Goal: Task Accomplishment & Management: Complete application form

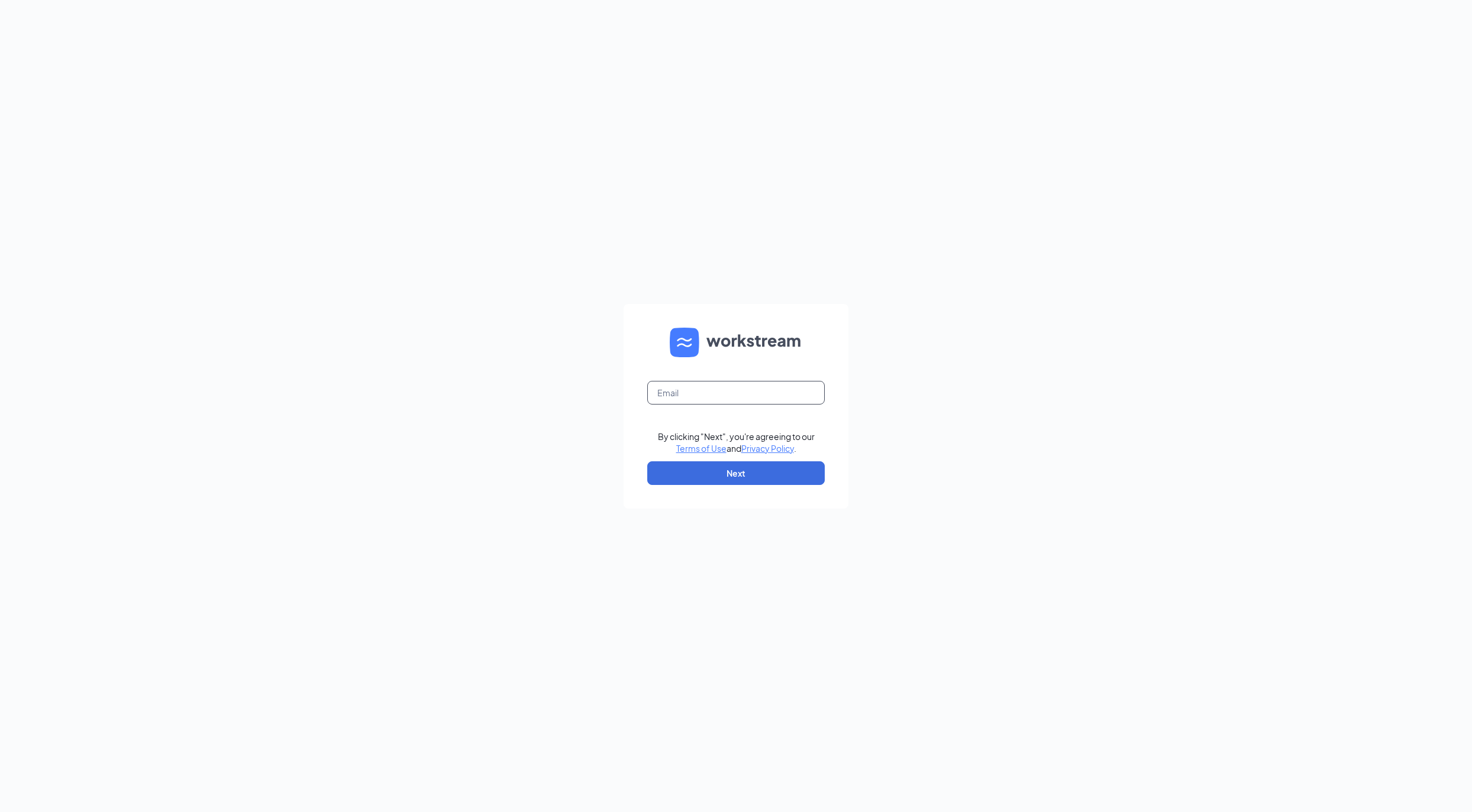
click at [764, 389] on input "text" at bounding box center [736, 392] width 177 height 24
click at [699, 386] on input "[PERSON_NAME][EMAIL_ADDRESS][DOMAIN_NAME]" at bounding box center [736, 392] width 177 height 24
type input "adrian.gan+1@workstream.is"
click at [763, 478] on button "Next" at bounding box center [736, 472] width 177 height 24
click at [647, 463] on button "Sign In" at bounding box center [736, 474] width 177 height 24
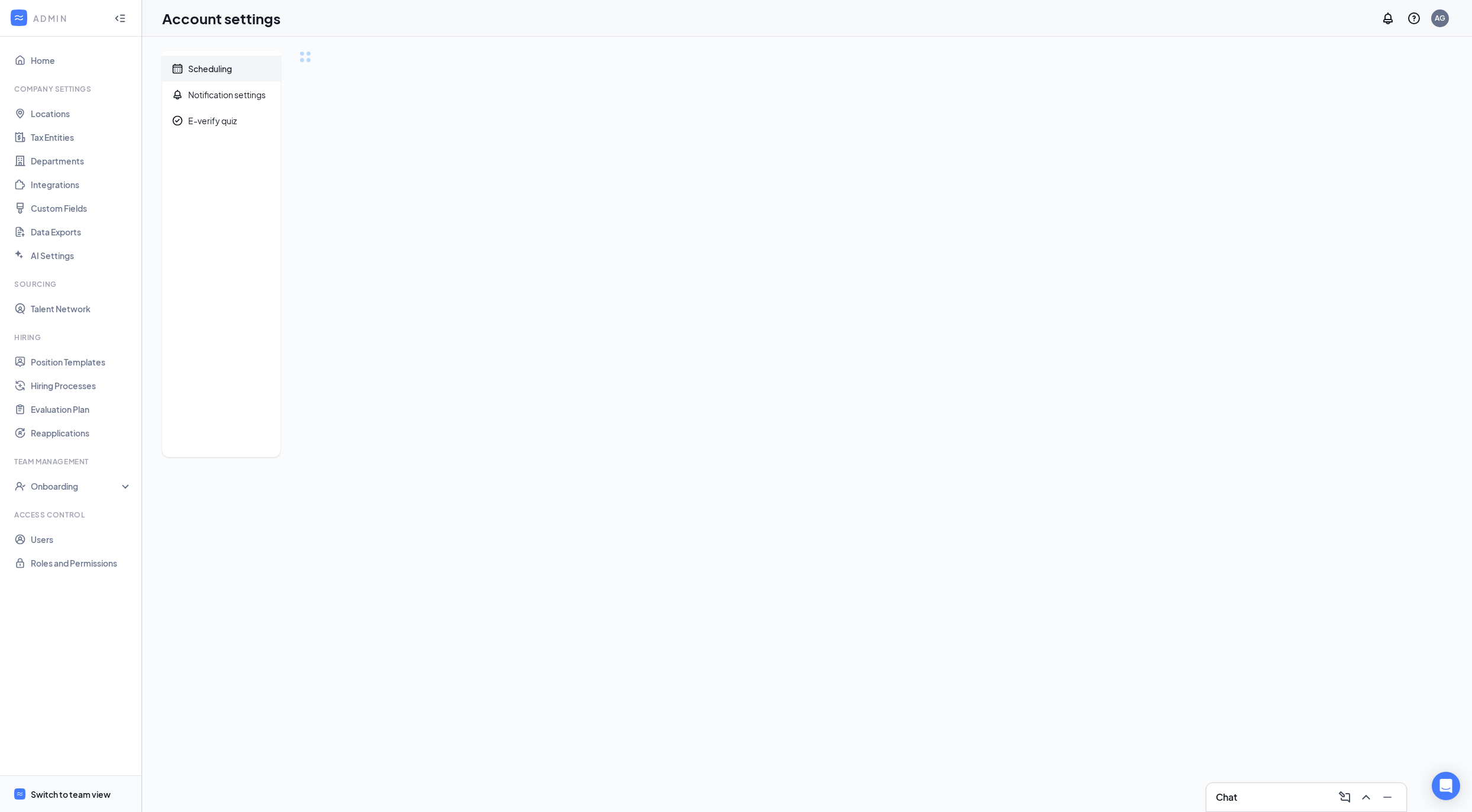
click at [81, 791] on div "Switch to team view" at bounding box center [70, 795] width 79 height 12
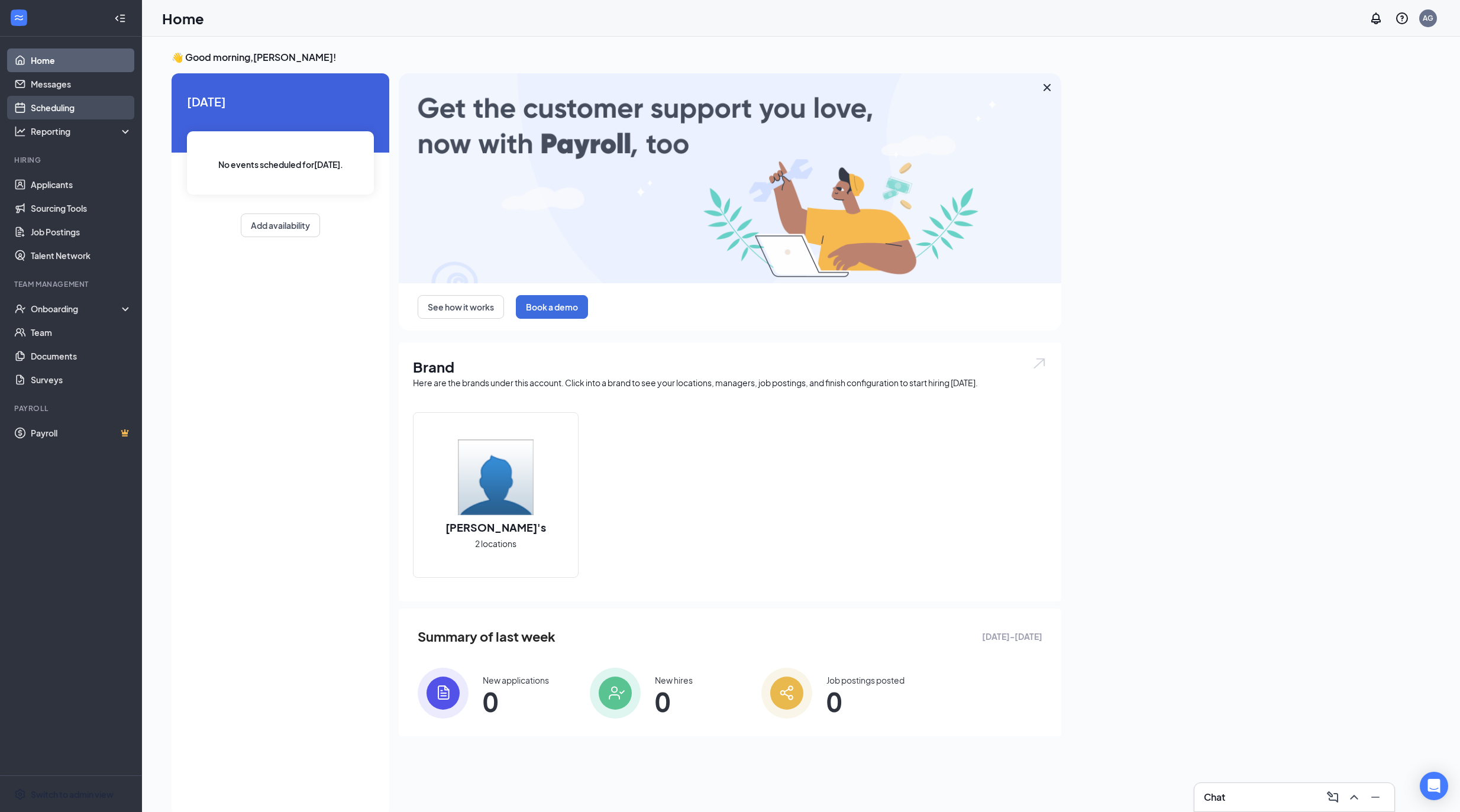
click at [90, 105] on link "Scheduling" at bounding box center [81, 107] width 101 height 24
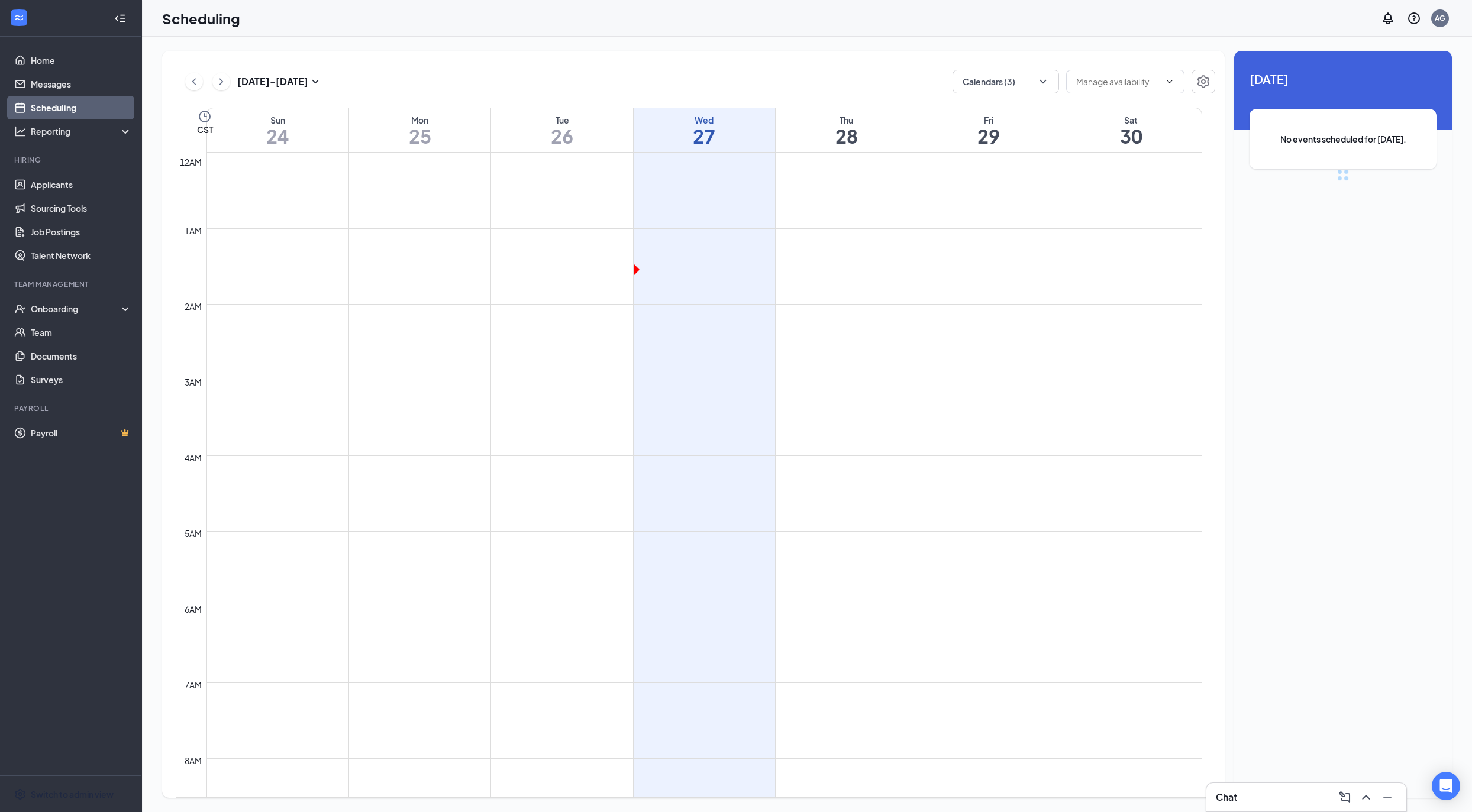
scroll to position [581, 0]
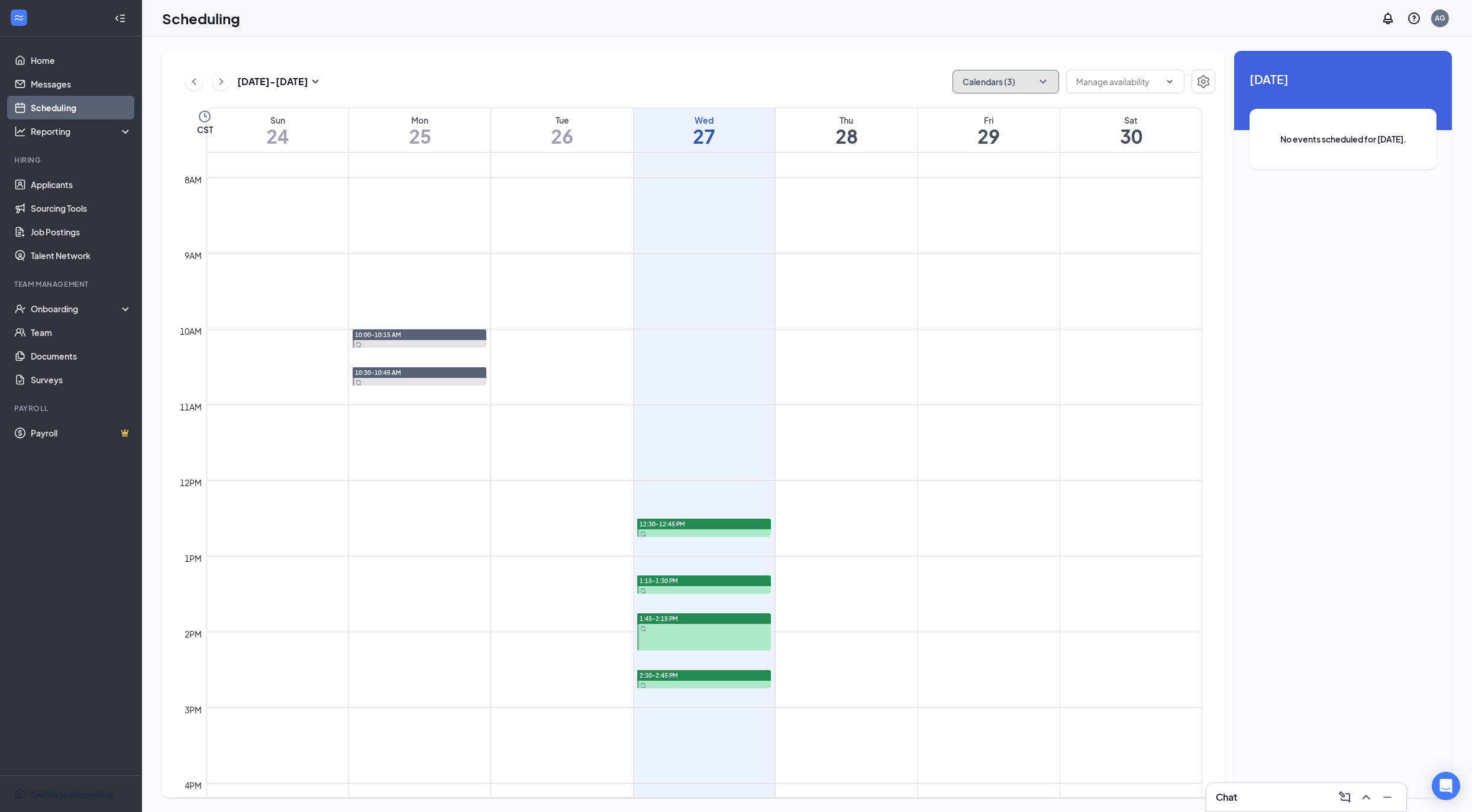
click at [1026, 86] on button "Calendars (3)" at bounding box center [1006, 81] width 107 height 24
click at [1193, 73] on button "button" at bounding box center [1203, 81] width 24 height 24
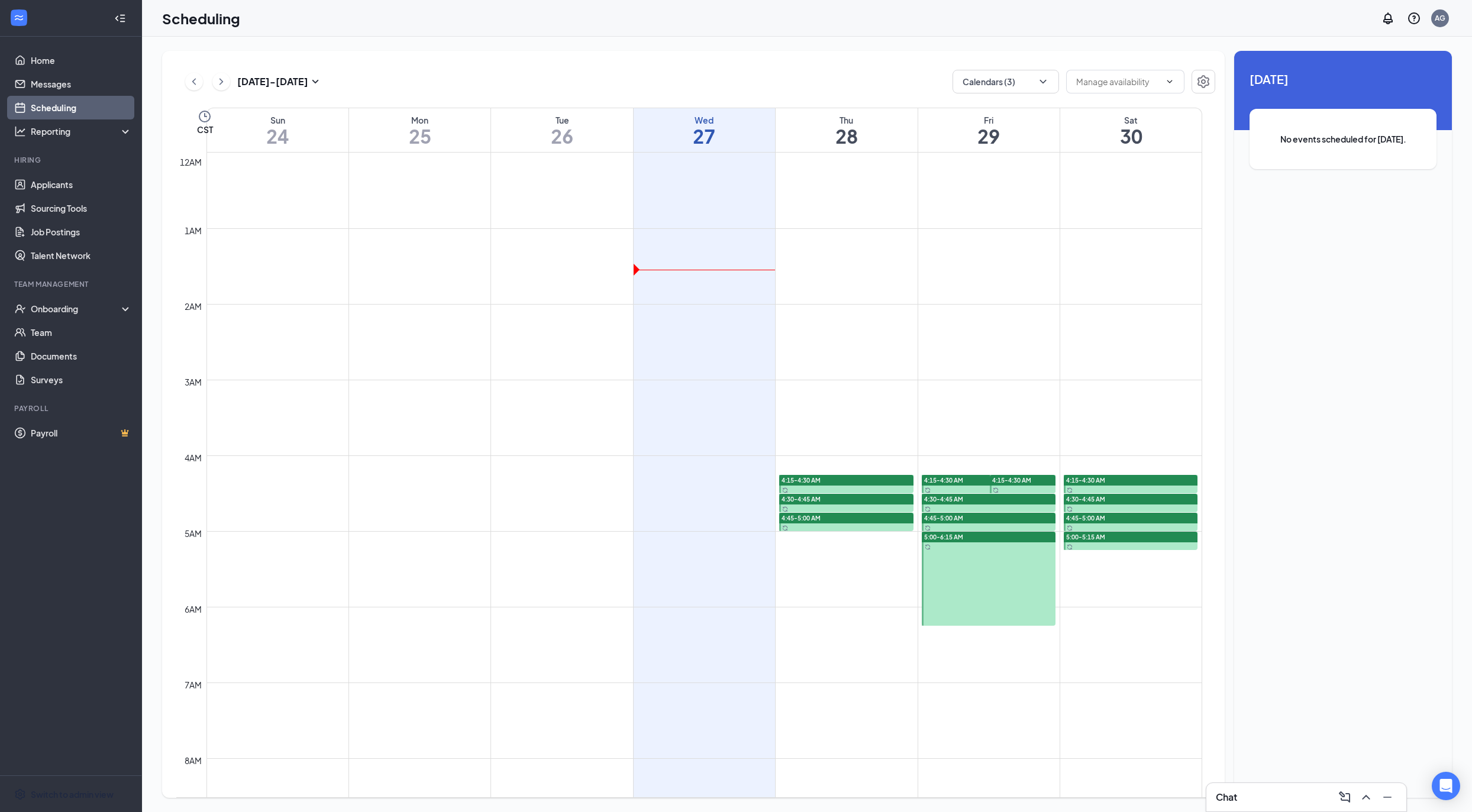
scroll to position [581, 0]
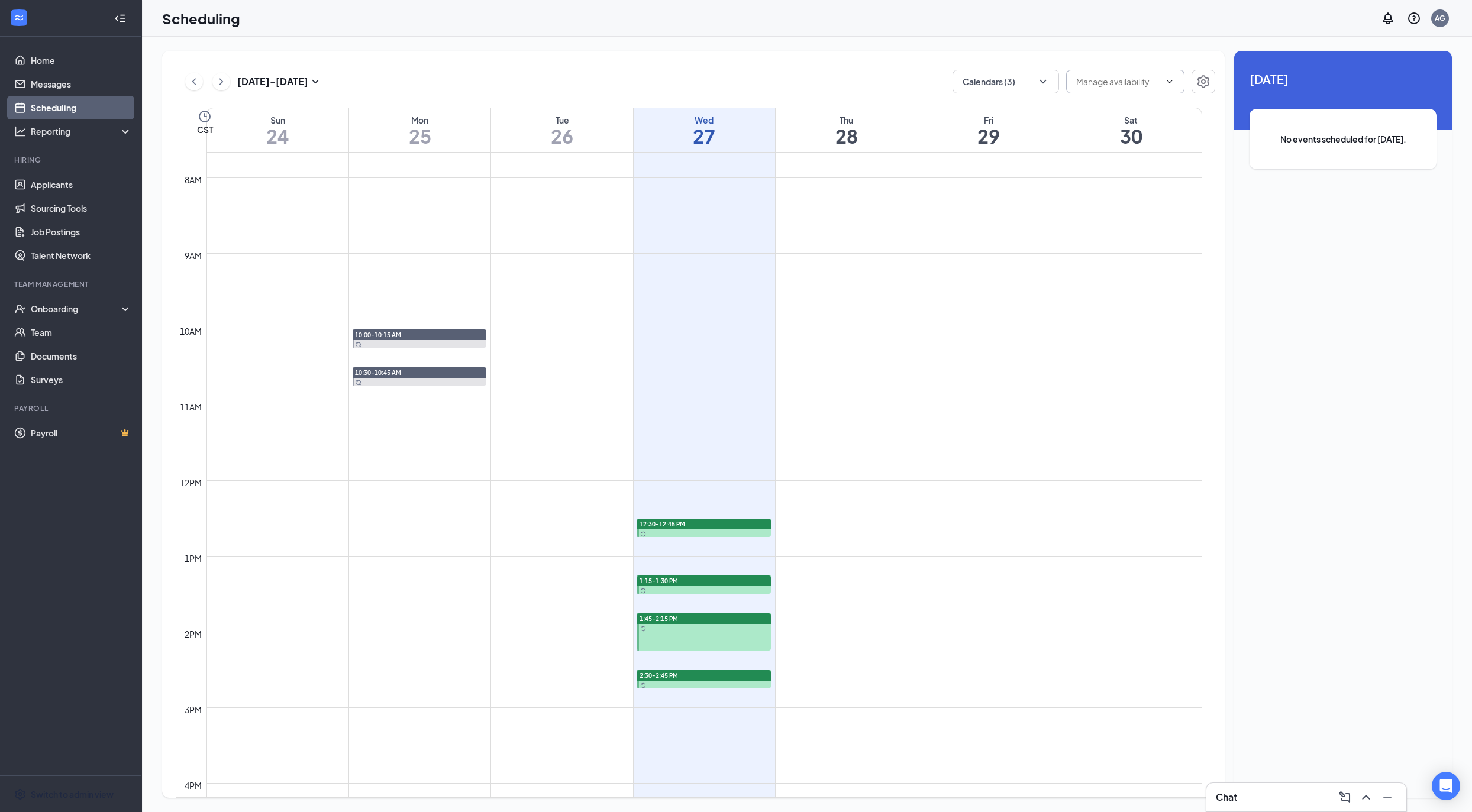
click at [1102, 79] on input "text" at bounding box center [1118, 81] width 84 height 13
click at [1103, 100] on div "Delete all availability" at bounding box center [1125, 109] width 118 height 27
type input "Delete all availability"
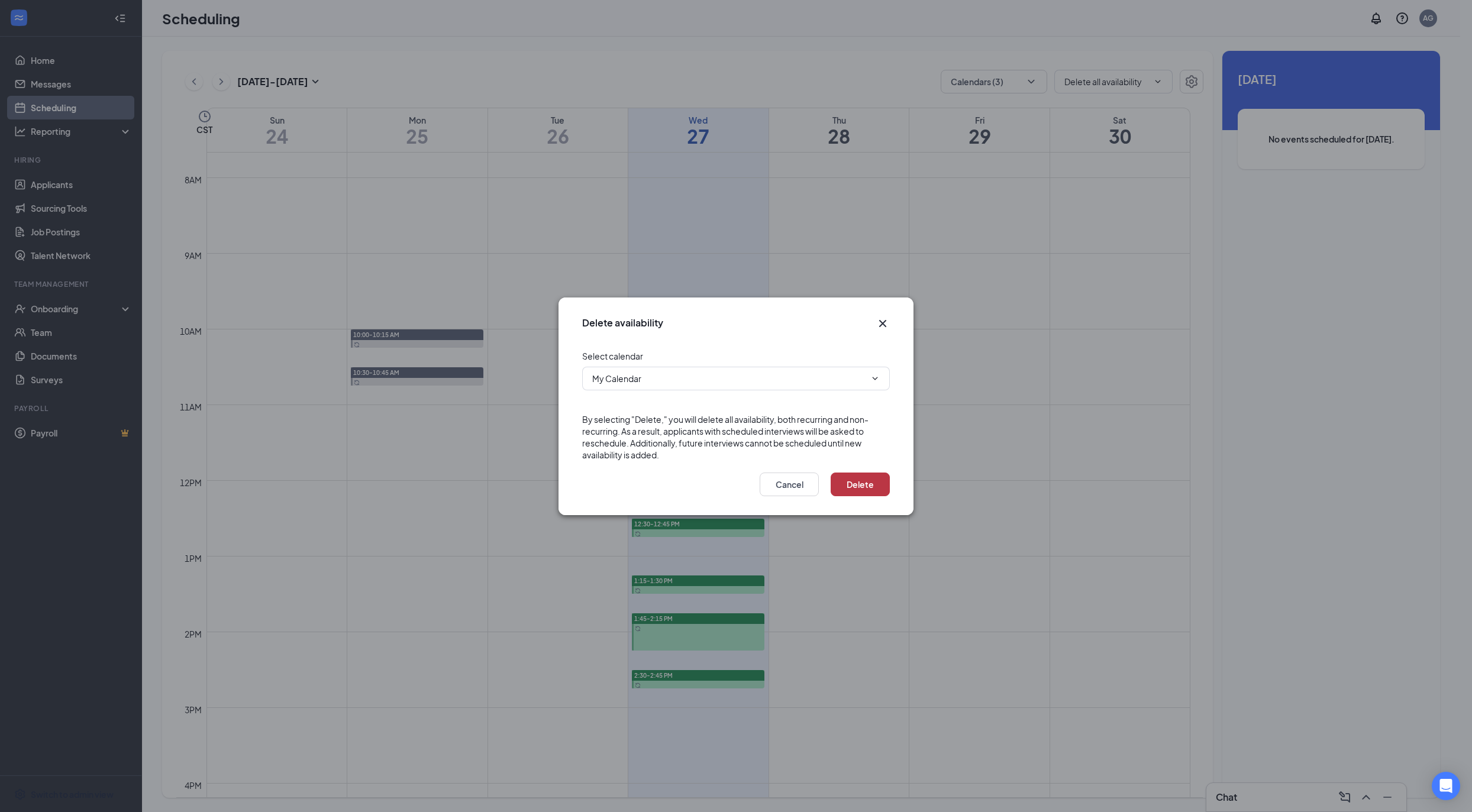
click at [850, 474] on button "Delete" at bounding box center [860, 484] width 59 height 24
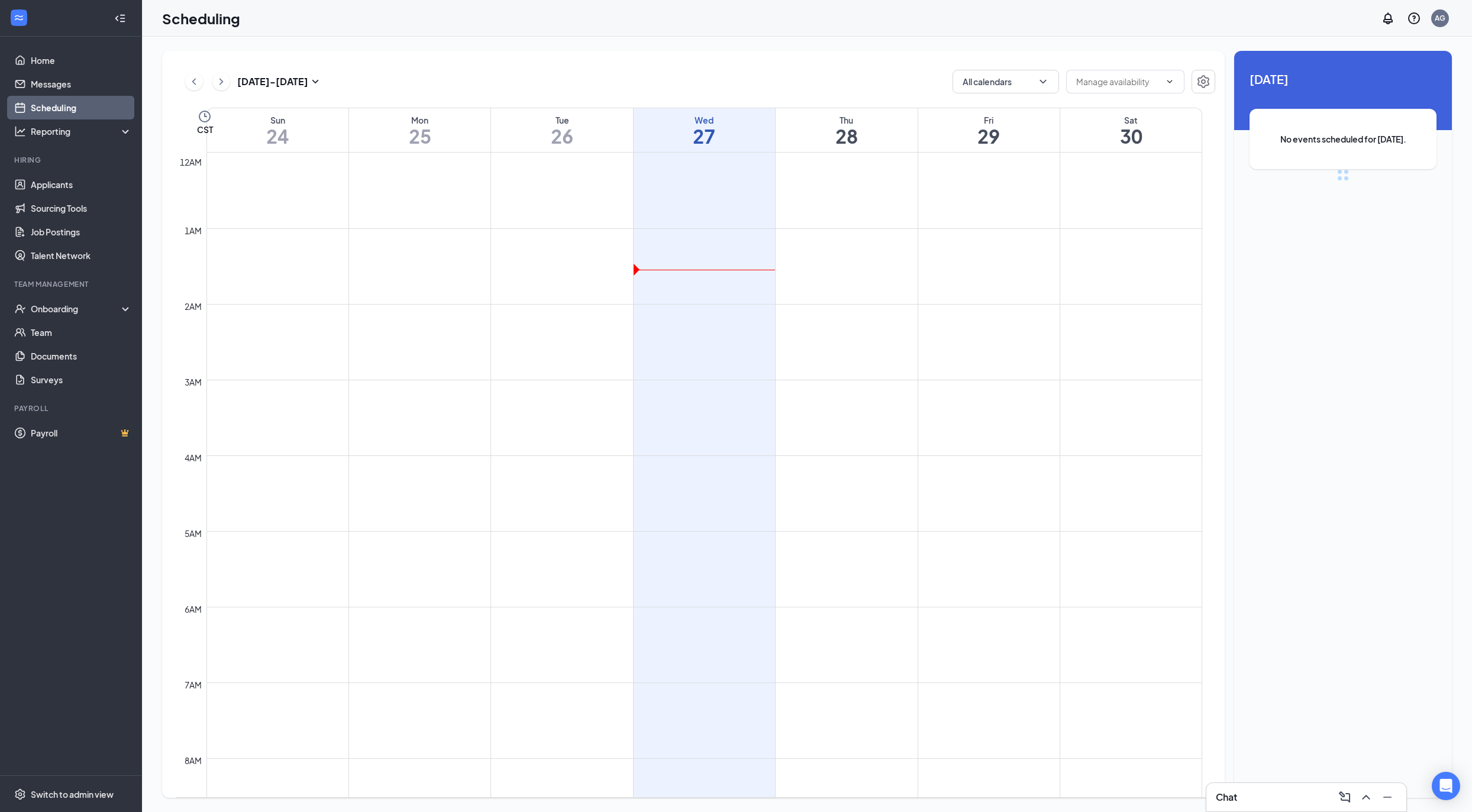
scroll to position [581, 0]
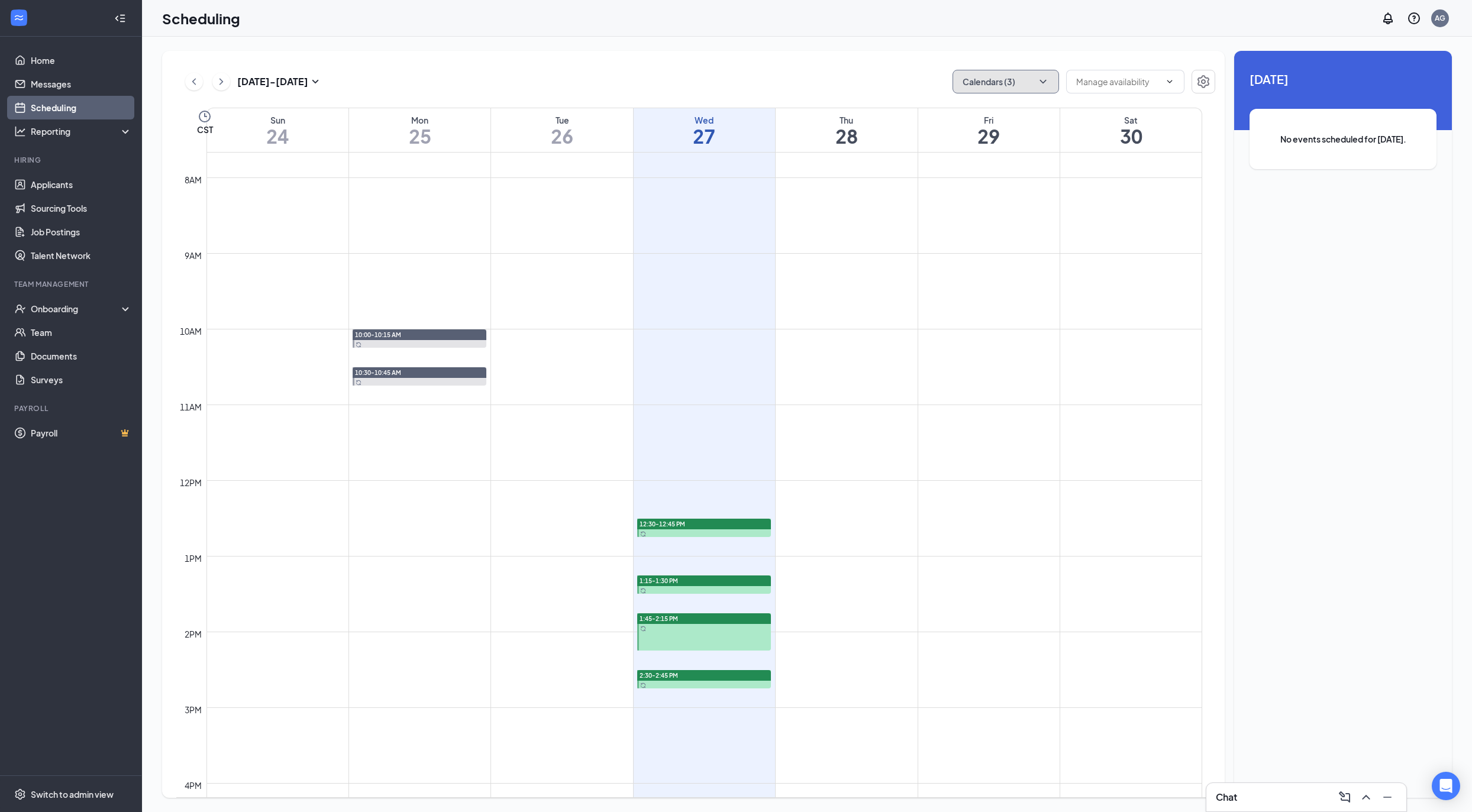
click at [971, 86] on button "Calendars (3)" at bounding box center [1006, 81] width 107 height 24
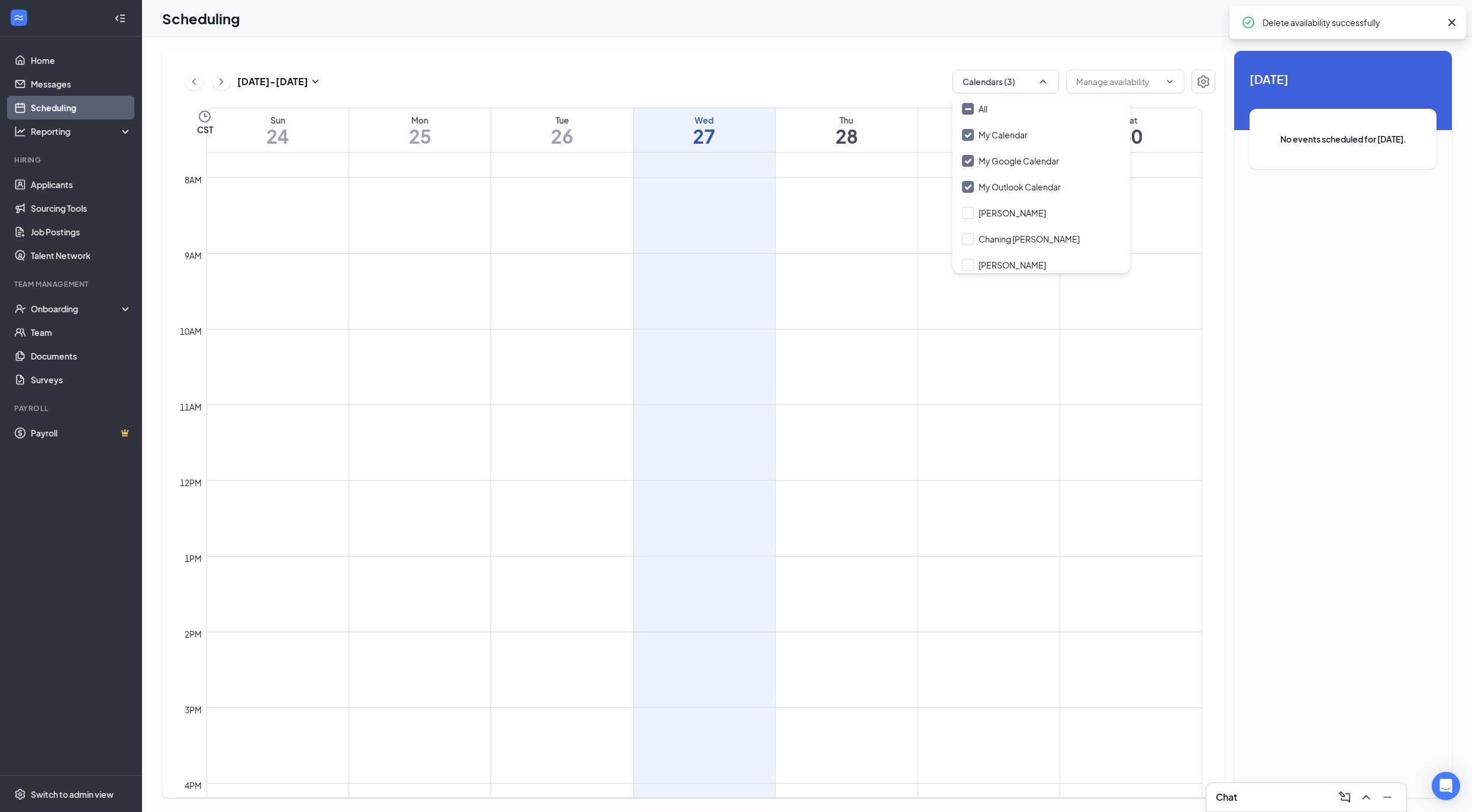
click at [746, 66] on div "Aug 24 - Aug 30 Calendars (3) CST Sun 24 Mon 25 Tue 26 Wed 27 Thu 28 Fri 29 Sat…" at bounding box center [694, 424] width 1063 height 747
click at [52, 175] on link "Applicants" at bounding box center [81, 184] width 101 height 24
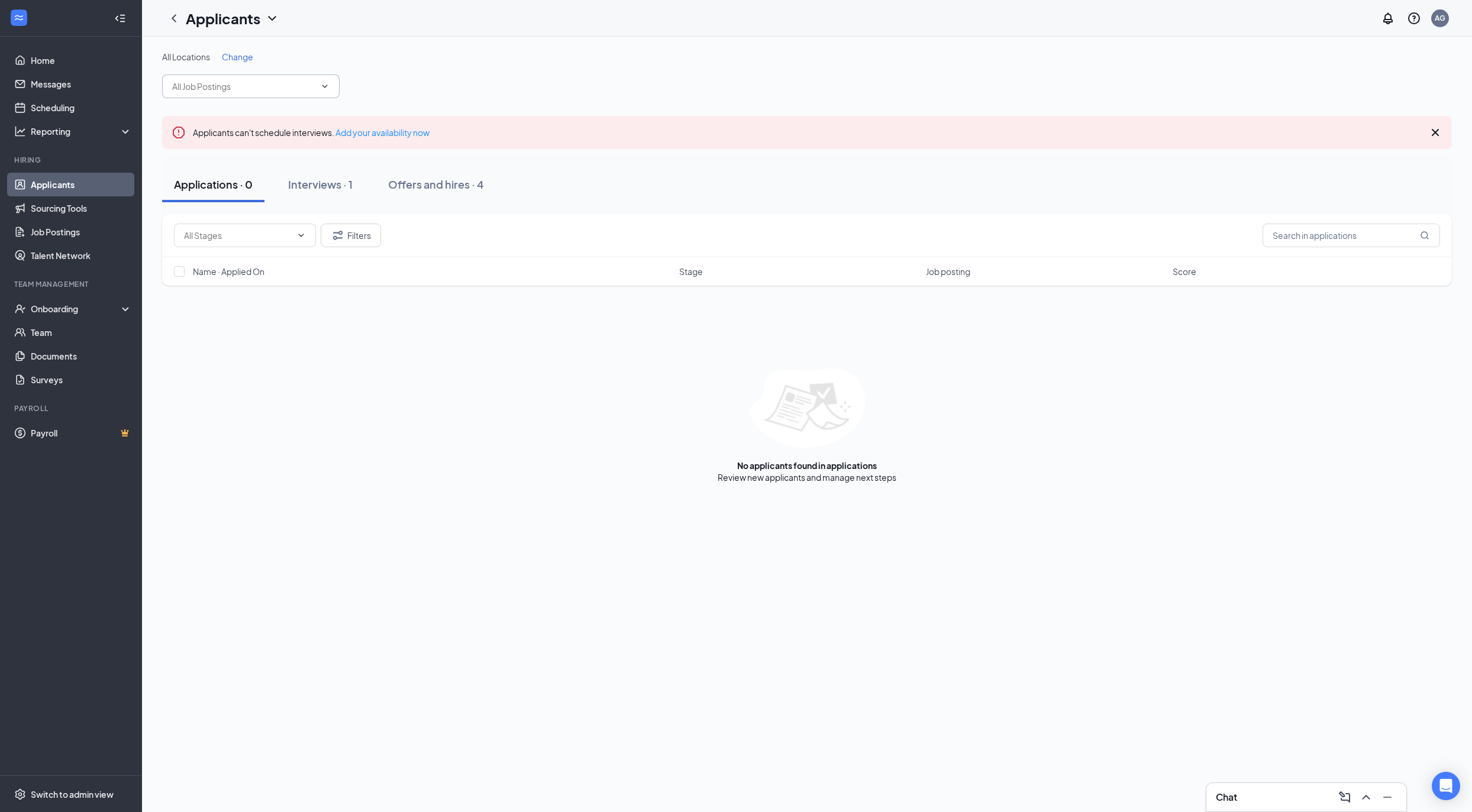
click at [265, 89] on input "text" at bounding box center [244, 86] width 143 height 13
click at [265, 142] on div "Cook original (Batangas)" at bounding box center [243, 141] width 144 height 13
type input "Cook original (Batangas)"
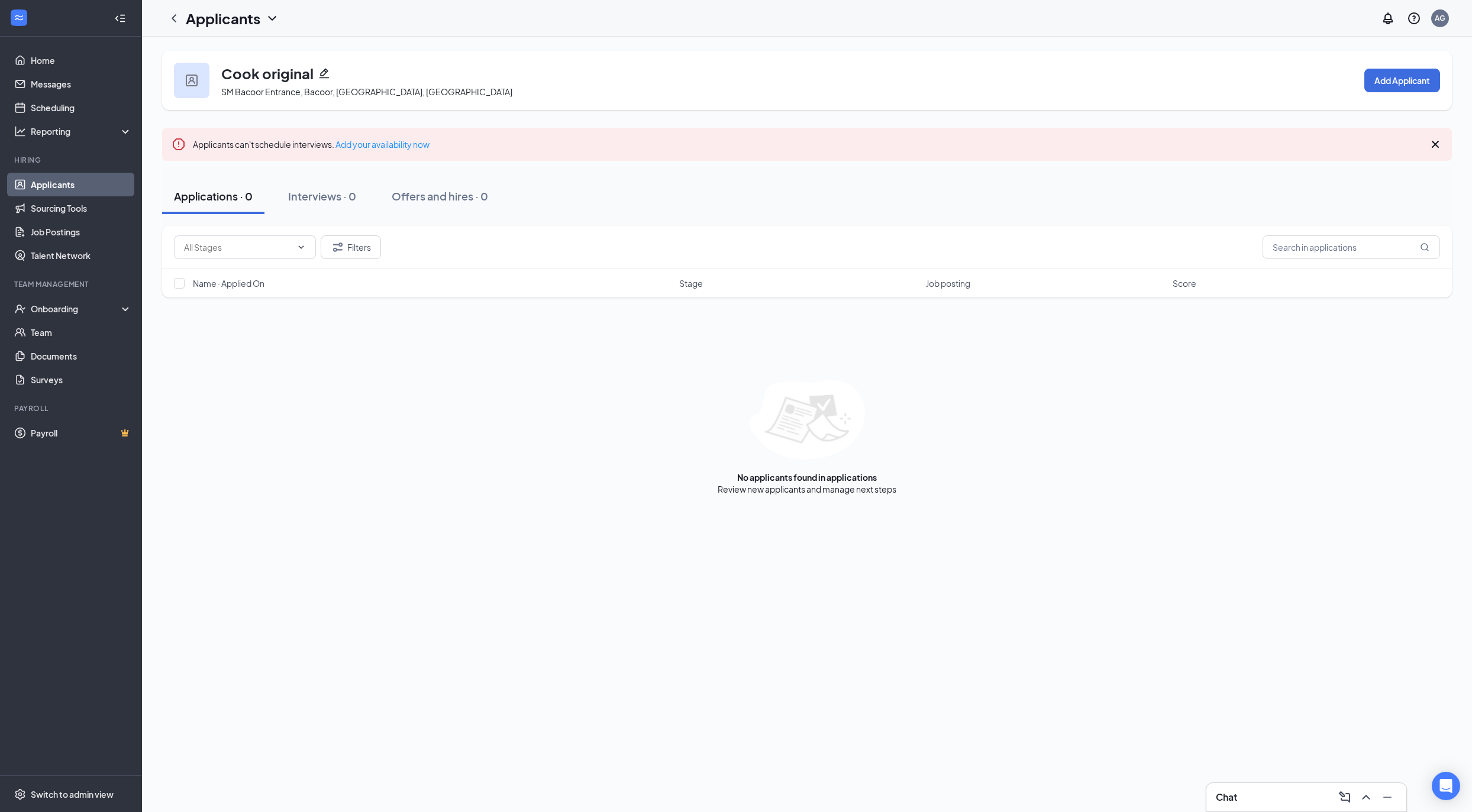
click at [1426, 97] on div "Cook original SM Bacoor Entrance, Bacoor, Cavite, Philippines Add Applicant" at bounding box center [807, 80] width 1290 height 59
click at [1413, 94] on div "Cook original SM Bacoor Entrance, Bacoor, Cavite, Philippines Add Applicant" at bounding box center [807, 80] width 1290 height 59
click at [1405, 84] on button "Add Applicant" at bounding box center [1402, 80] width 76 height 24
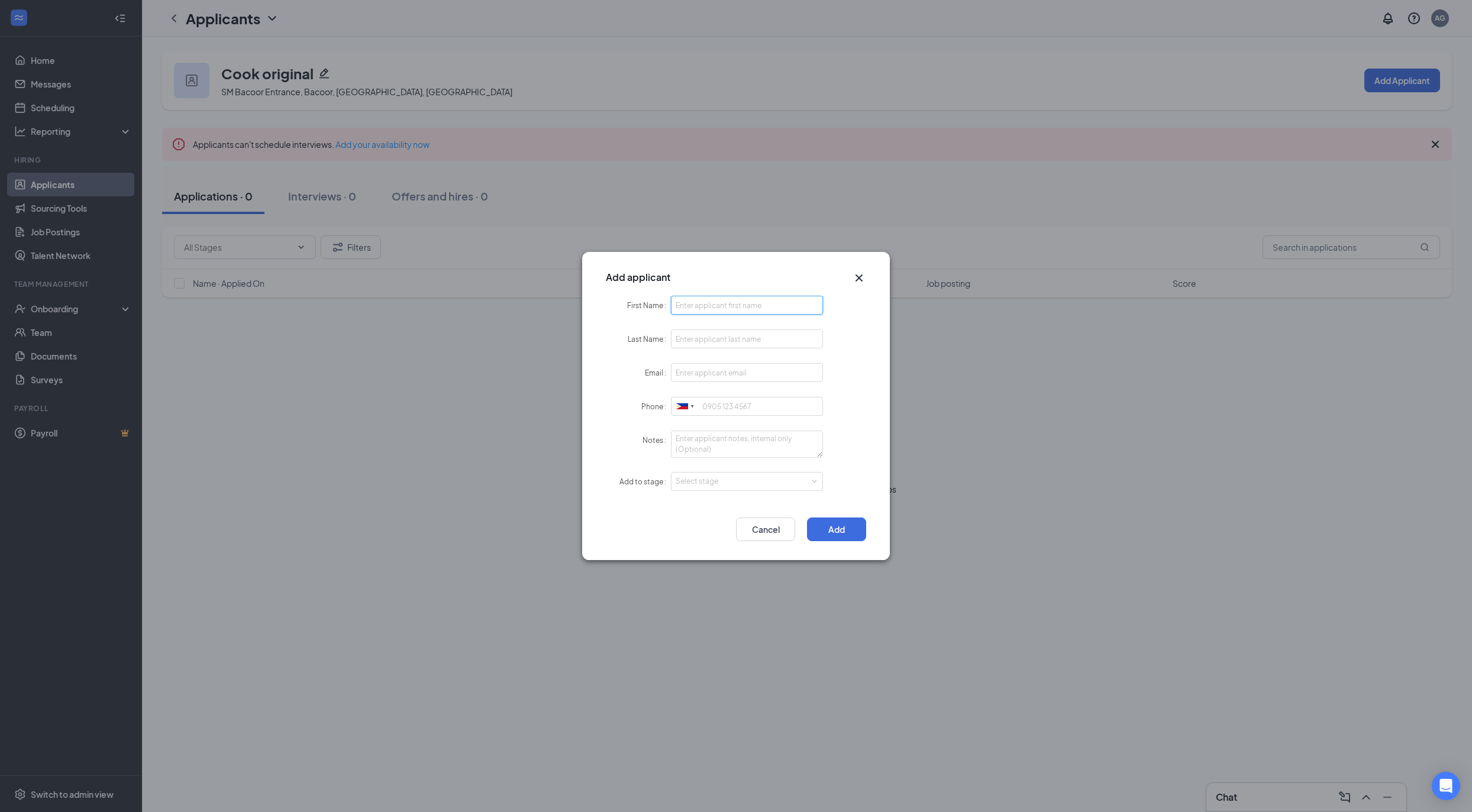
click at [675, 296] on input "First Name" at bounding box center [747, 306] width 152 height 19
click at [729, 296] on input "adr" at bounding box center [747, 306] width 152 height 19
type input "Mariah"
type input "Master"
type input "Mariah"
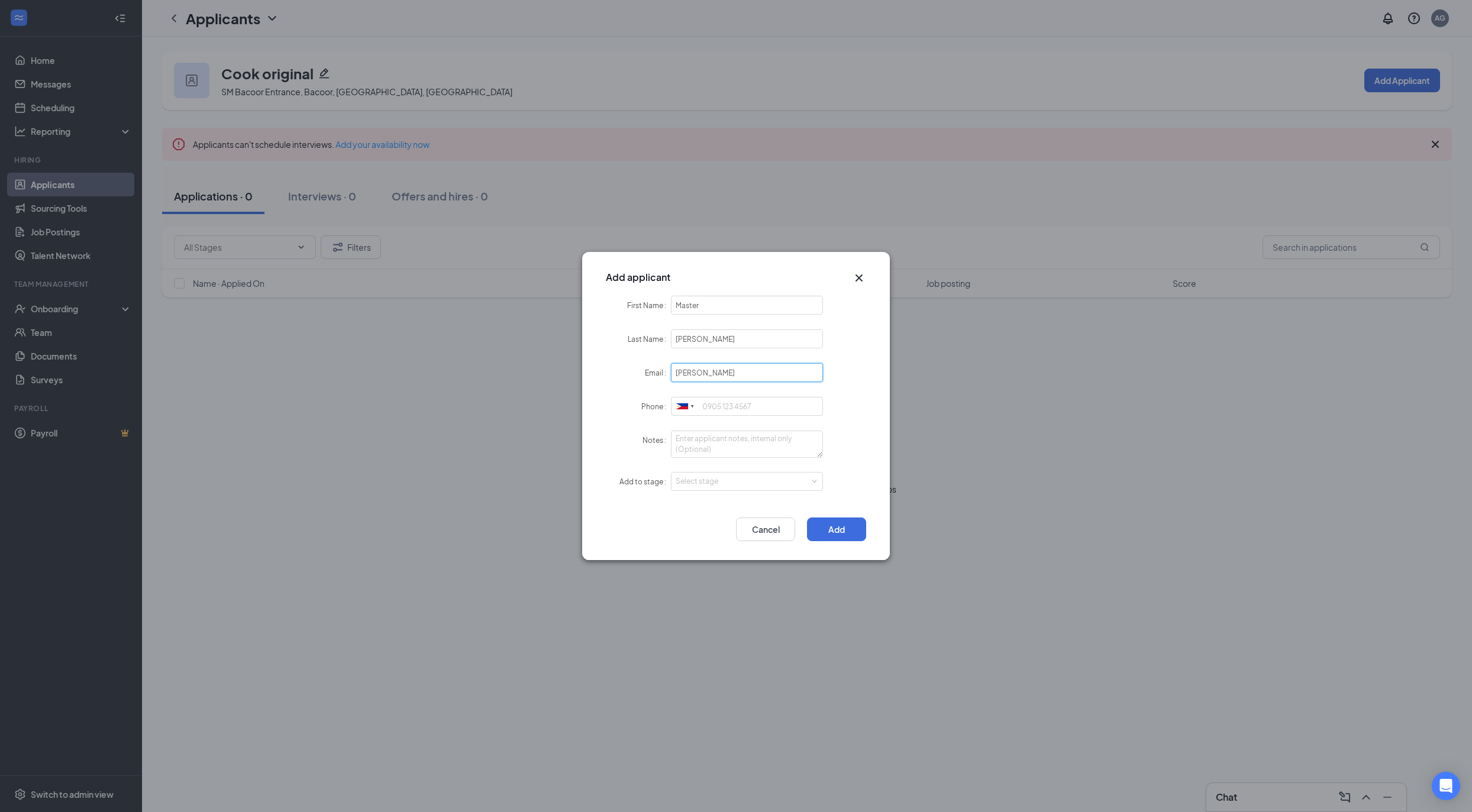
type input "[PERSON_NAME][EMAIL_ADDRESS][DOMAIN_NAME]"
click at [771, 405] on input "Phone" at bounding box center [747, 407] width 152 height 19
type input "2015550123"
click at [333, 639] on div "Add applicant First Name Master Last Name Mariah Email adrian.gan@workstream.is…" at bounding box center [736, 406] width 1472 height 812
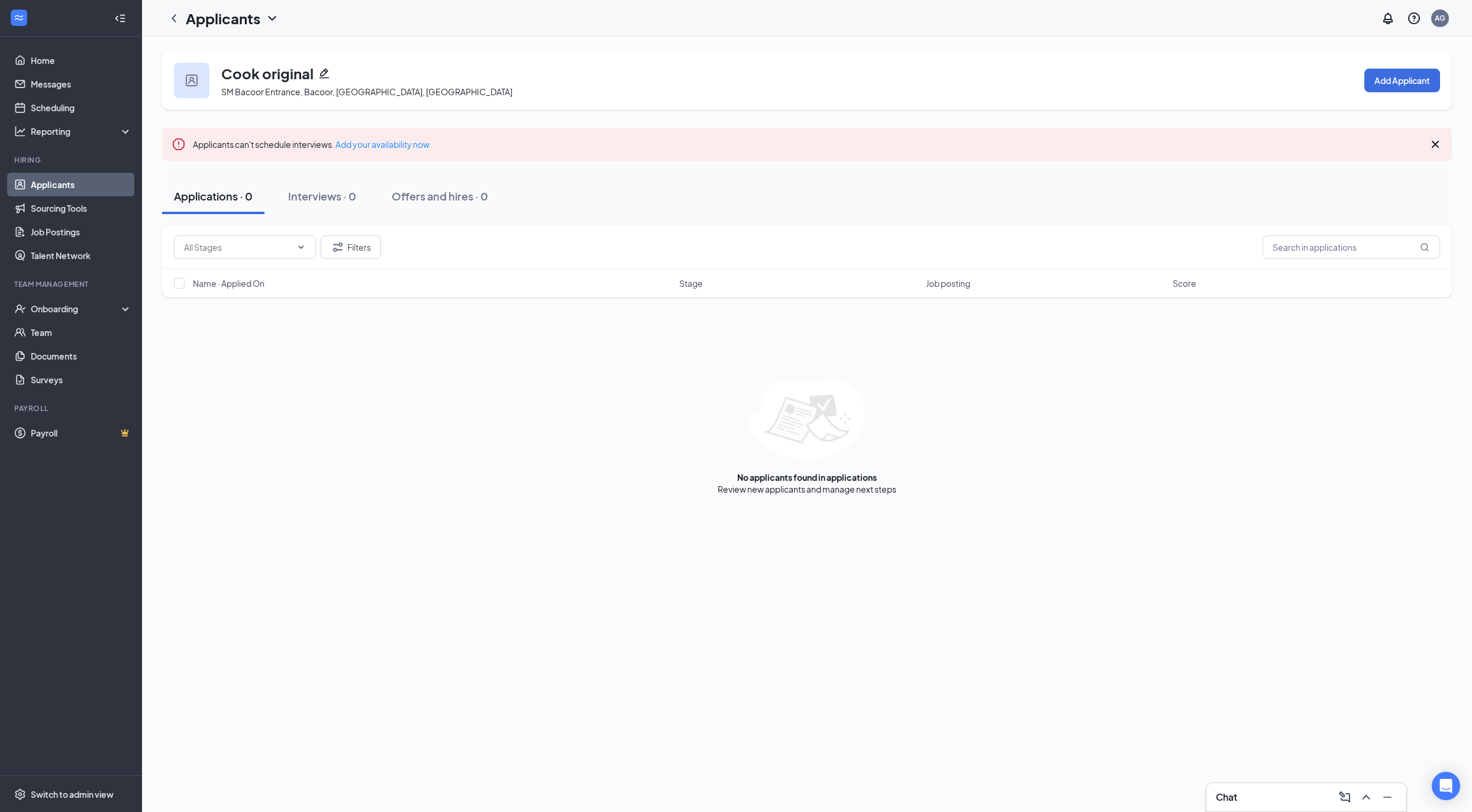
click at [1408, 97] on div "Cook original SM Bacoor Entrance, Bacoor, Cavite, Philippines Add Applicant" at bounding box center [807, 80] width 1290 height 59
click at [1407, 93] on div "Cook original SM Bacoor Entrance, Bacoor, Cavite, Philippines Add Applicant" at bounding box center [807, 80] width 1290 height 59
click at [1407, 87] on button "Add Applicant" at bounding box center [1402, 80] width 76 height 24
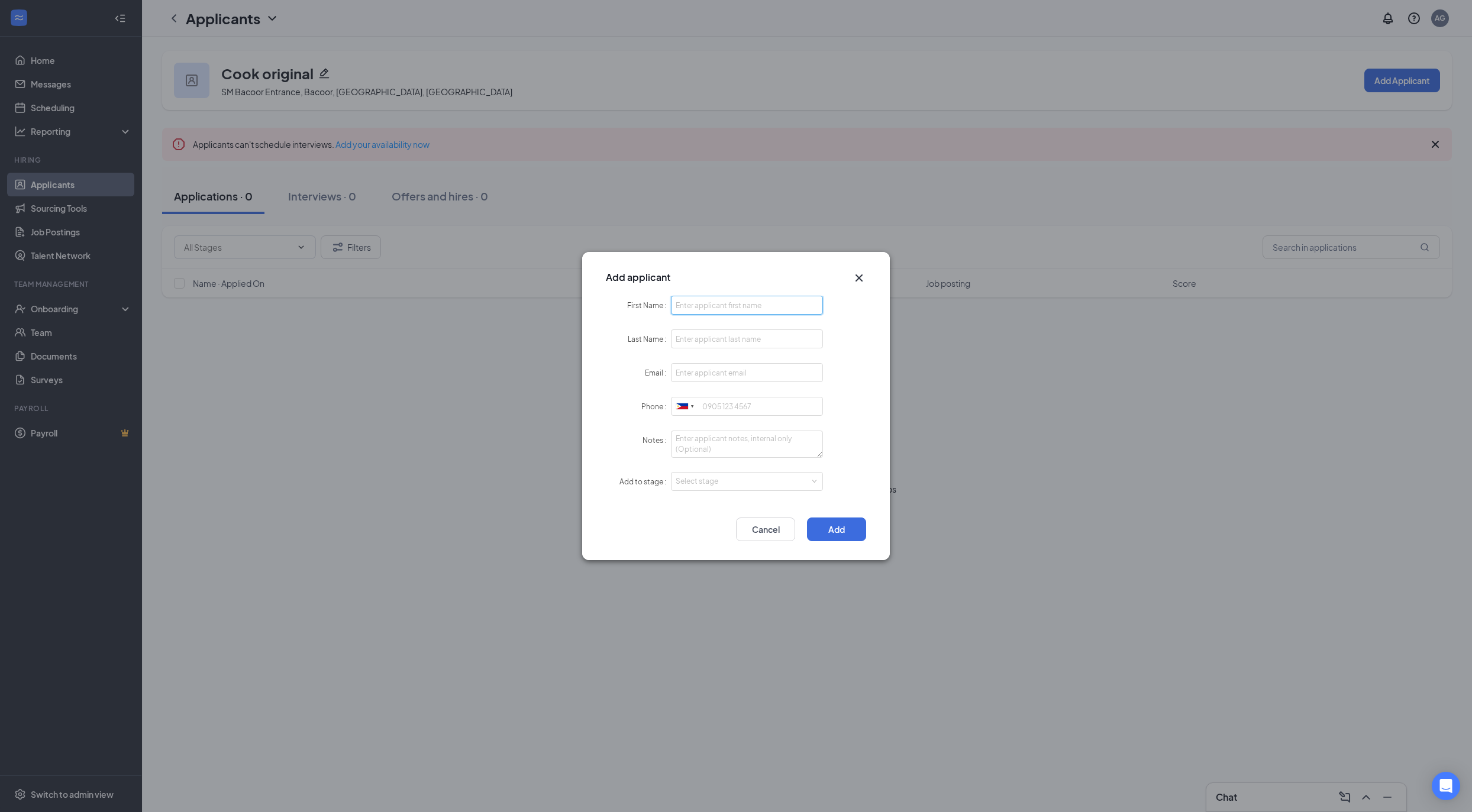
click at [753, 313] on input "First Name" at bounding box center [747, 306] width 152 height 19
type input "Master"
type input "Mariaha"
type input "[PERSON_NAME][EMAIL_ADDRESS][DOMAIN_NAME]"
type input "0"
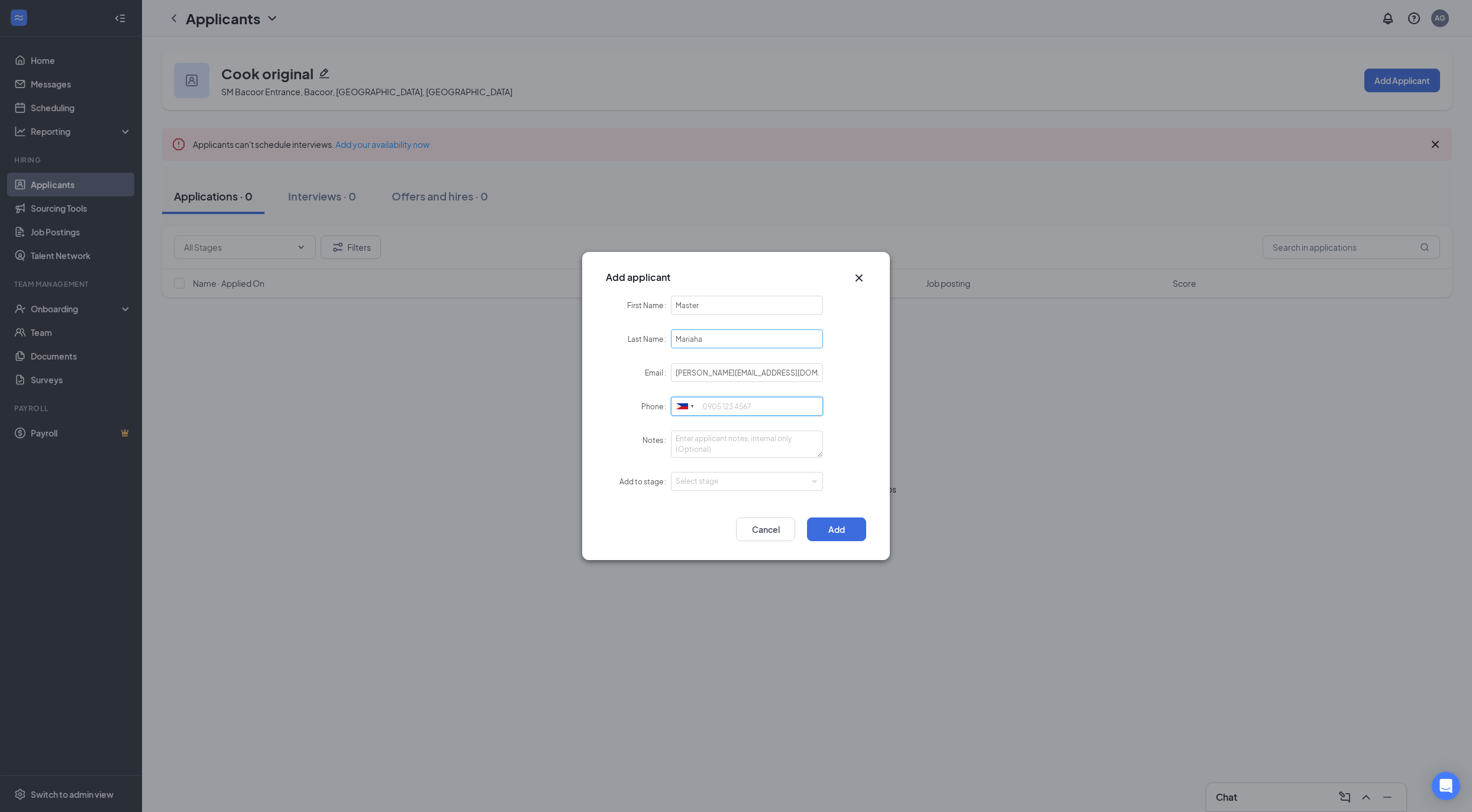
paste input "‪(707) 653-6742‬"
click at [683, 409] on div at bounding box center [685, 406] width 27 height 18
click at [718, 433] on li "United States + 1" at bounding box center [834, 429] width 326 height 25
click at [695, 489] on div "Select stage" at bounding box center [747, 481] width 142 height 17
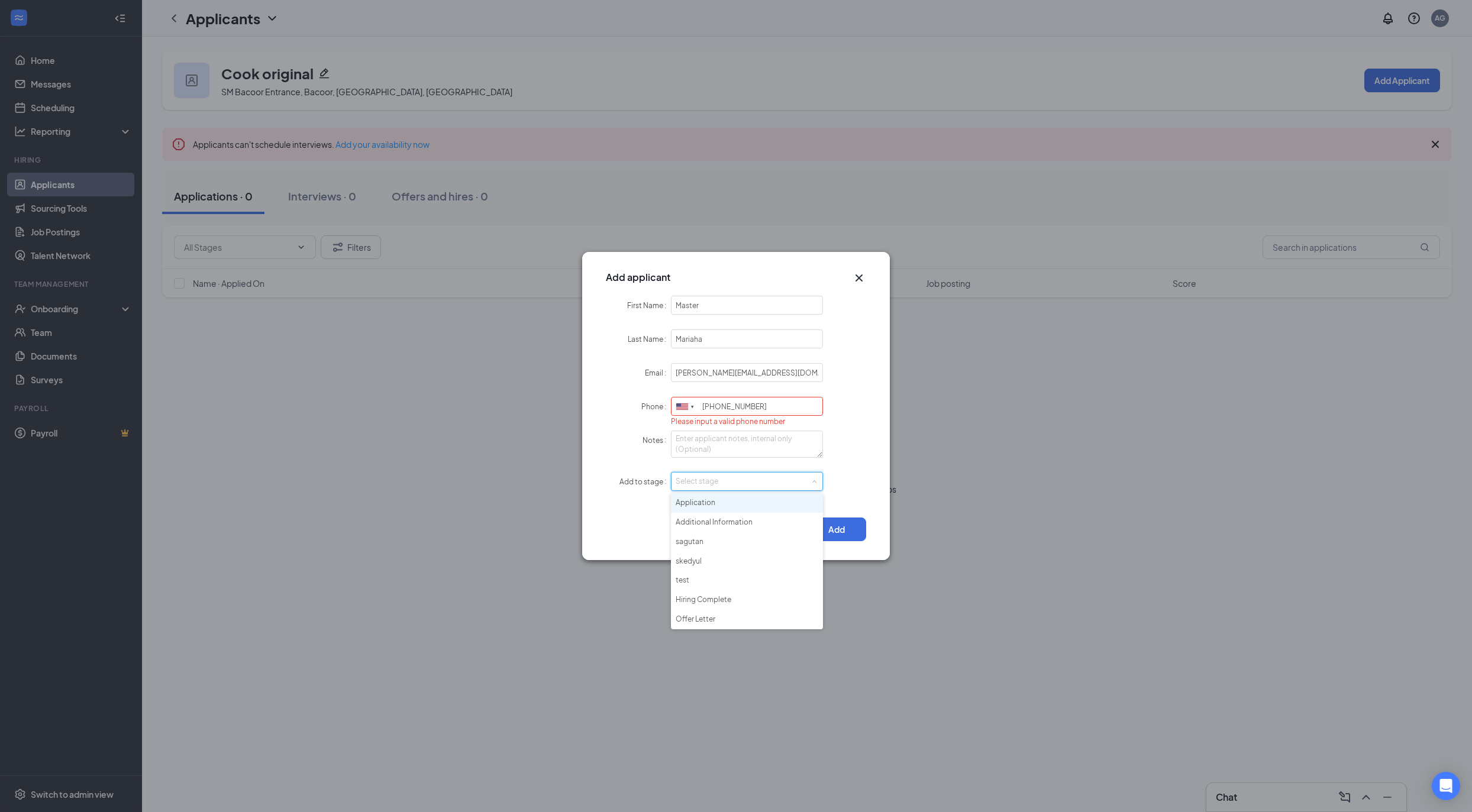
click at [703, 506] on li "Application" at bounding box center [747, 503] width 152 height 19
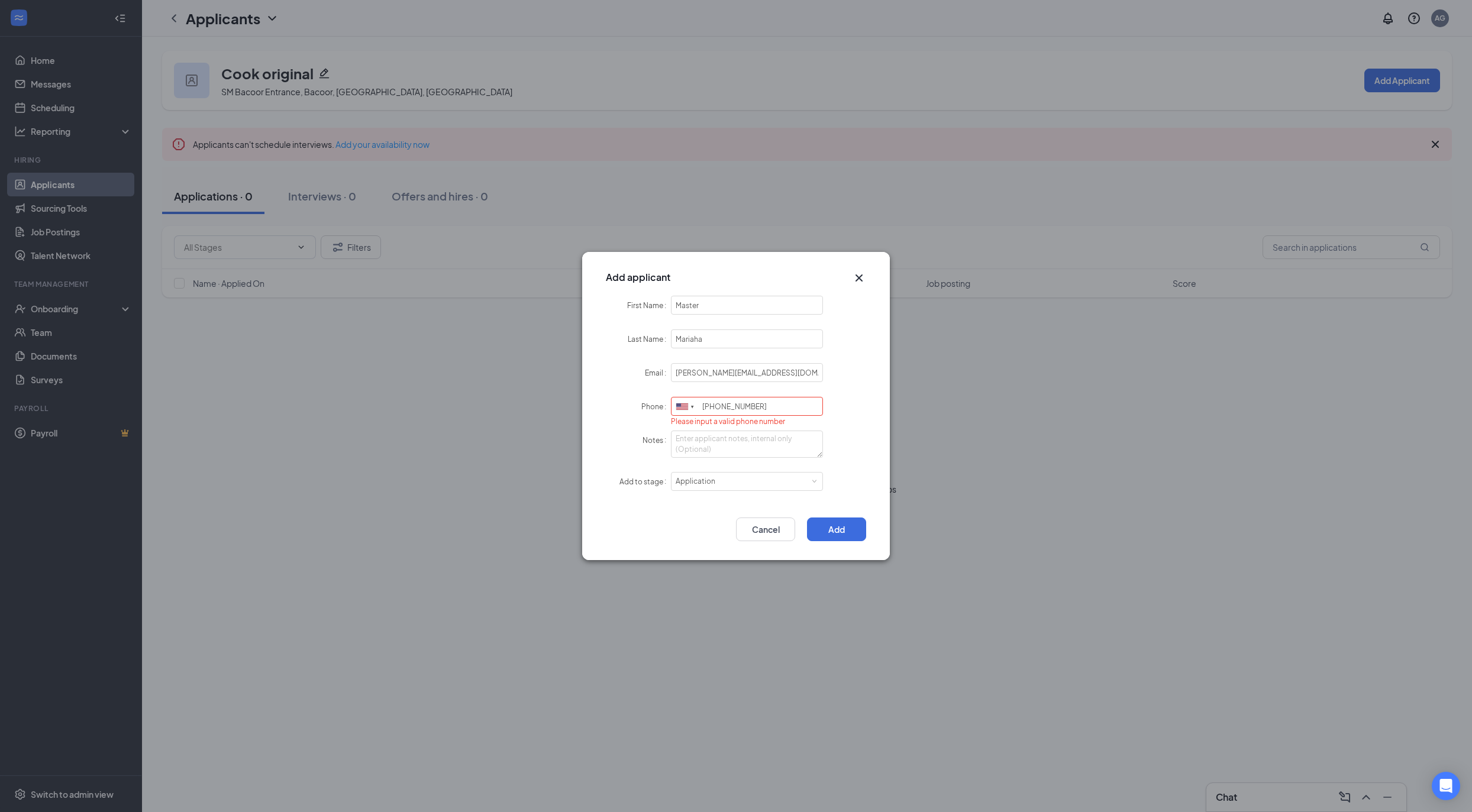
click at [860, 397] on div "Phone United States + 1 United Kingdom + 44 Afghanistan (‫افغانستان‬‎) + 93 Alb…" at bounding box center [736, 412] width 260 height 31
click at [681, 403] on div at bounding box center [685, 406] width 27 height 18
click at [676, 403] on div at bounding box center [682, 406] width 12 height 6
click at [720, 403] on input "‪(707) 653-6742‬" at bounding box center [747, 407] width 152 height 19
click at [710, 406] on input "‪(707) 653-6742‬" at bounding box center [747, 407] width 152 height 19
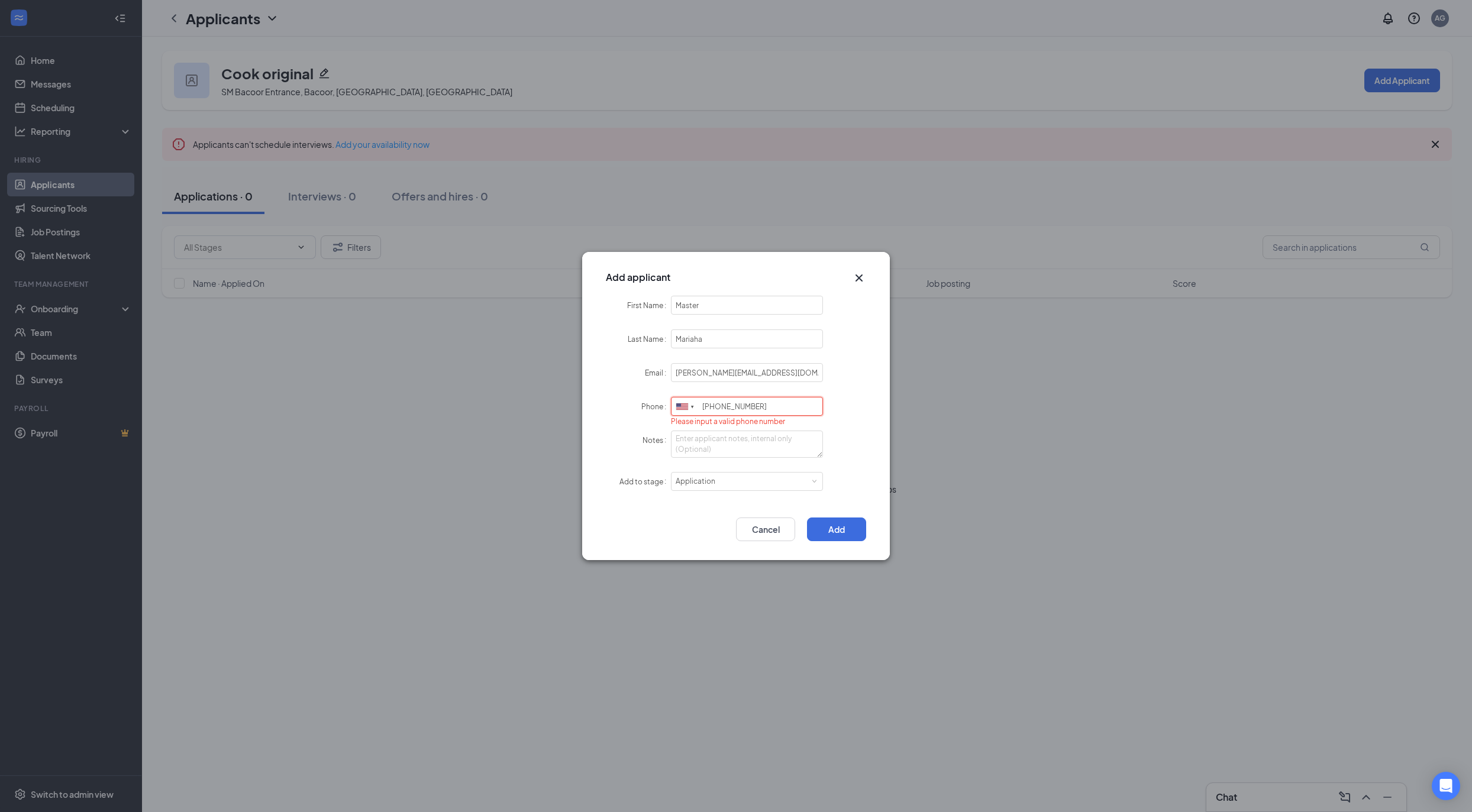
click at [704, 407] on input "‪(707) 653-6742‬" at bounding box center [747, 407] width 152 height 19
click at [701, 407] on input "‪(707) 653-6742‬" at bounding box center [747, 407] width 152 height 19
type input "‪(1707) 653-6742‬"
click at [853, 408] on div "Phone United States + 1 United Kingdom + 44 Afghanistan (‫افغانستان‬‎) + 93 Alb…" at bounding box center [736, 412] width 260 height 31
click at [847, 526] on button "Add" at bounding box center [837, 529] width 59 height 24
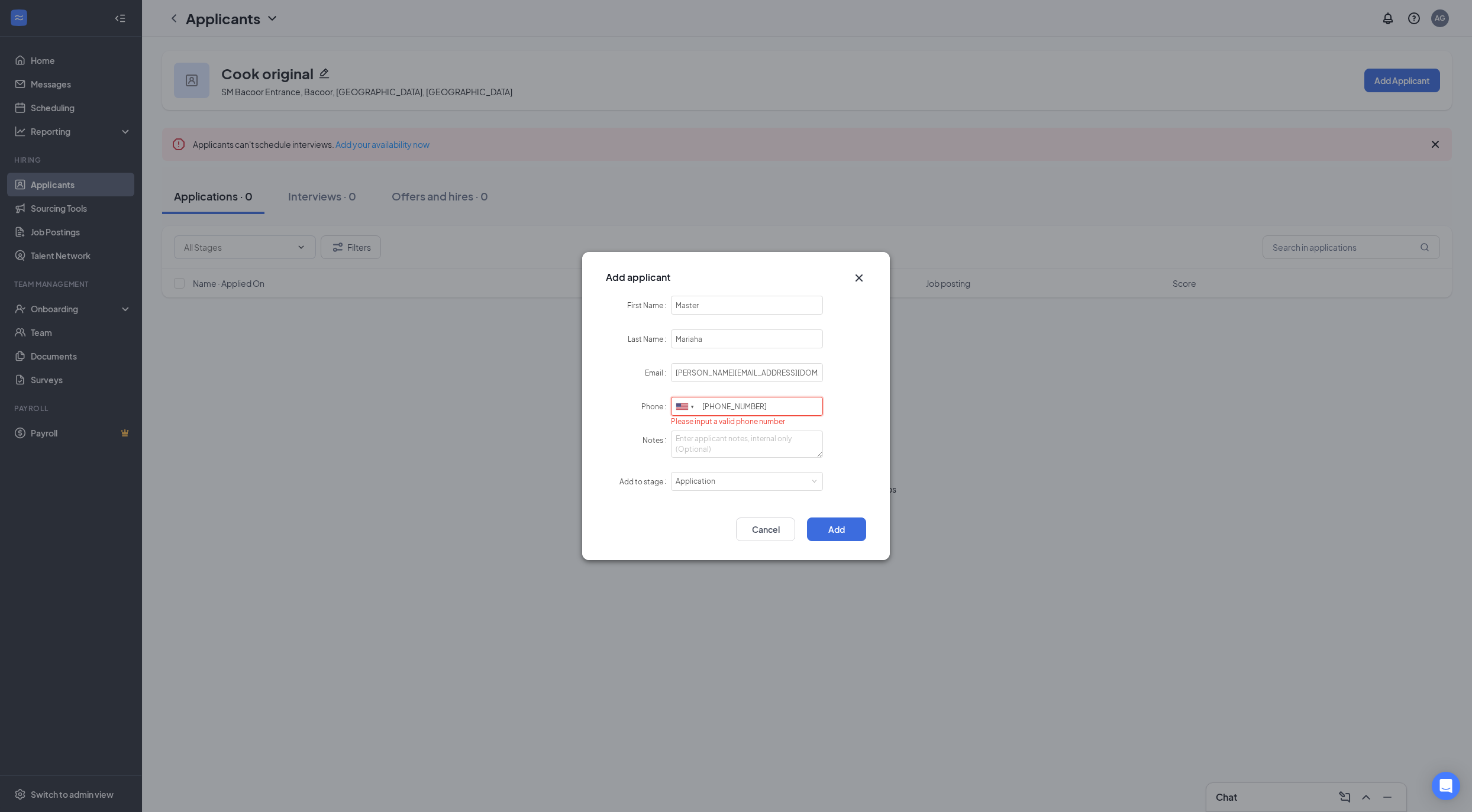
click at [819, 403] on input "‪(1707) 653-6742‬" at bounding box center [747, 407] width 152 height 19
paste input "‪(707) 653-6742‬"
type input "‪(707) 653-6742‬"
click at [774, 405] on input "707653" at bounding box center [747, 407] width 152 height 19
paste input "5106291820"
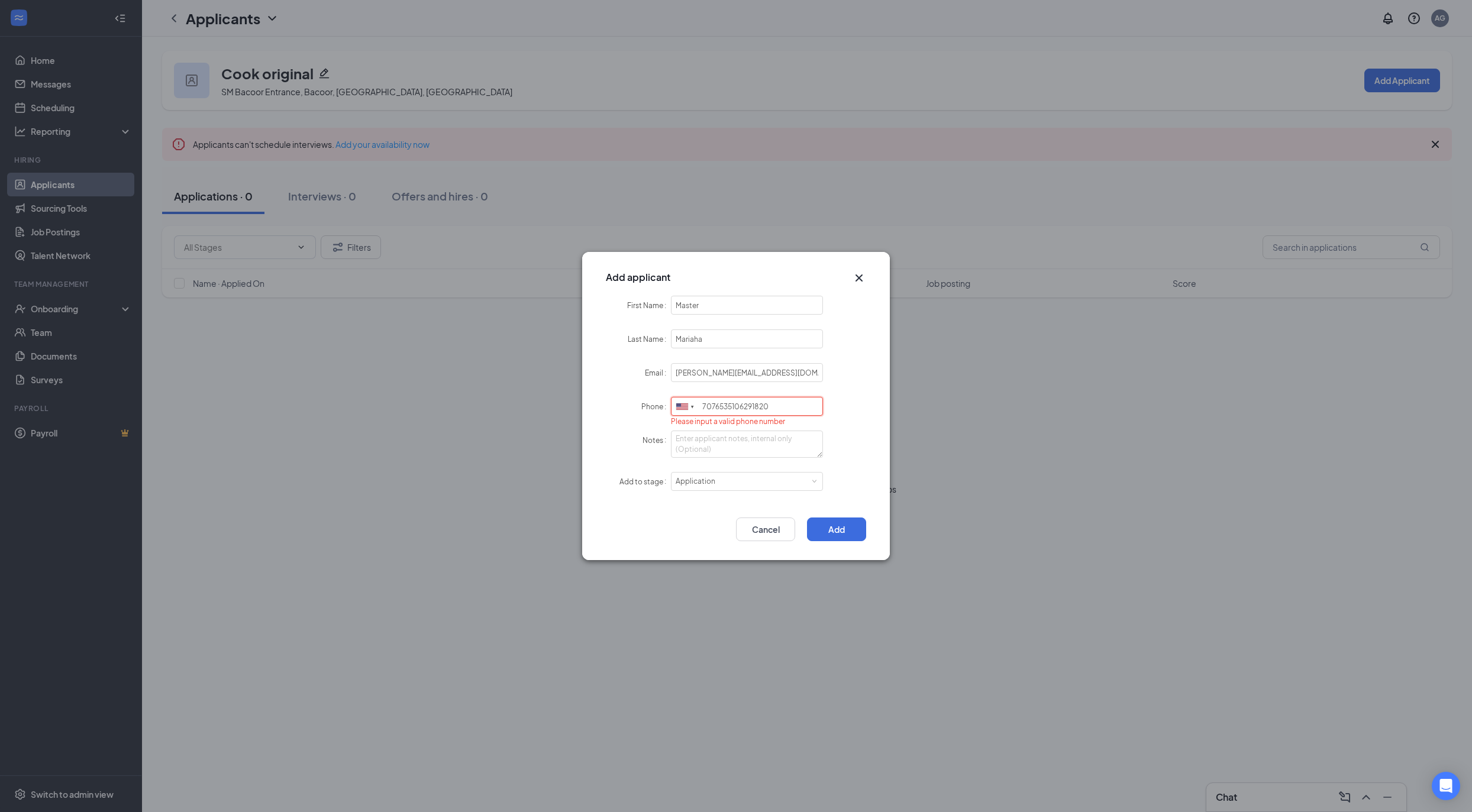
paste input "tel"
click at [857, 424] on form "First Name Master Last Name Mariaha Email adrian.gan@workstream.is Phone United…" at bounding box center [736, 401] width 260 height 210
click at [730, 413] on input "5106291820" at bounding box center [747, 407] width 152 height 19
paste input "[PHONE_NUMBER]"
click at [718, 406] on input "[PHONE_NUMBER]" at bounding box center [747, 407] width 152 height 19
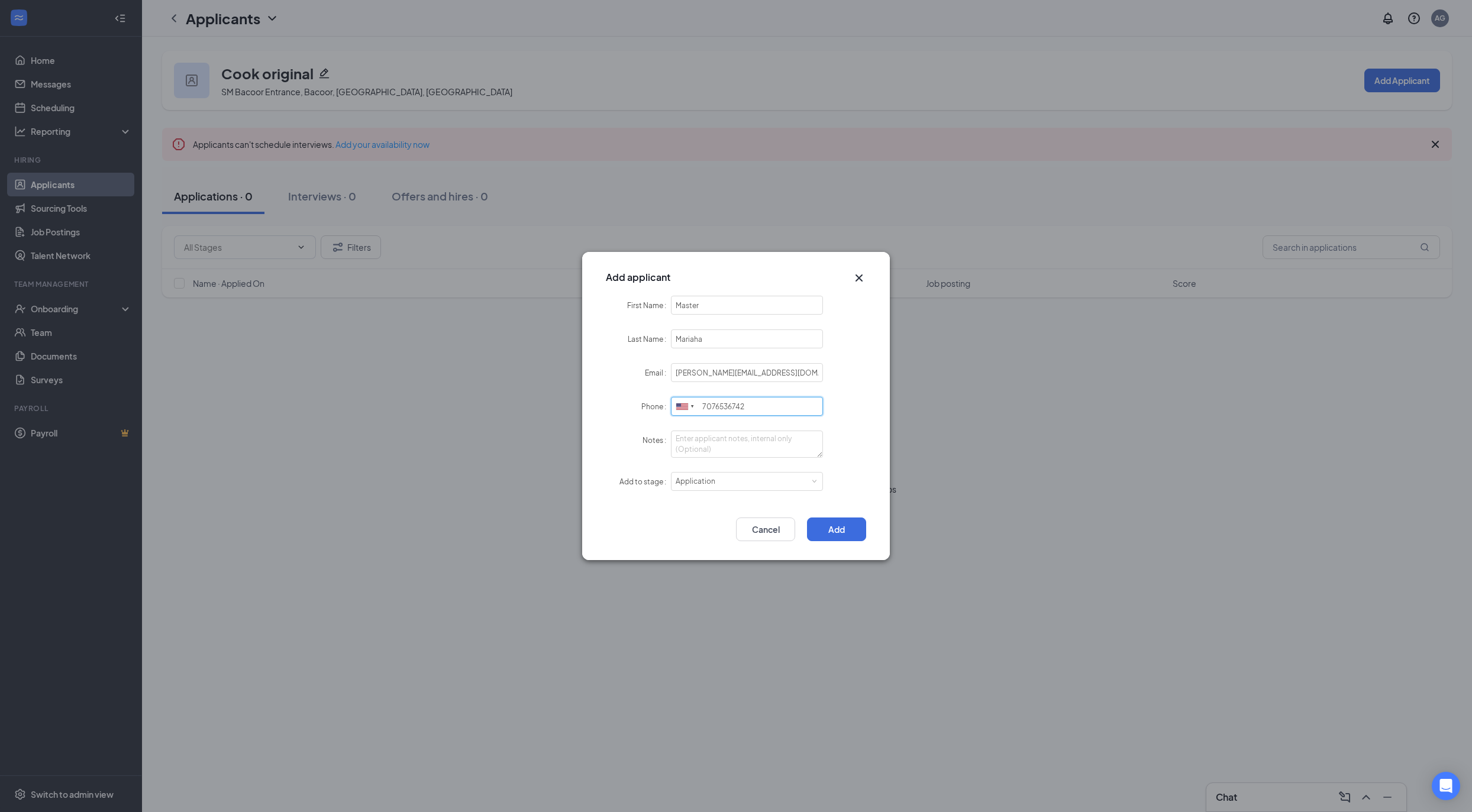
type input "7076536742"
click at [867, 403] on div "First Name Master Last Name Mariaha Email adrian.gan@workstream.is Phone United…" at bounding box center [736, 401] width 308 height 210
click at [845, 517] on div "Add Cancel" at bounding box center [736, 533] width 308 height 54
click at [846, 521] on button "Add" at bounding box center [837, 529] width 59 height 24
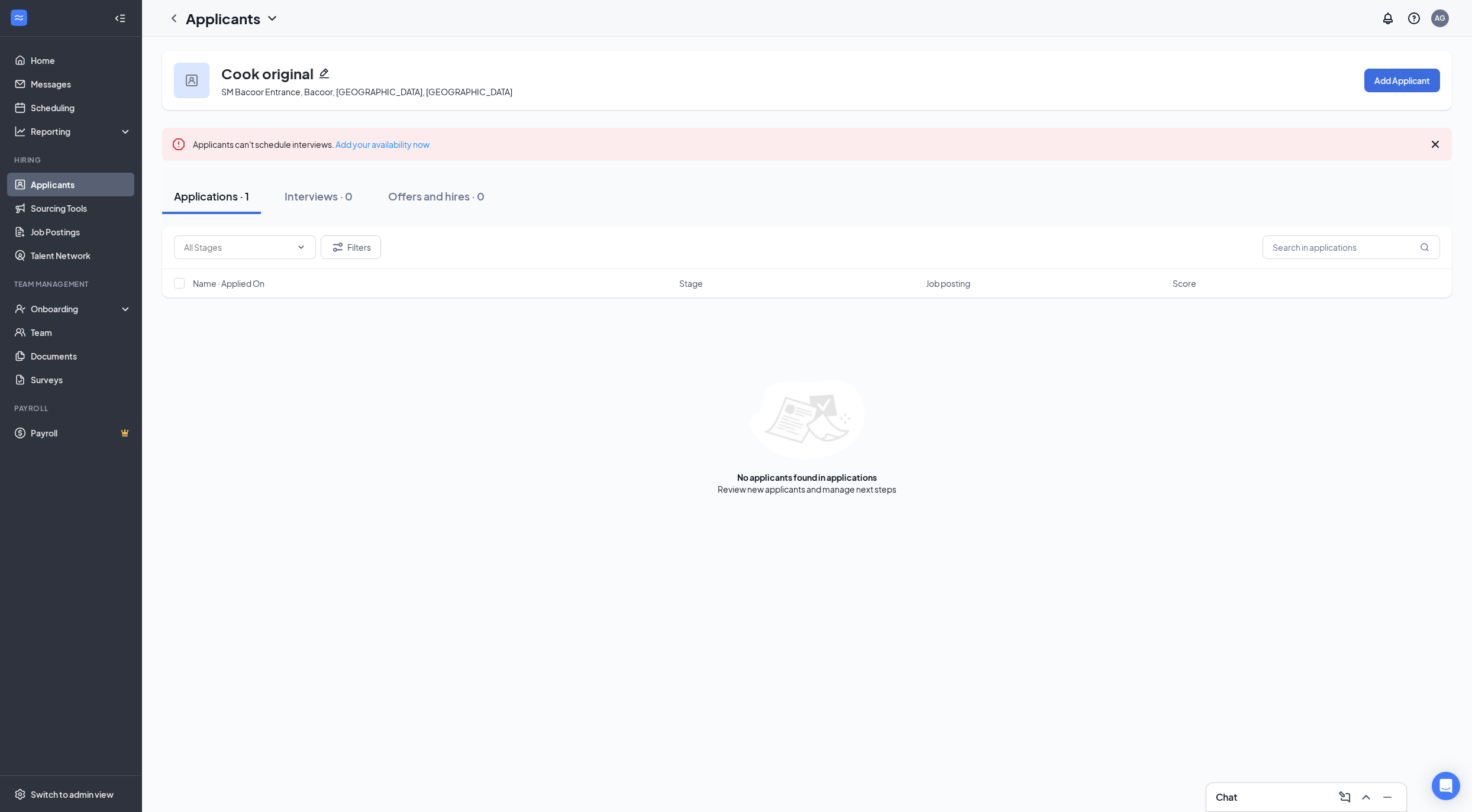
click at [221, 194] on div "Applications · 1" at bounding box center [211, 196] width 75 height 15
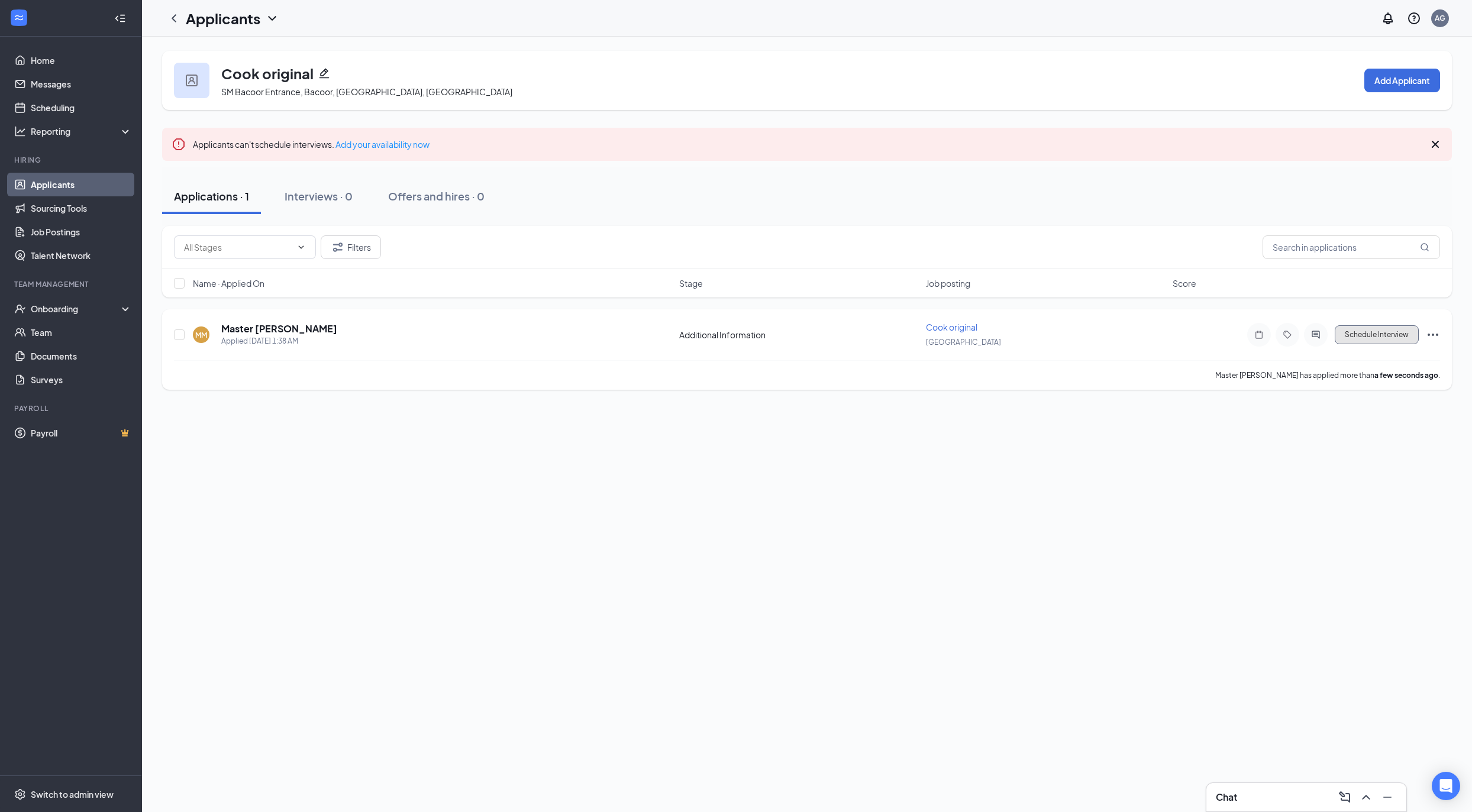
click at [1390, 340] on button "Schedule Interview" at bounding box center [1377, 335] width 84 height 19
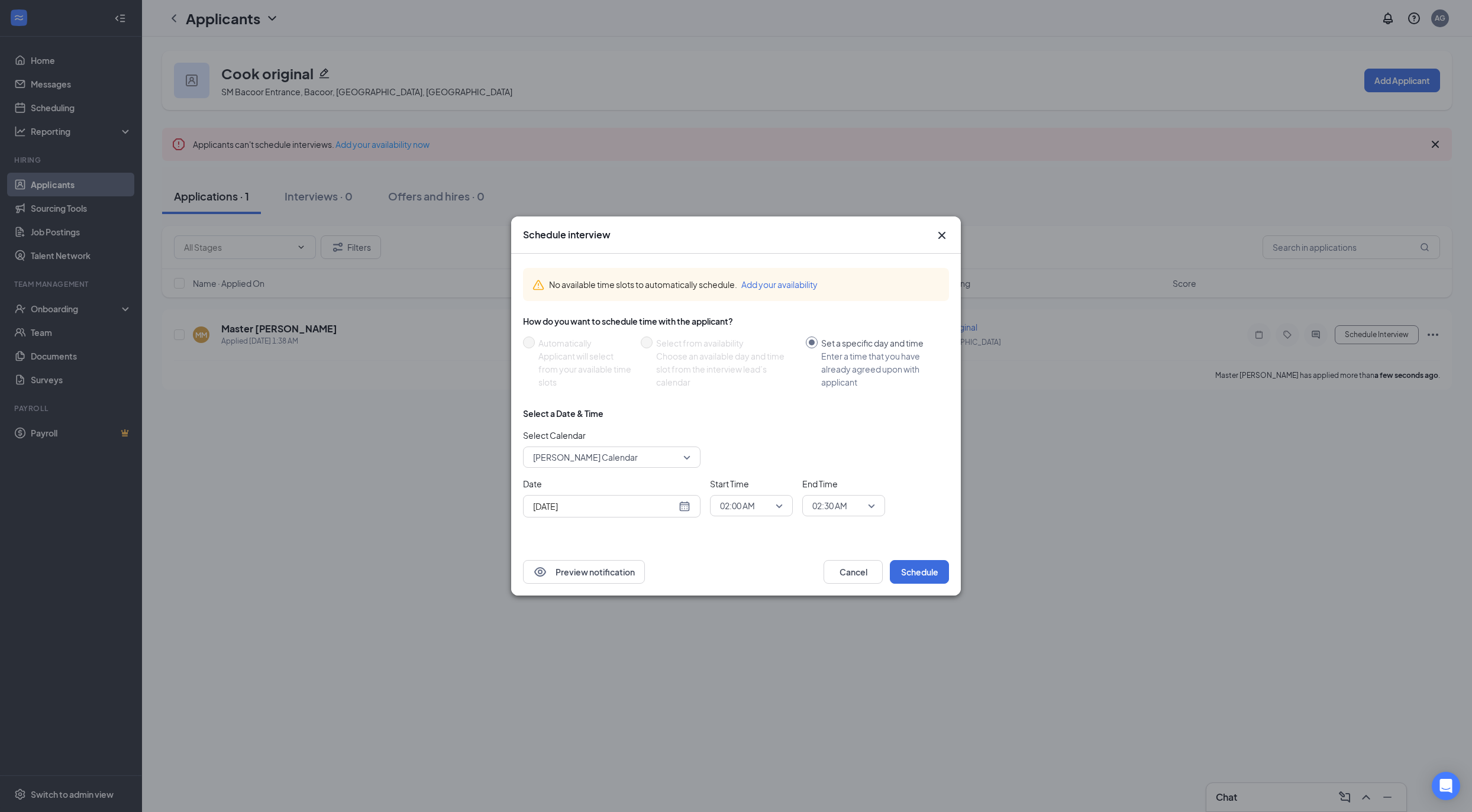
click at [944, 231] on icon "Cross" at bounding box center [942, 235] width 14 height 14
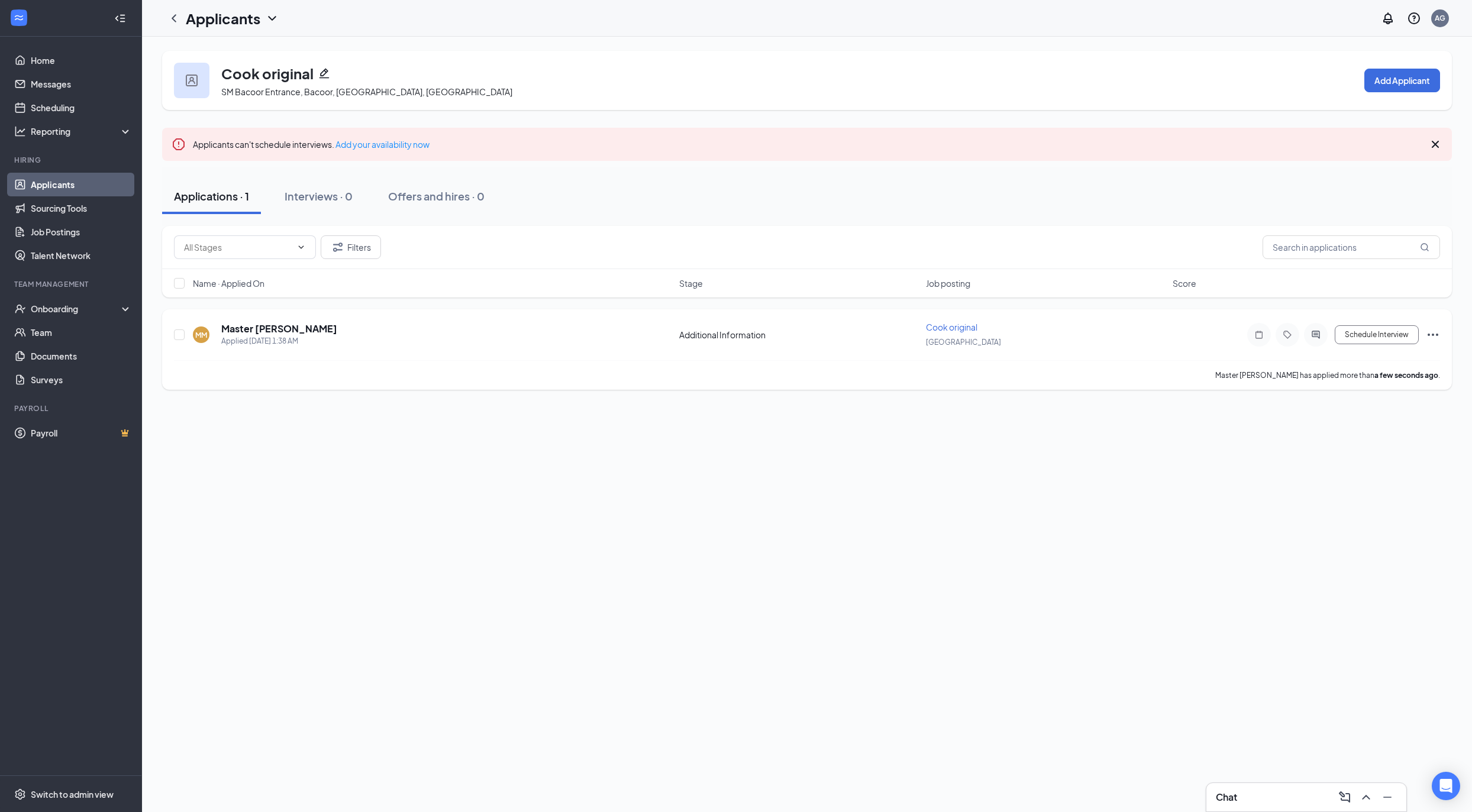
click at [258, 322] on div "MM Master Mariaha Applied Today 1:38 AM Additional Information Cook original Ba…" at bounding box center [807, 341] width 1267 height 39
click at [257, 325] on h5 "Master [PERSON_NAME]" at bounding box center [279, 328] width 116 height 13
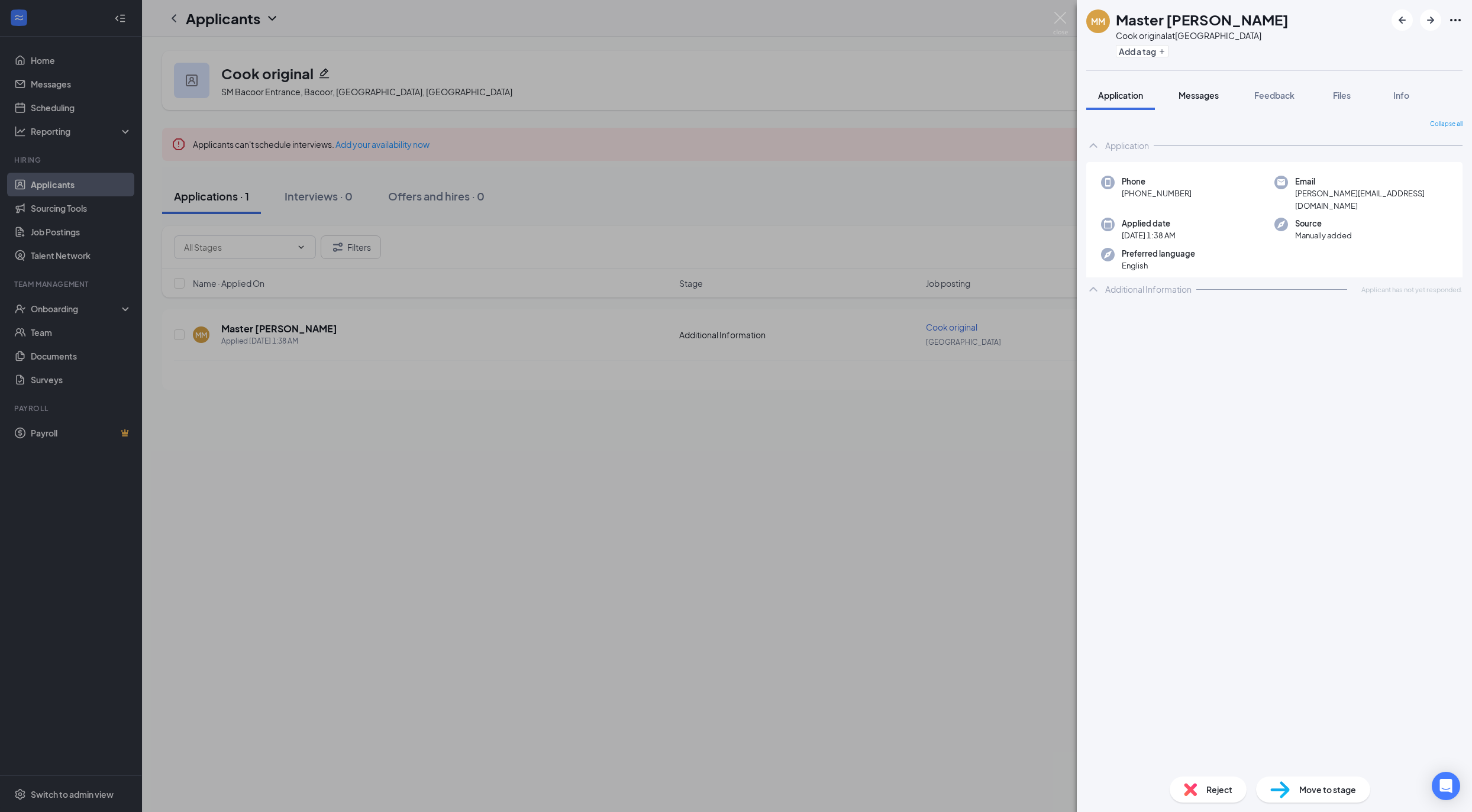
click at [1210, 97] on span "Messages" at bounding box center [1199, 95] width 40 height 10
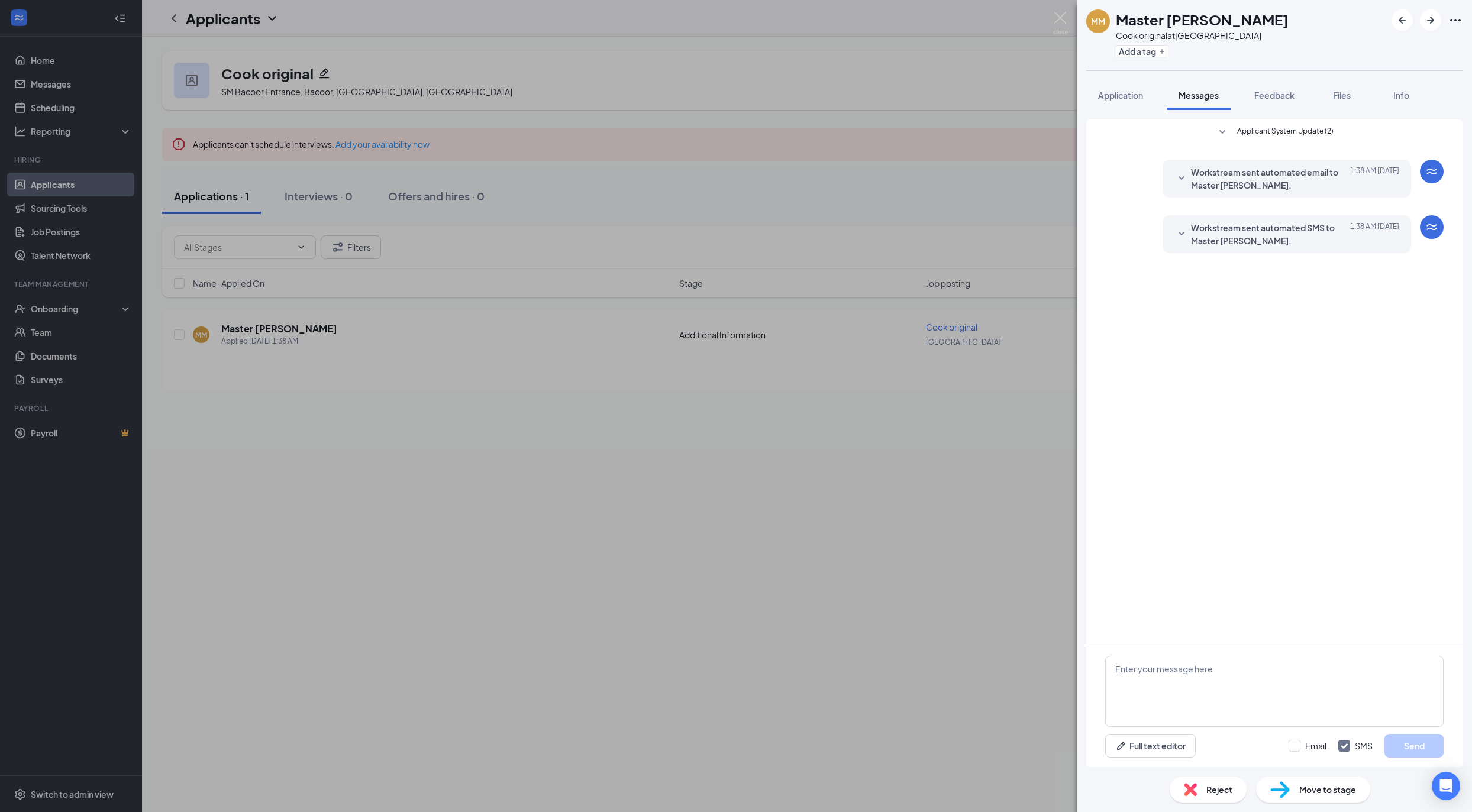
click at [1206, 227] on span "Workstream sent automated SMS to Master Mariaha." at bounding box center [1268, 234] width 155 height 26
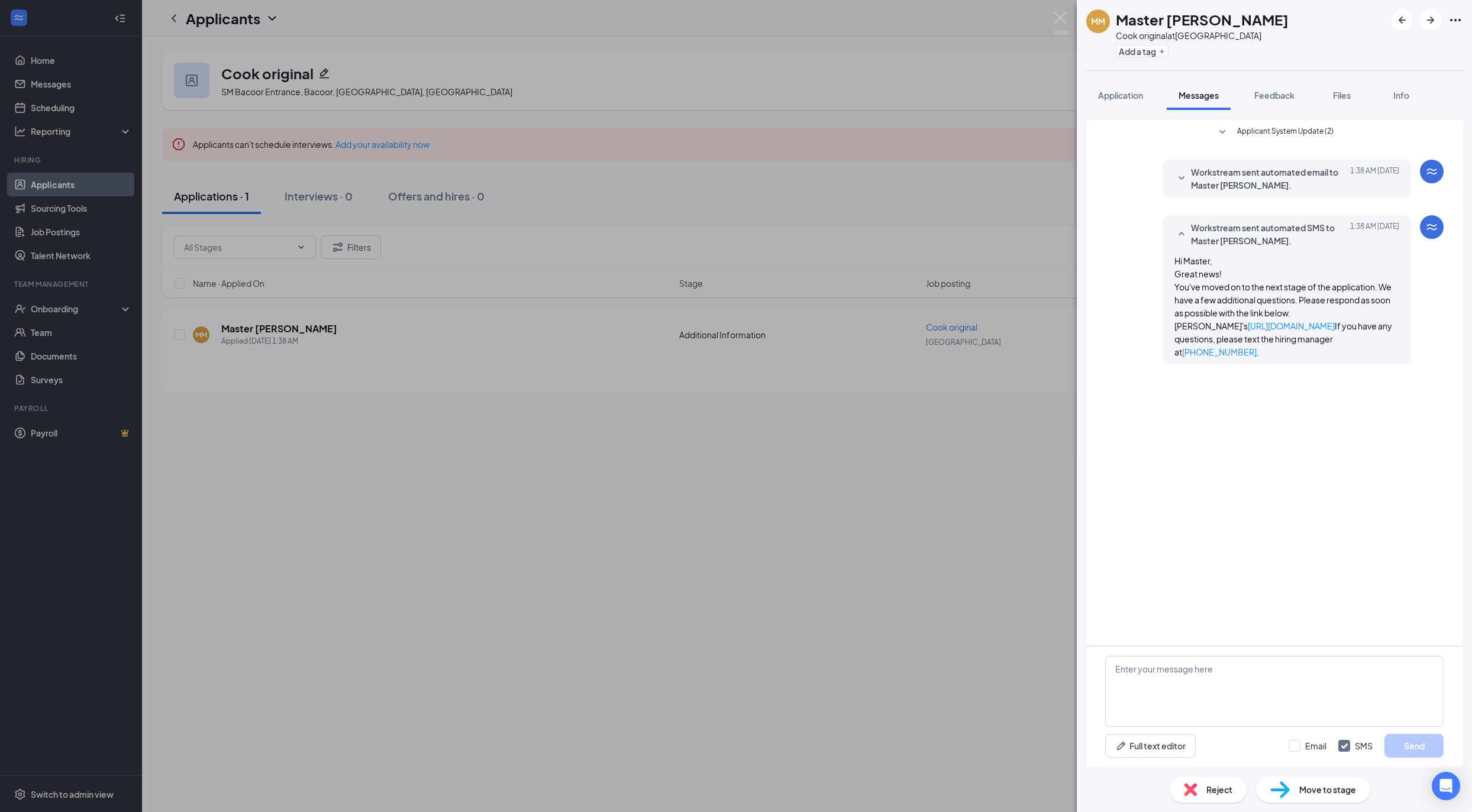
click at [1265, 330] on div "Hi Master, Great news! You've moved on to the next stage of the application. We…" at bounding box center [1287, 306] width 225 height 104
click at [1262, 331] on link "https://l.wrkstrm.us/hWNNhK69p" at bounding box center [1292, 326] width 87 height 10
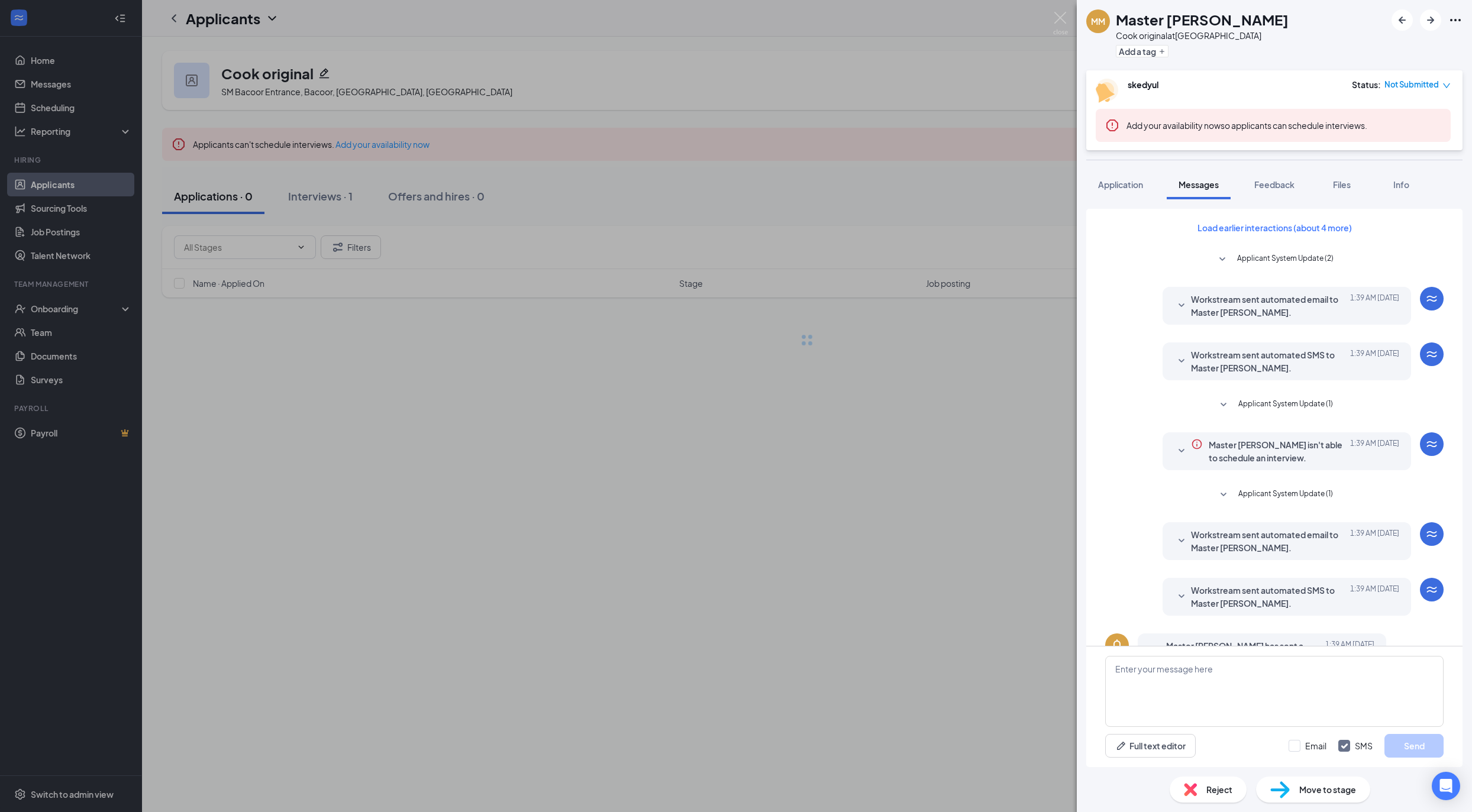
scroll to position [45, 0]
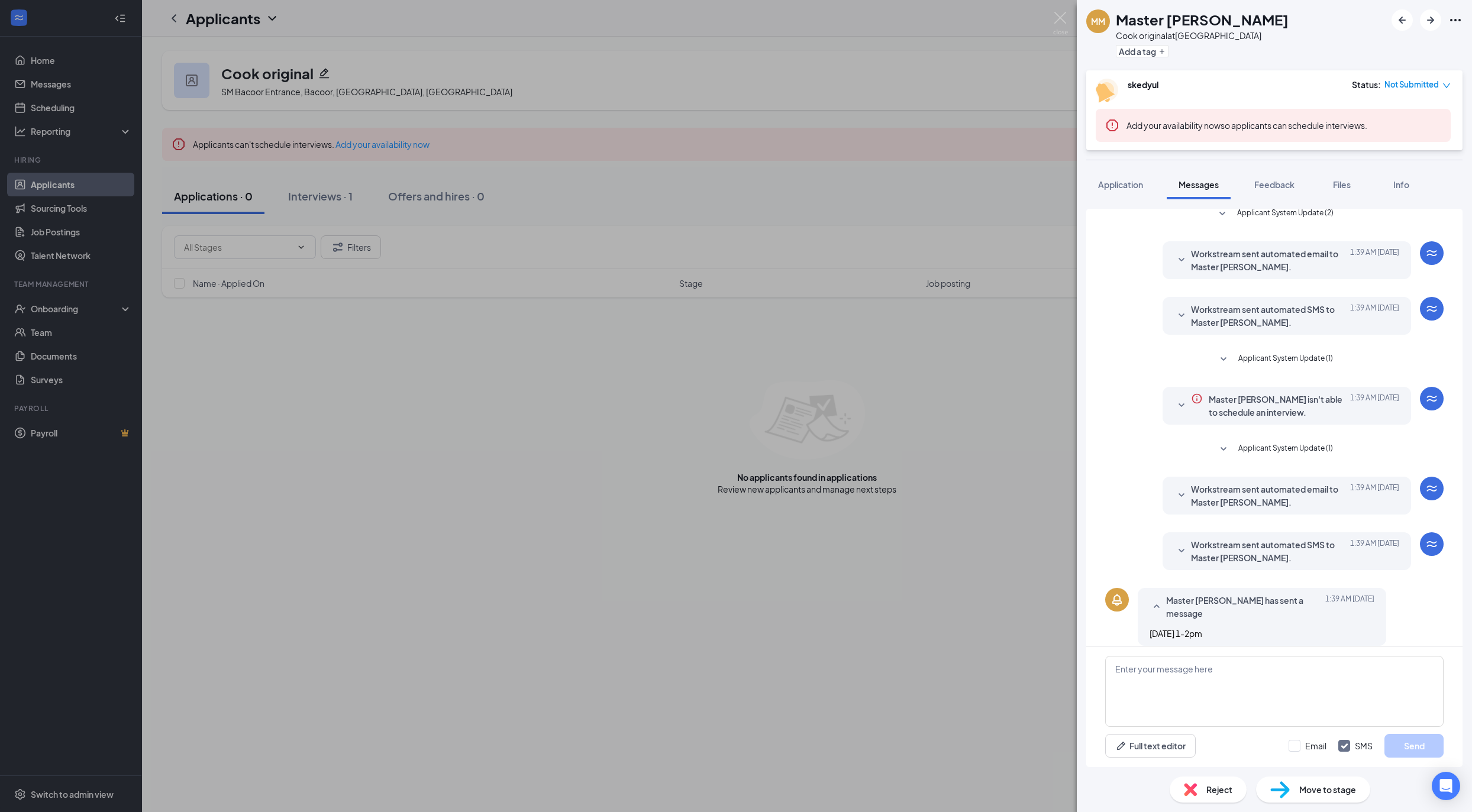
click at [987, 674] on div "MM Master [PERSON_NAME] original at [GEOGRAPHIC_DATA] Add a tag skedyul Status …" at bounding box center [736, 406] width 1472 height 812
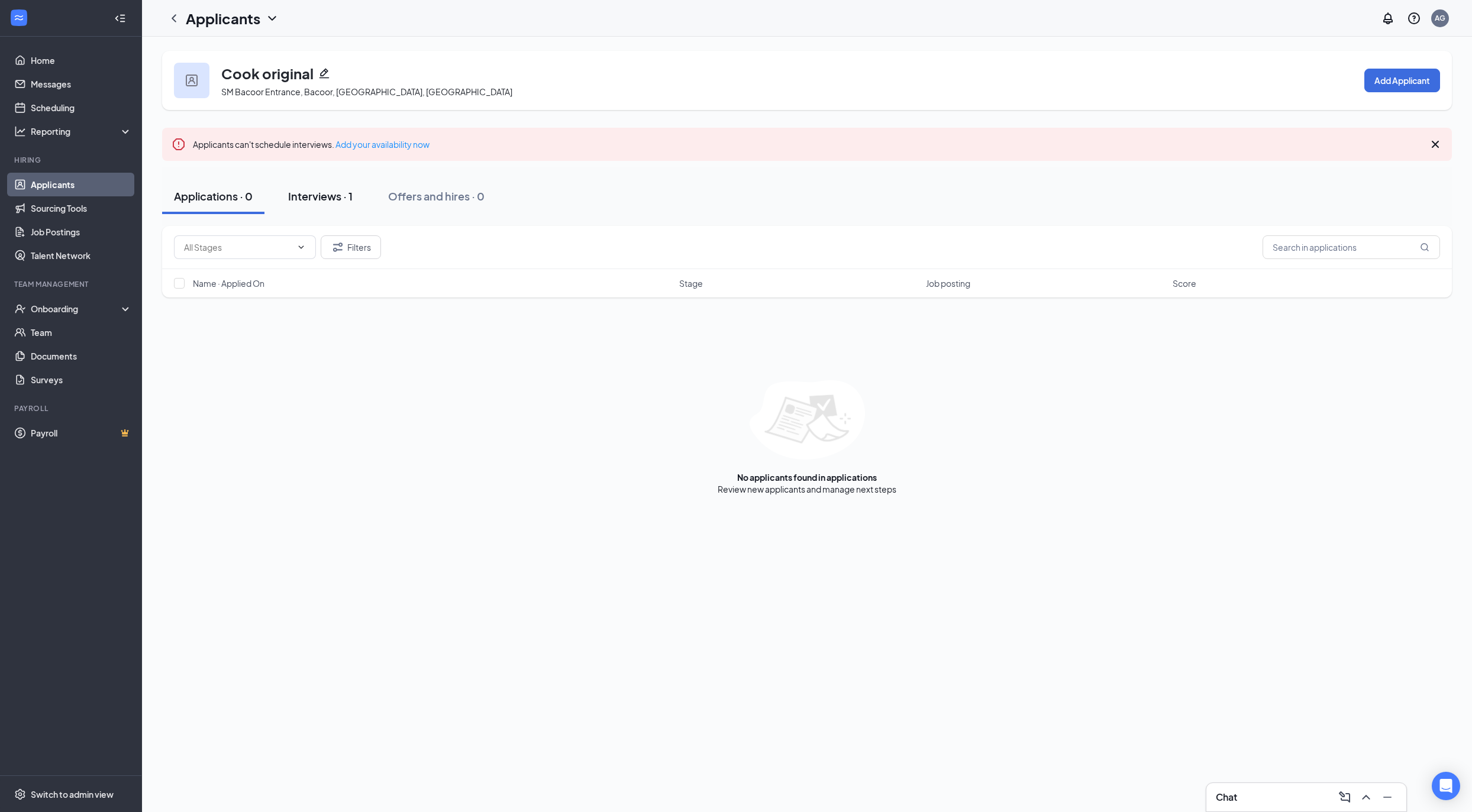
click at [308, 199] on div "Interviews · 1" at bounding box center [321, 196] width 65 height 15
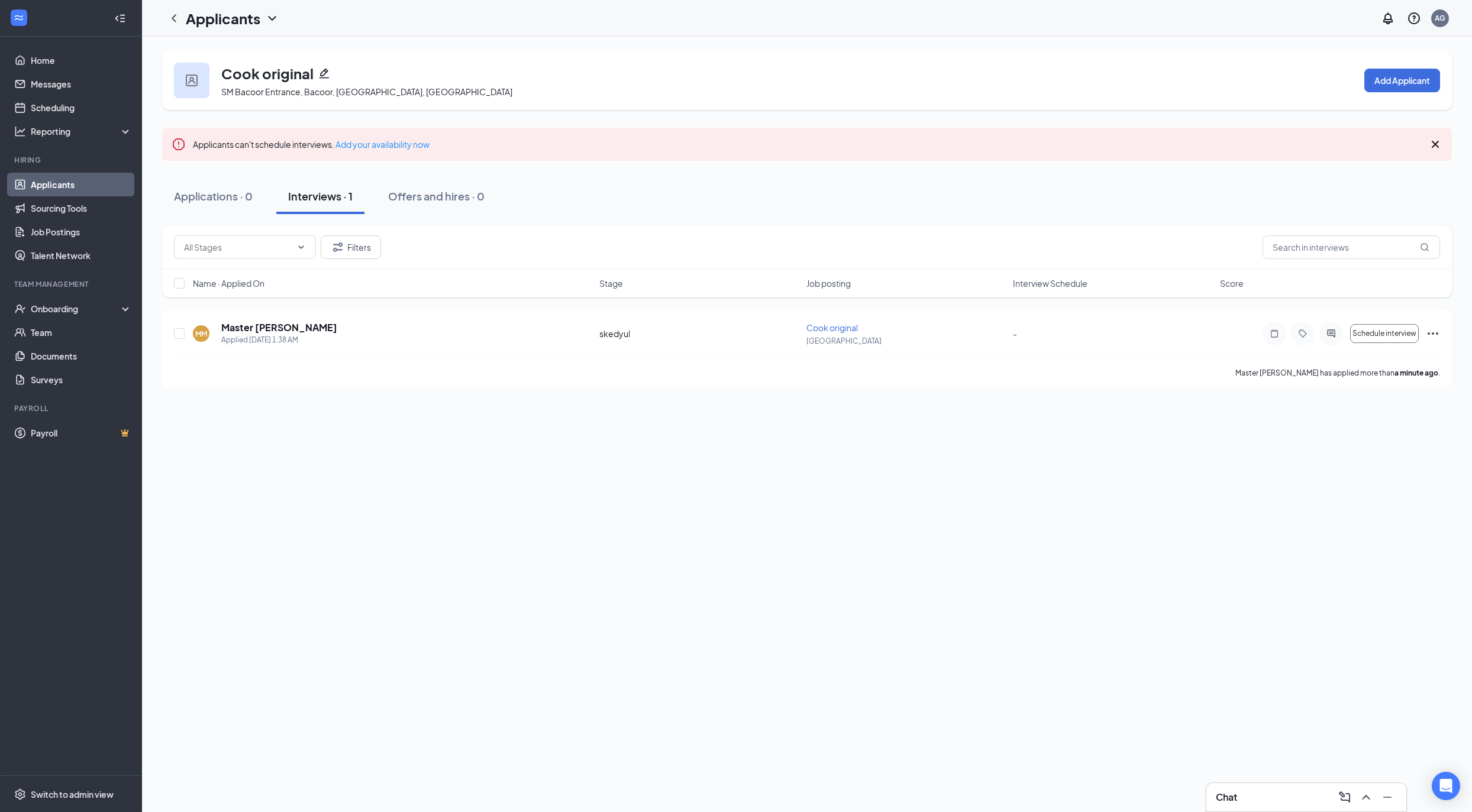
click at [1264, 794] on div "Chat" at bounding box center [1306, 797] width 181 height 19
click at [1293, 473] on input "text" at bounding box center [1287, 469] width 141 height 23
click at [1308, 646] on span "Send a message." at bounding box center [1307, 646] width 67 height 10
click at [1085, 592] on input "text" at bounding box center [1074, 589] width 141 height 23
type input "Master"
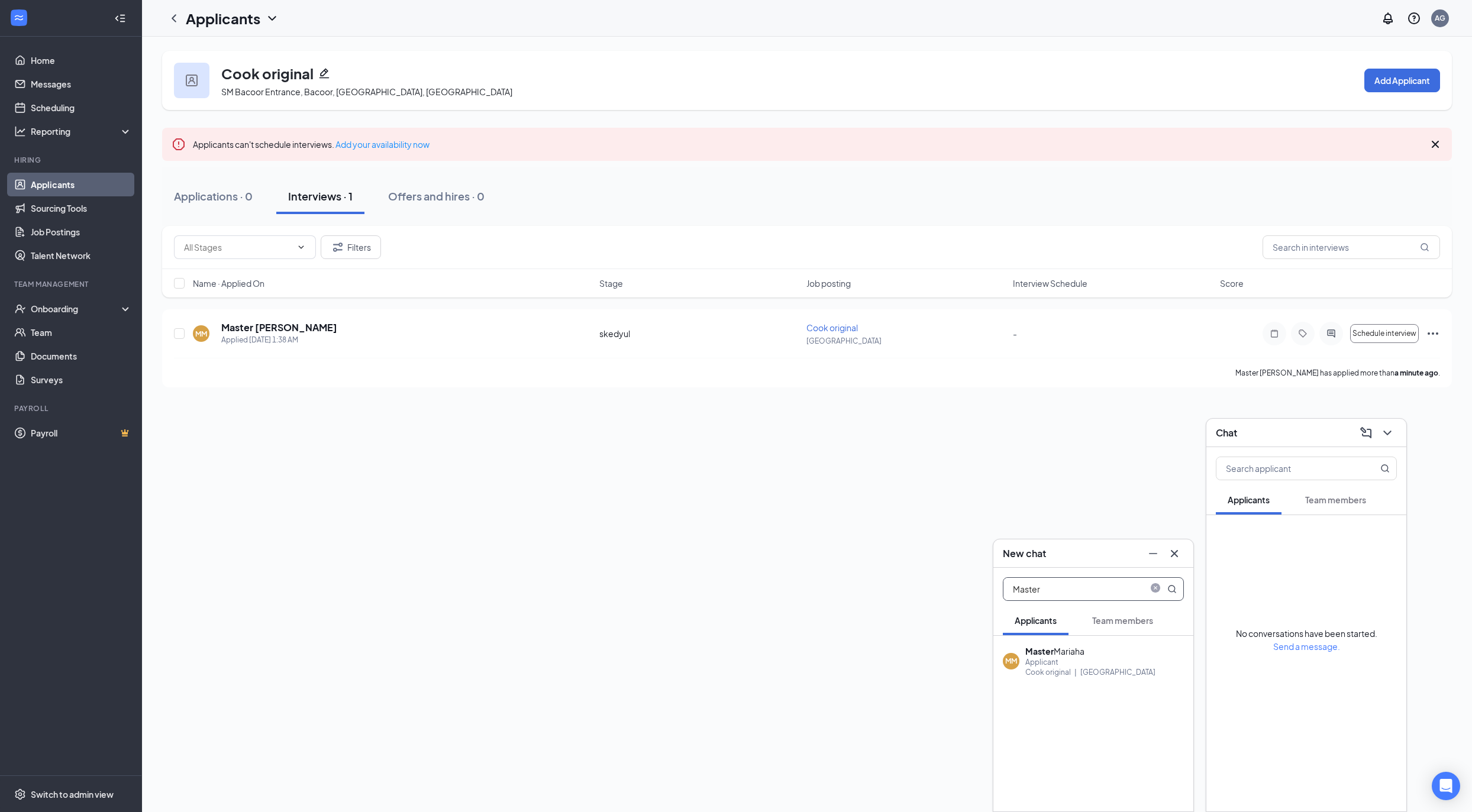
click at [1095, 668] on div "[GEOGRAPHIC_DATA]" at bounding box center [1118, 672] width 75 height 10
click at [1082, 779] on textarea at bounding box center [1086, 788] width 166 height 29
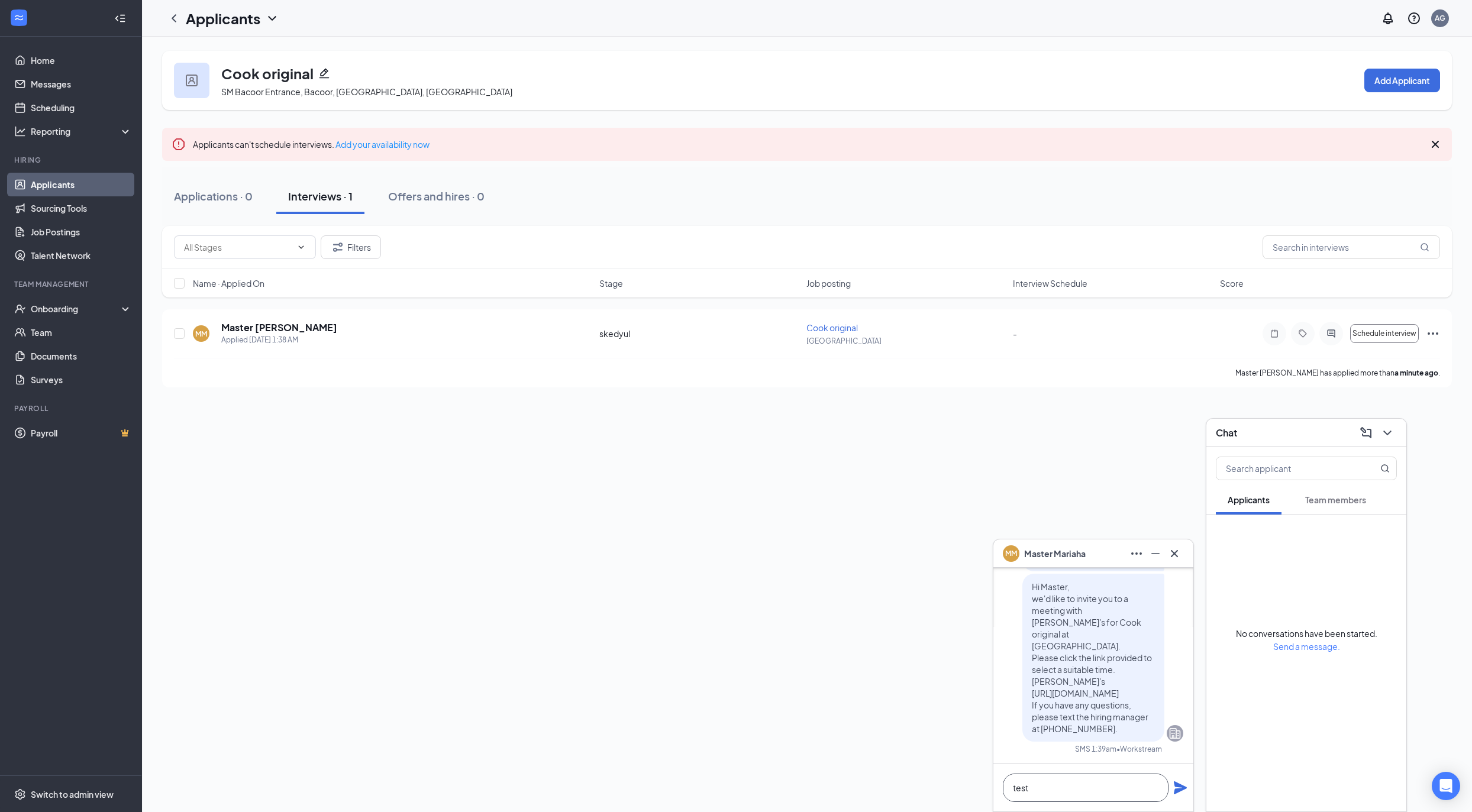
type textarea "test"
click at [1172, 787] on div "test" at bounding box center [1093, 788] width 200 height 47
click at [1179, 787] on icon "Plane" at bounding box center [1180, 788] width 13 height 13
click at [1170, 639] on div "Hi Master, Great news! You've moved on to the next stage of the application. We…" at bounding box center [1094, 457] width 180 height 473
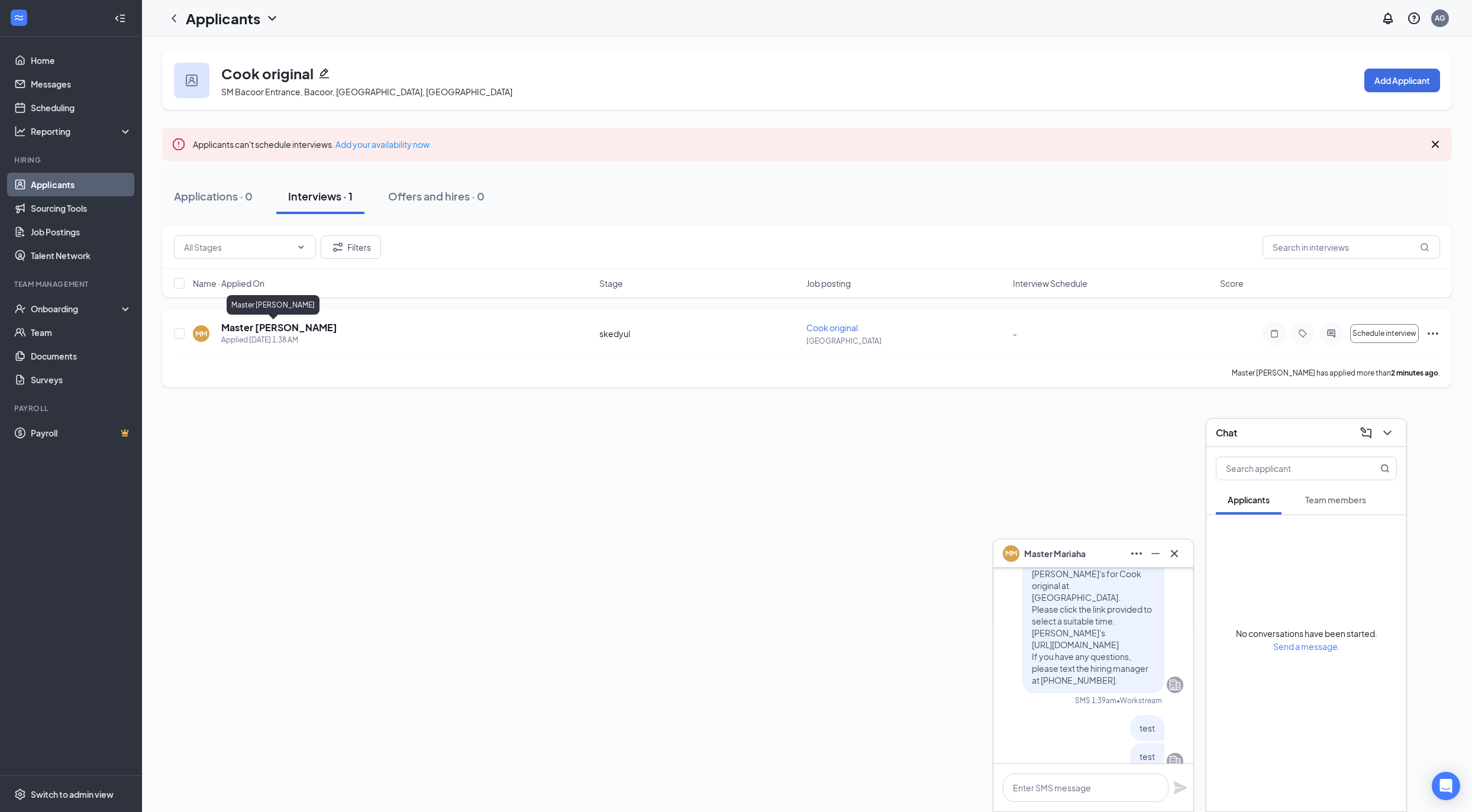
click at [266, 323] on h5 "Master [PERSON_NAME]" at bounding box center [279, 327] width 116 height 13
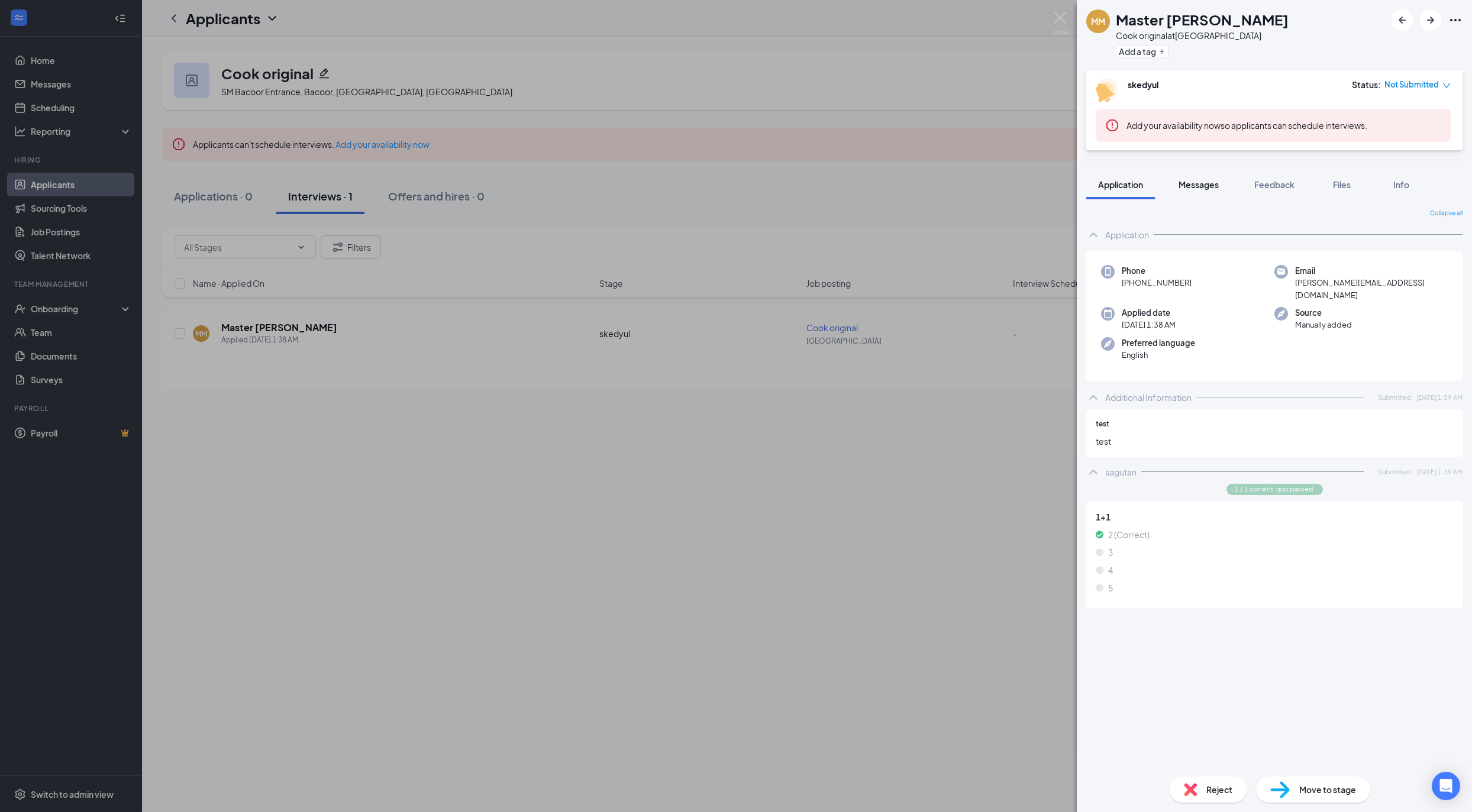
click at [1193, 184] on span "Messages" at bounding box center [1199, 184] width 40 height 10
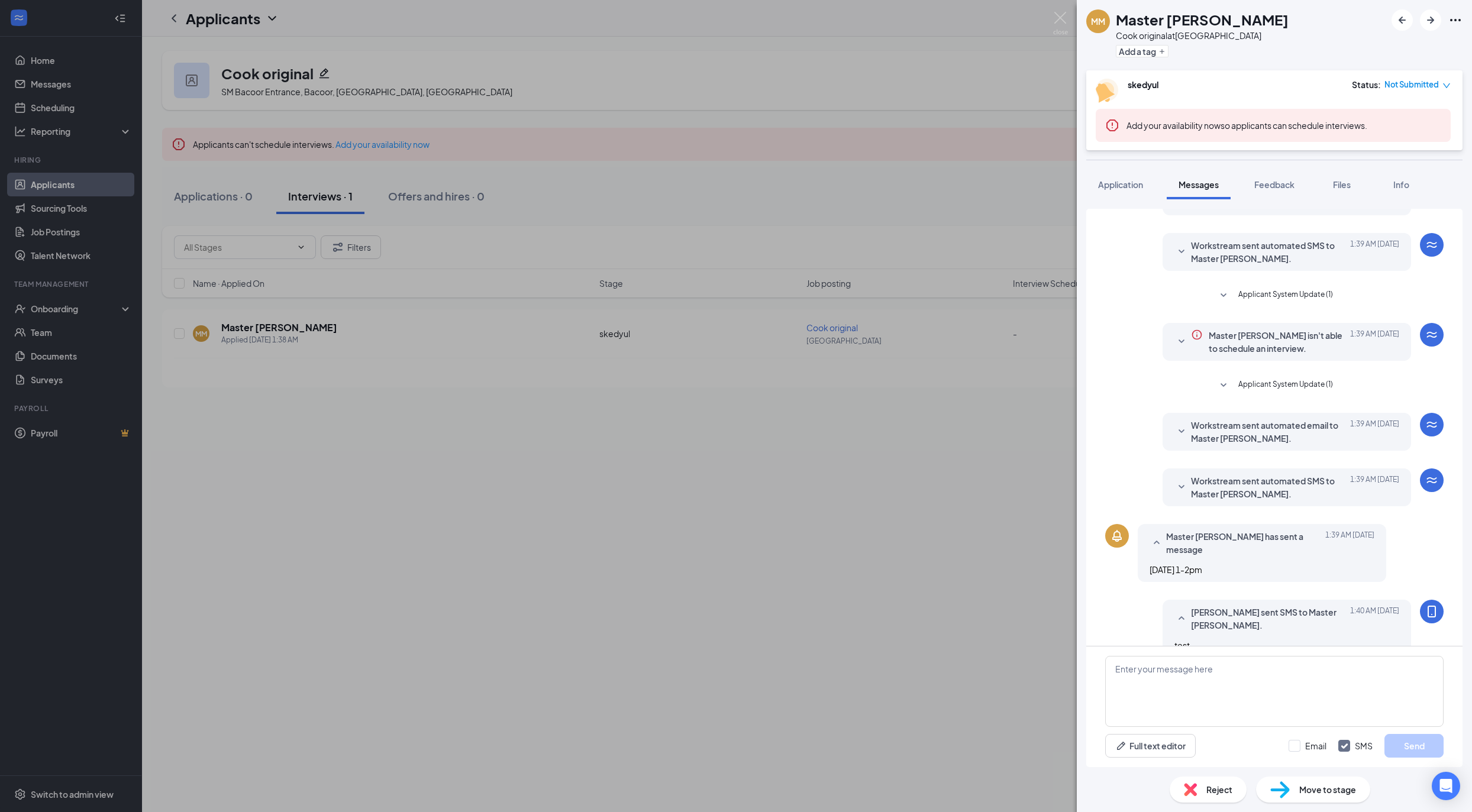
scroll to position [121, 0]
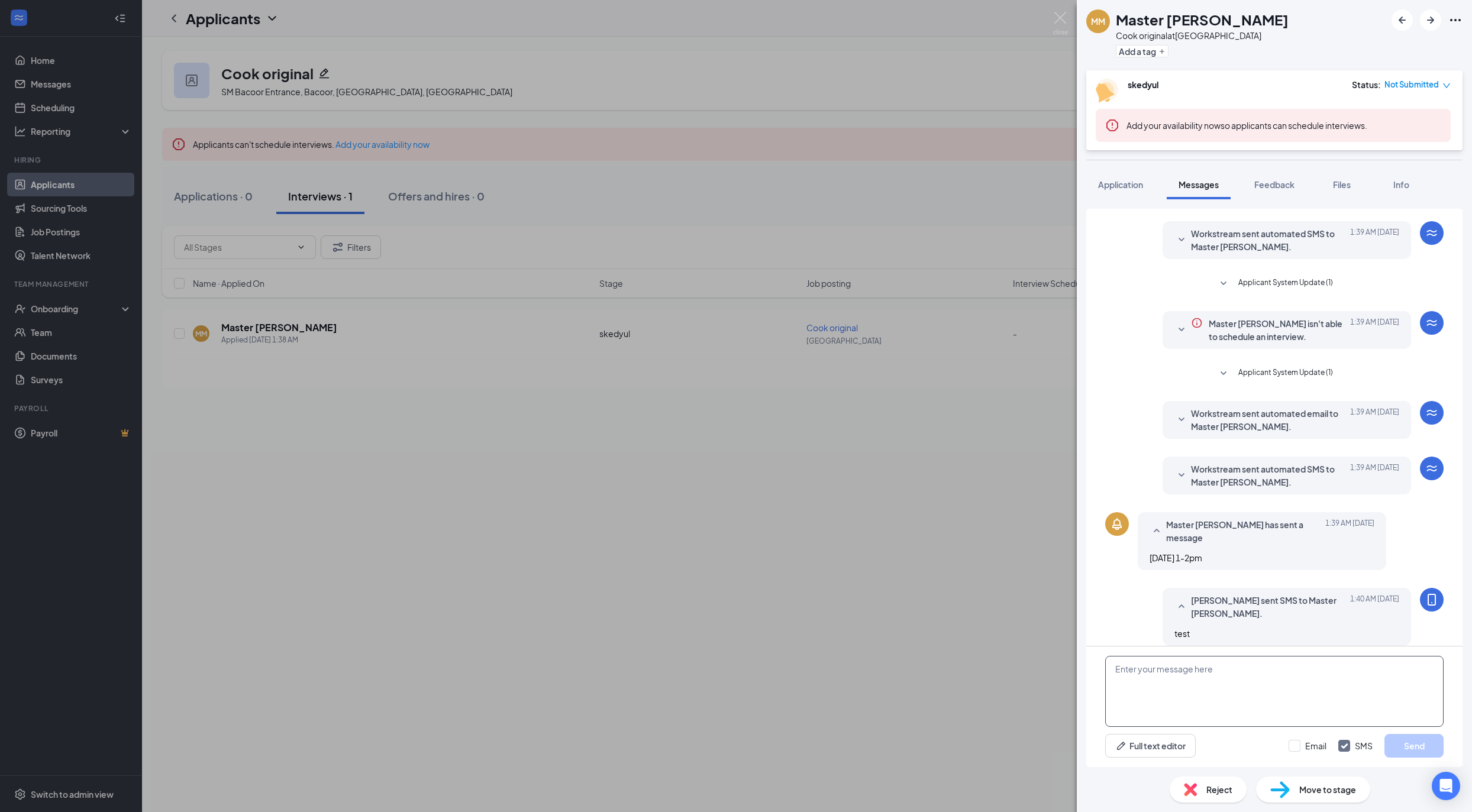
drag, startPoint x: 307, startPoint y: 679, endPoint x: 1167, endPoint y: 656, distance: 860.3
click at [1167, 656] on div "MM Master Mariaha Cook original at Batangas Add a tag skedyul Status : Not Subm…" at bounding box center [736, 406] width 1472 height 812
click at [1068, 624] on div "MM Master Mariaha Cook original at Batangas Add a tag skedyul Status : Not Subm…" at bounding box center [736, 406] width 1472 height 812
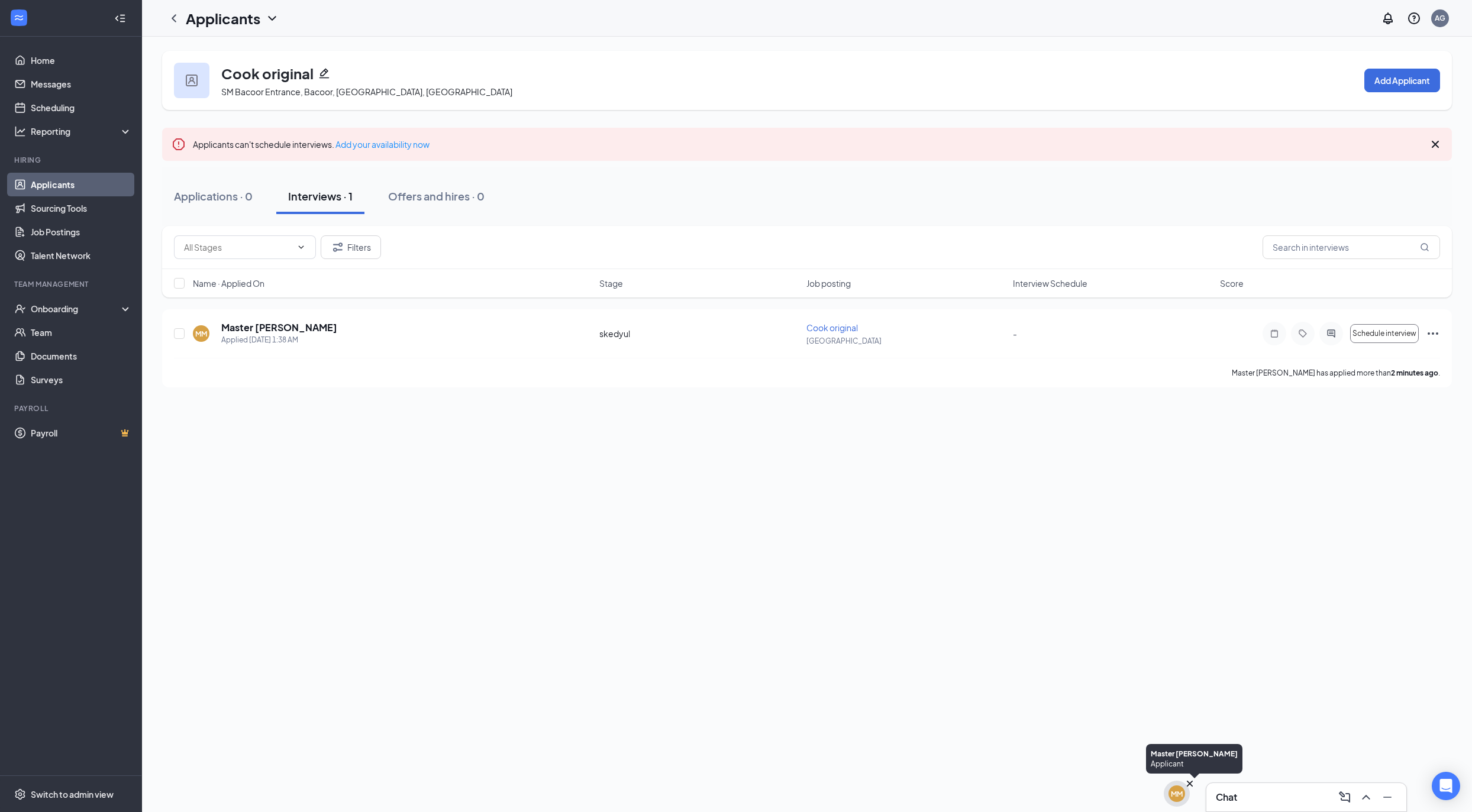
click at [1168, 797] on div "MM" at bounding box center [1177, 794] width 26 height 26
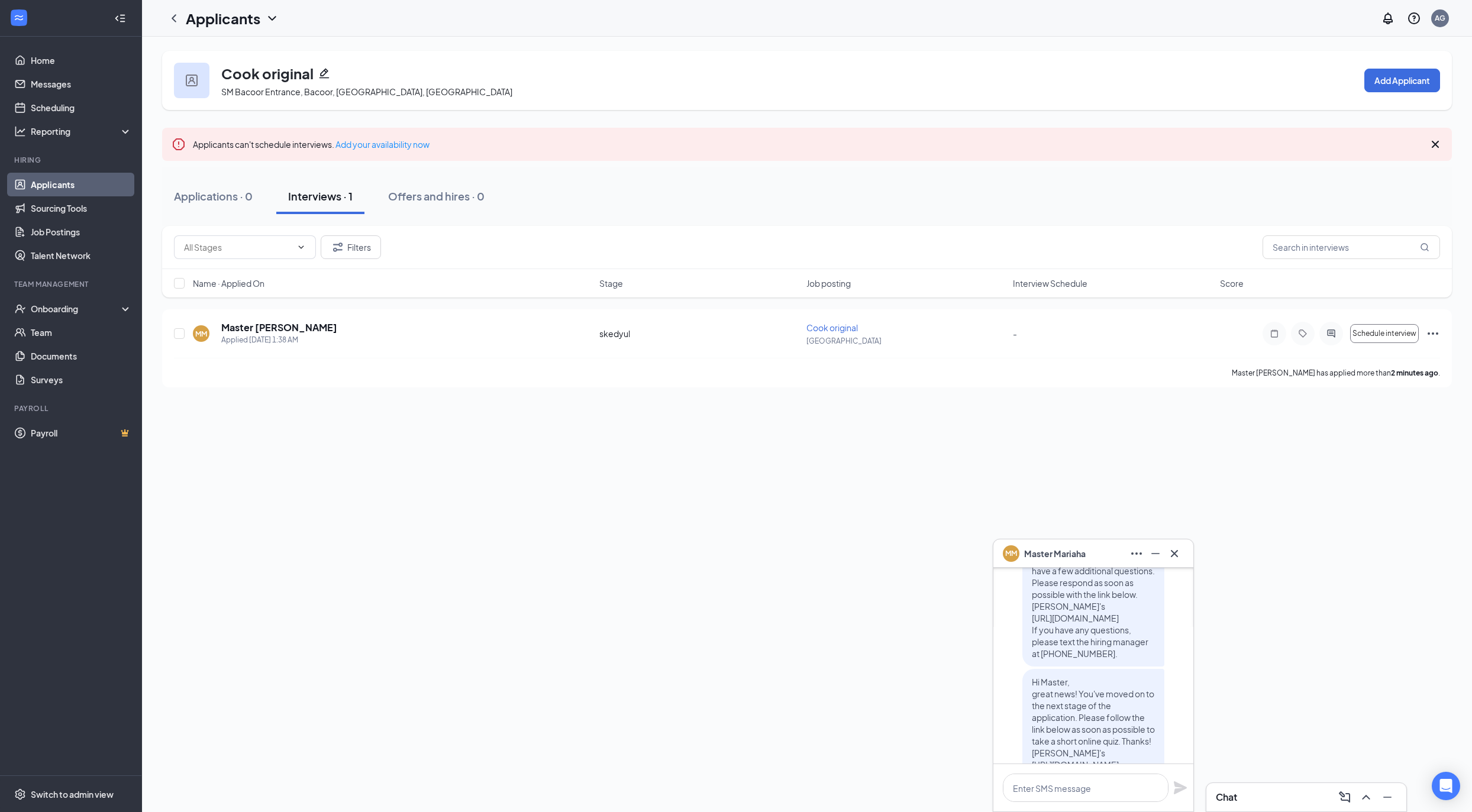
scroll to position [-293, 0]
click at [264, 711] on div "Cook original SM Bacoor Entrance, Bacoor, Cavite, Philippines Add Applicant App…" at bounding box center [807, 424] width 1330 height 775
click at [271, 327] on h5 "Master [PERSON_NAME]" at bounding box center [279, 327] width 116 height 13
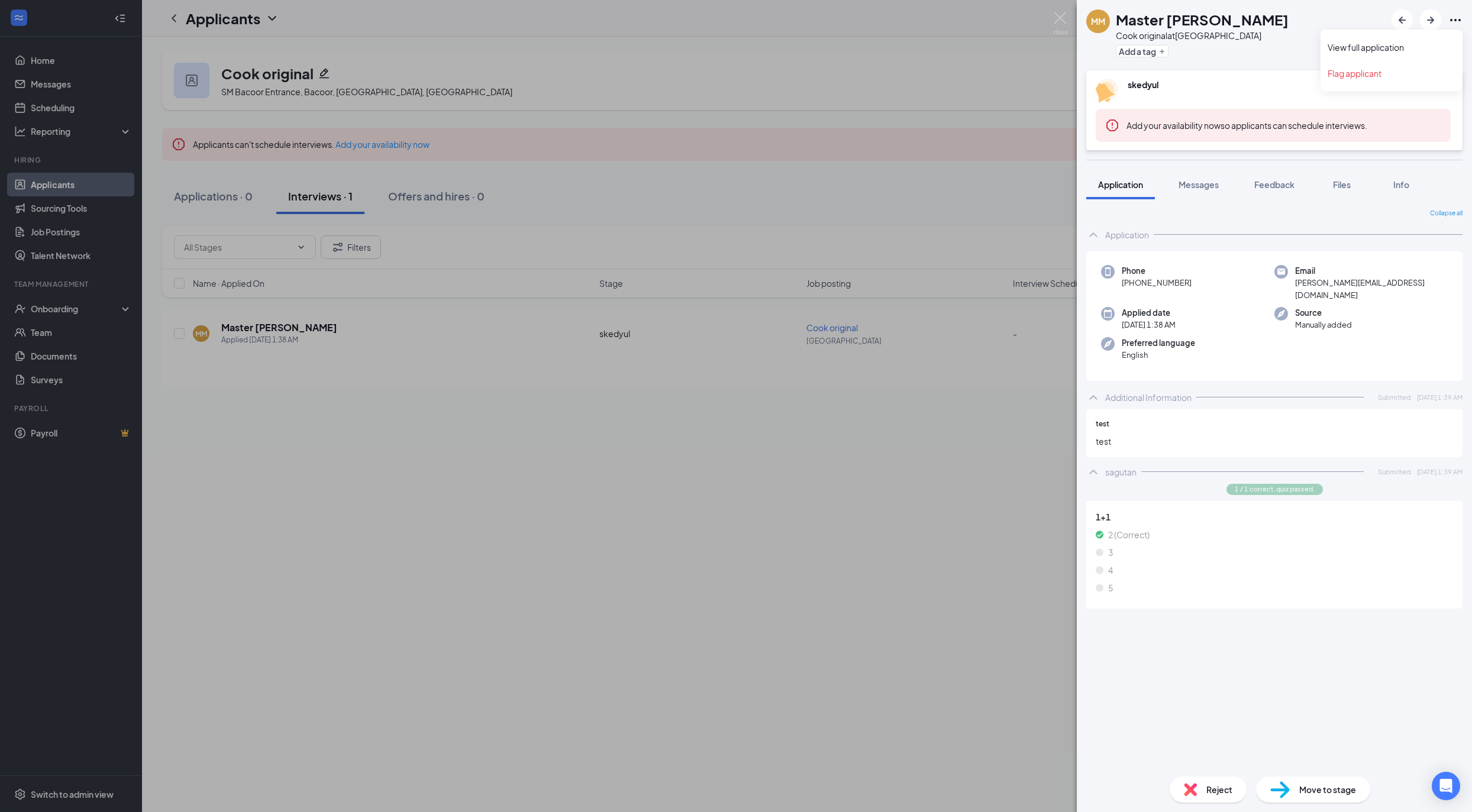
click at [1450, 20] on icon "Ellipses" at bounding box center [1455, 20] width 14 height 14
click at [1454, 19] on icon "Ellipses" at bounding box center [1455, 20] width 14 height 14
click at [1402, 41] on link "View full application" at bounding box center [1392, 47] width 128 height 12
click at [1198, 179] on div "Messages" at bounding box center [1199, 185] width 40 height 12
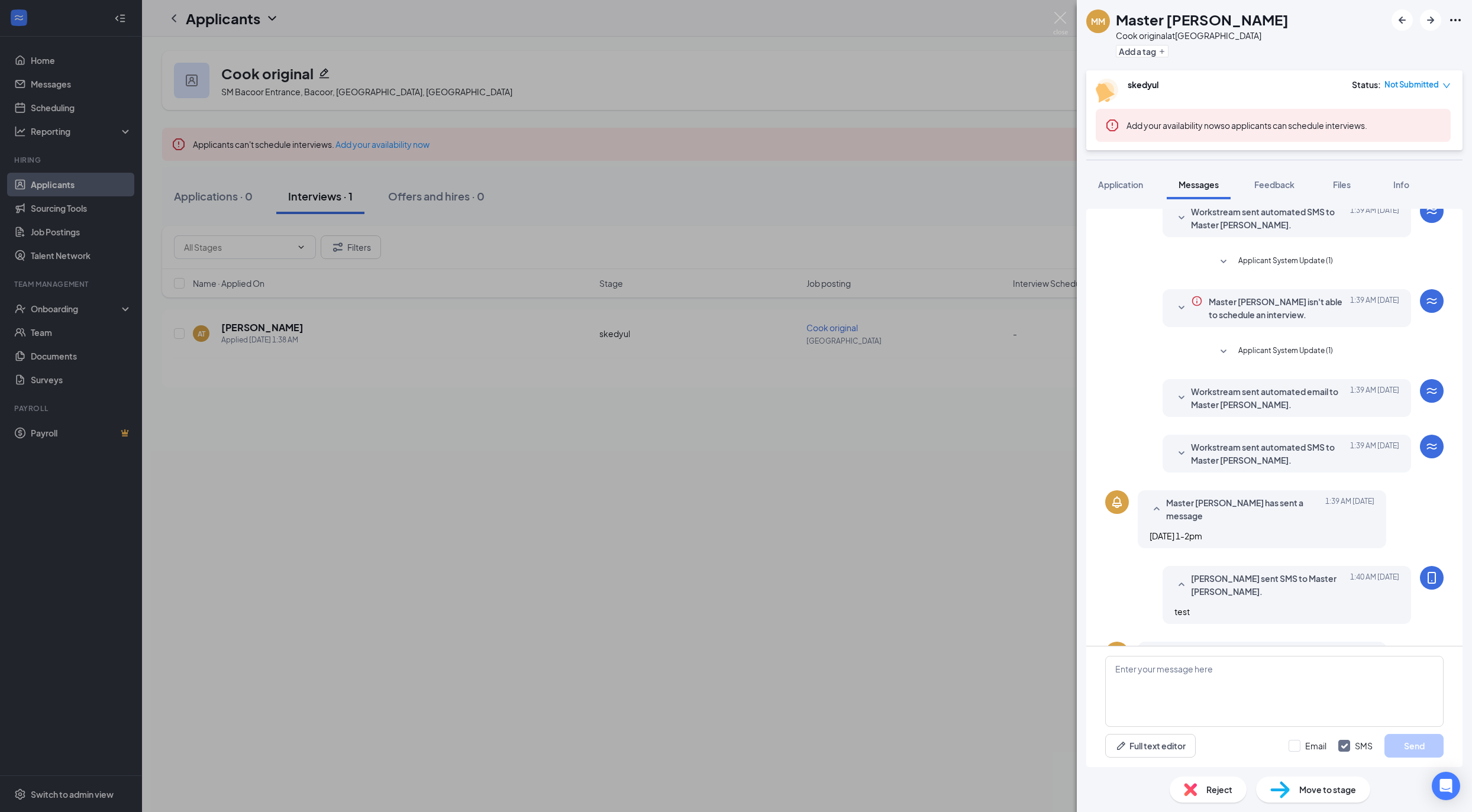
scroll to position [151, 0]
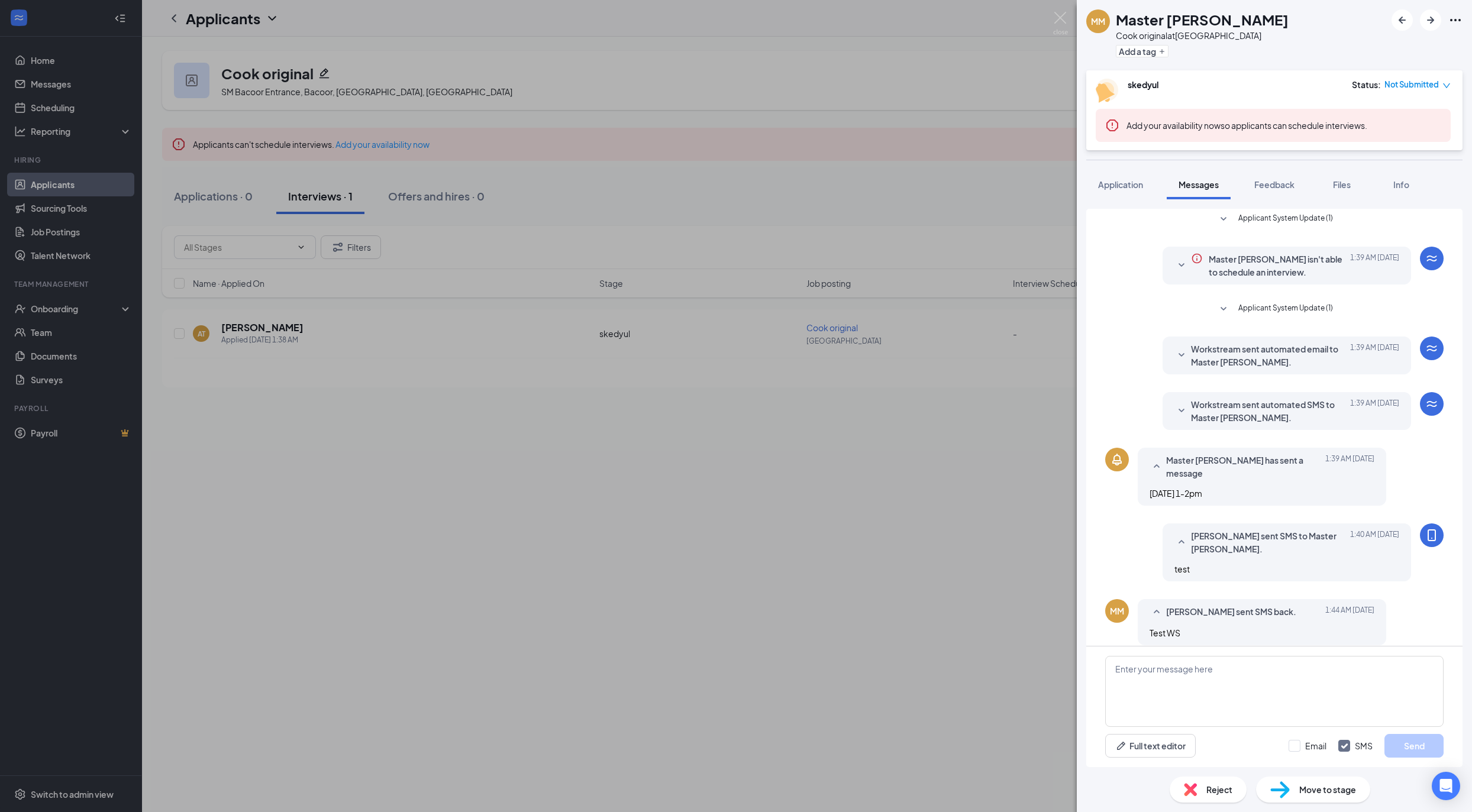
click at [881, 710] on div "MM Master Mariaha Cook original at Batangas Add a tag skedyul Status : Not Subm…" at bounding box center [736, 406] width 1472 height 812
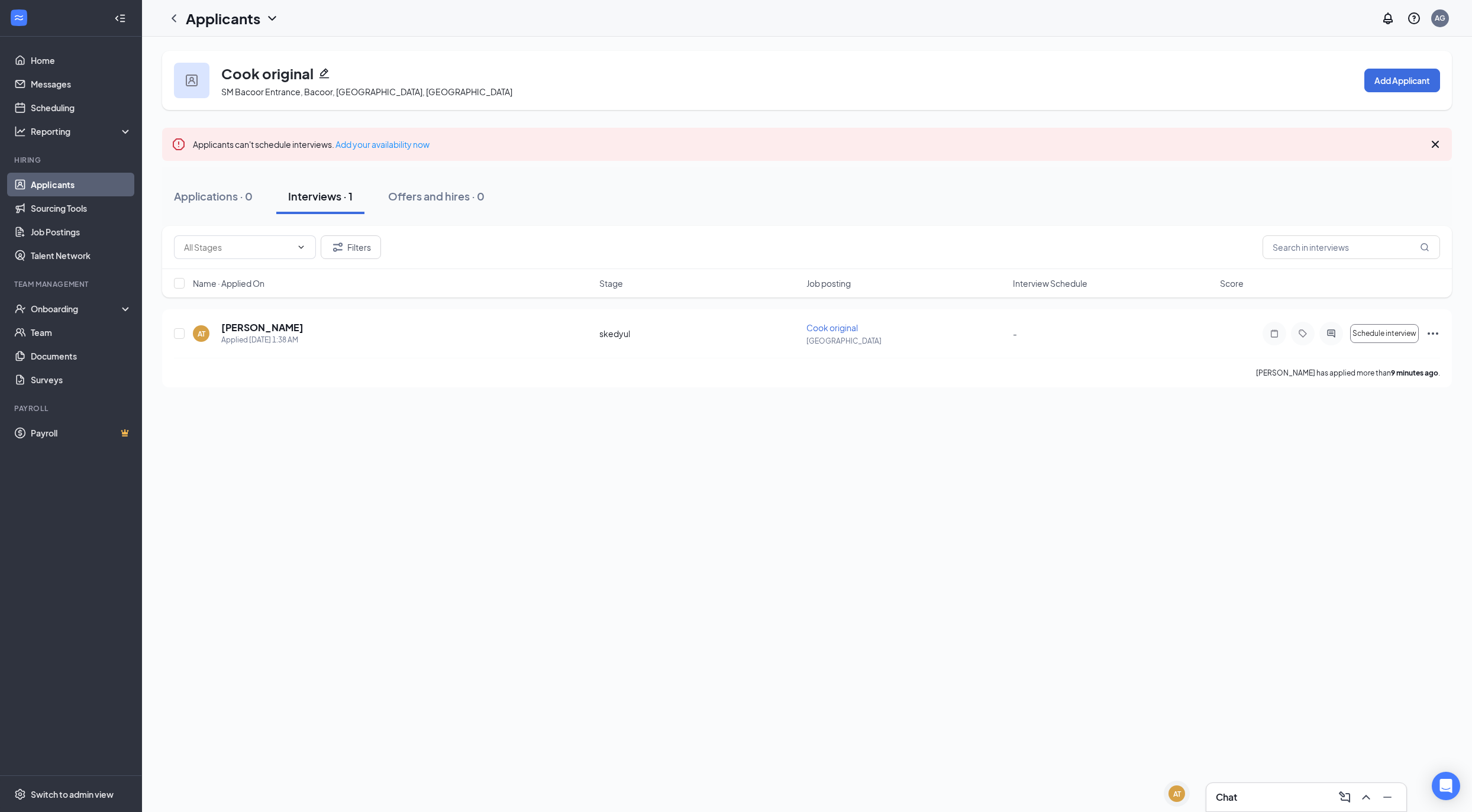
click at [888, 710] on div "Cook original SM Bacoor Entrance, Bacoor, Cavite, Philippines Add Applicant App…" at bounding box center [807, 424] width 1330 height 775
click at [1173, 791] on div "AT" at bounding box center [1177, 795] width 8 height 10
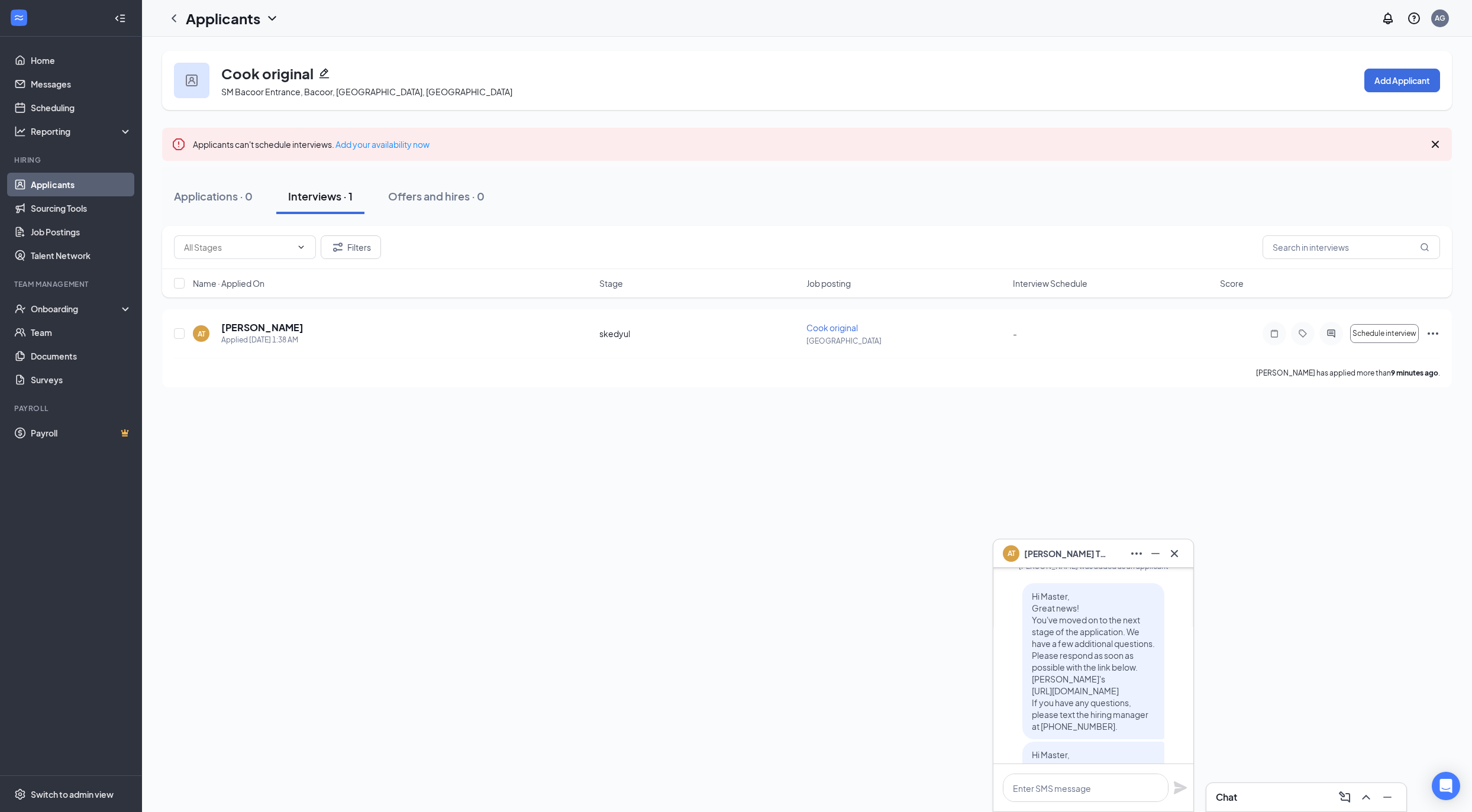
scroll to position [-529, 0]
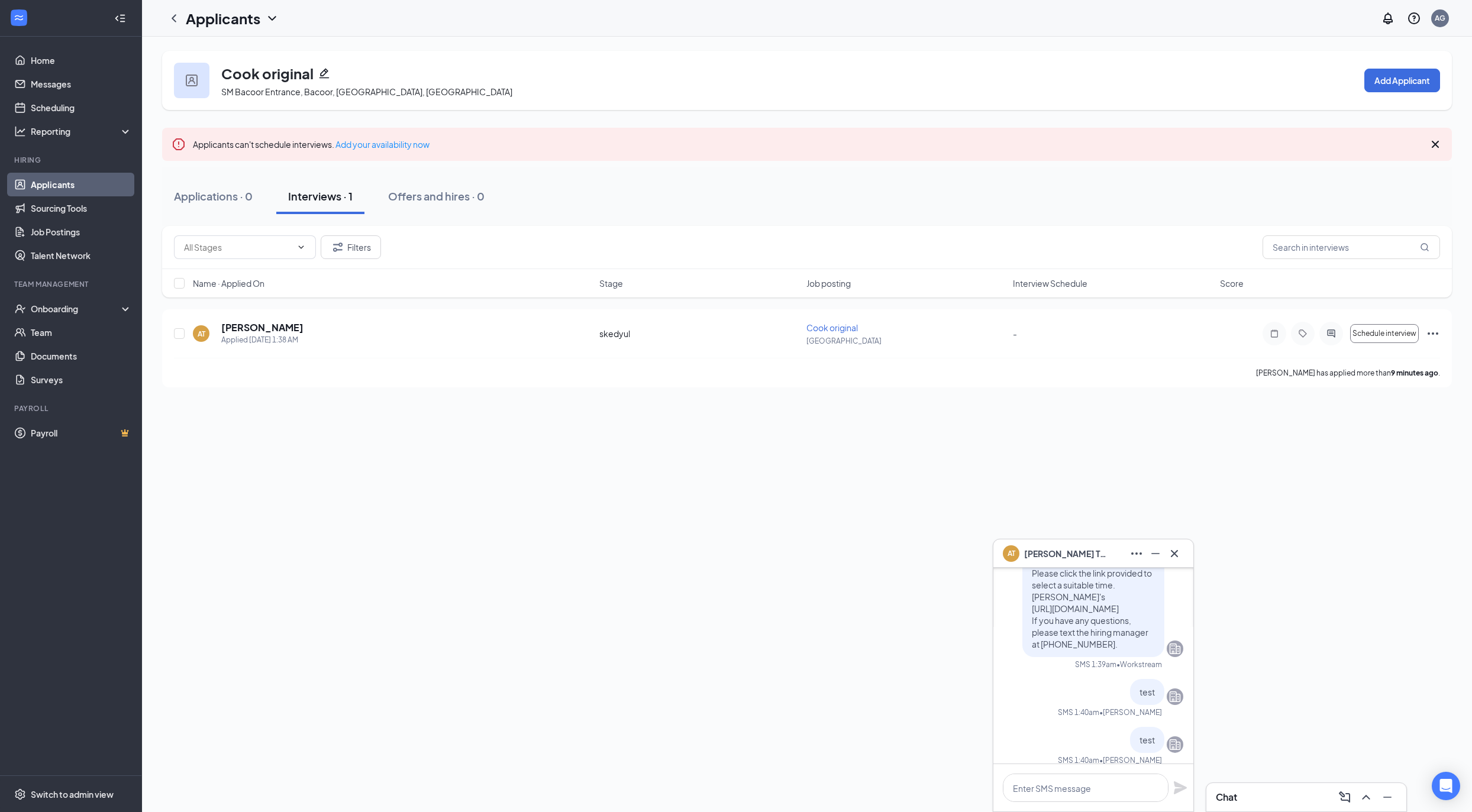
scroll to position [0, 0]
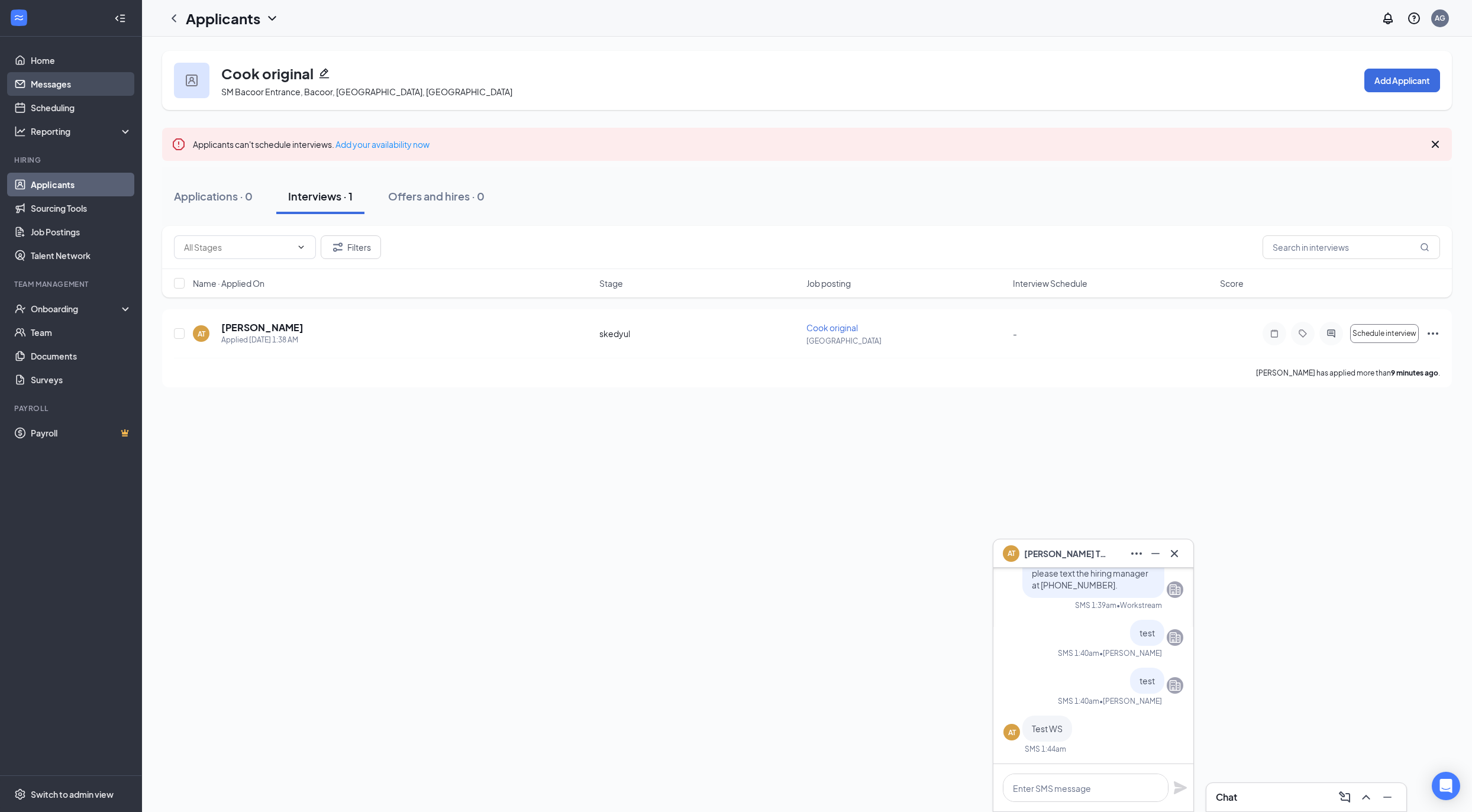
click at [70, 90] on link "Messages" at bounding box center [81, 84] width 101 height 24
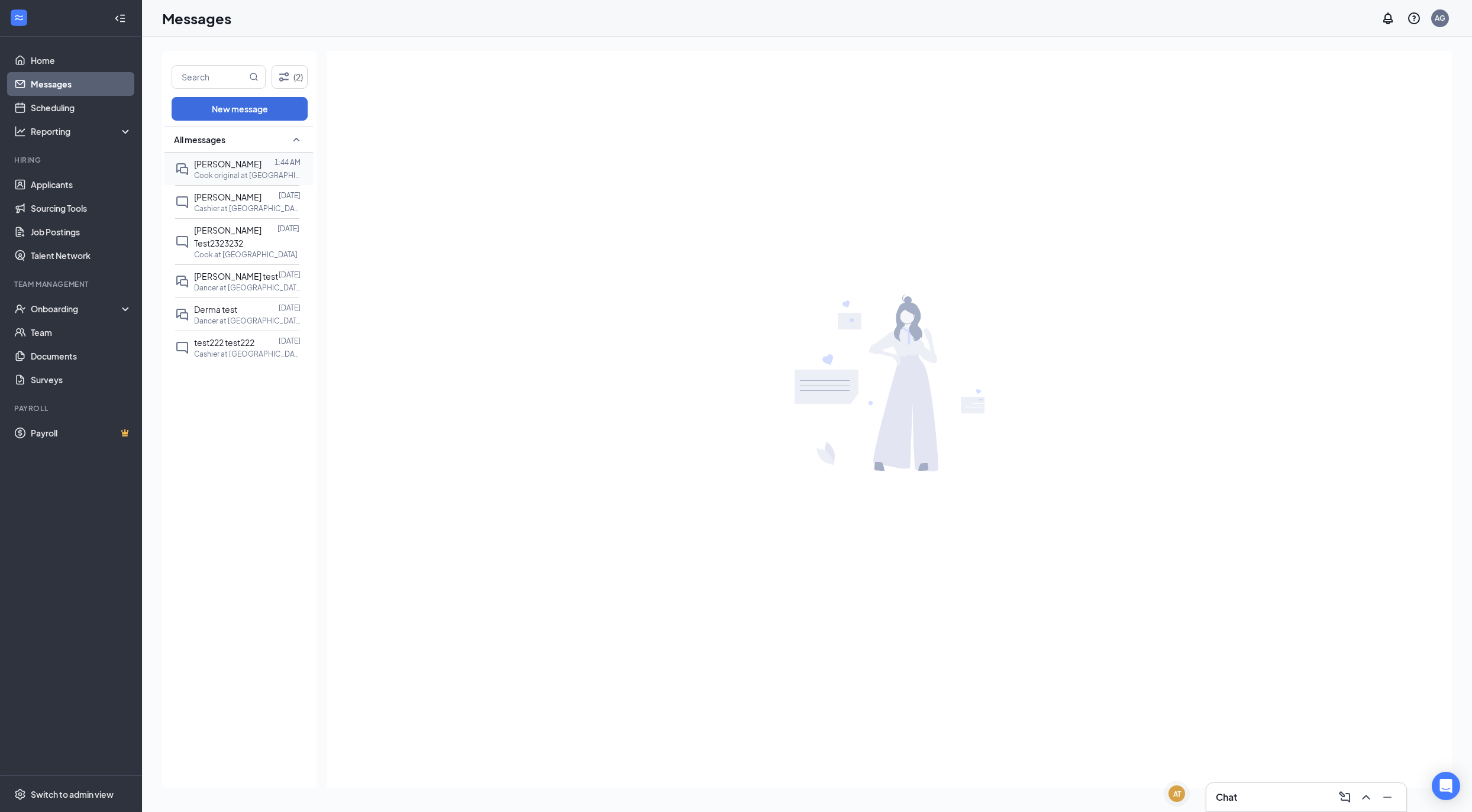
click at [250, 173] on p "Cook original at Batangas" at bounding box center [247, 175] width 107 height 10
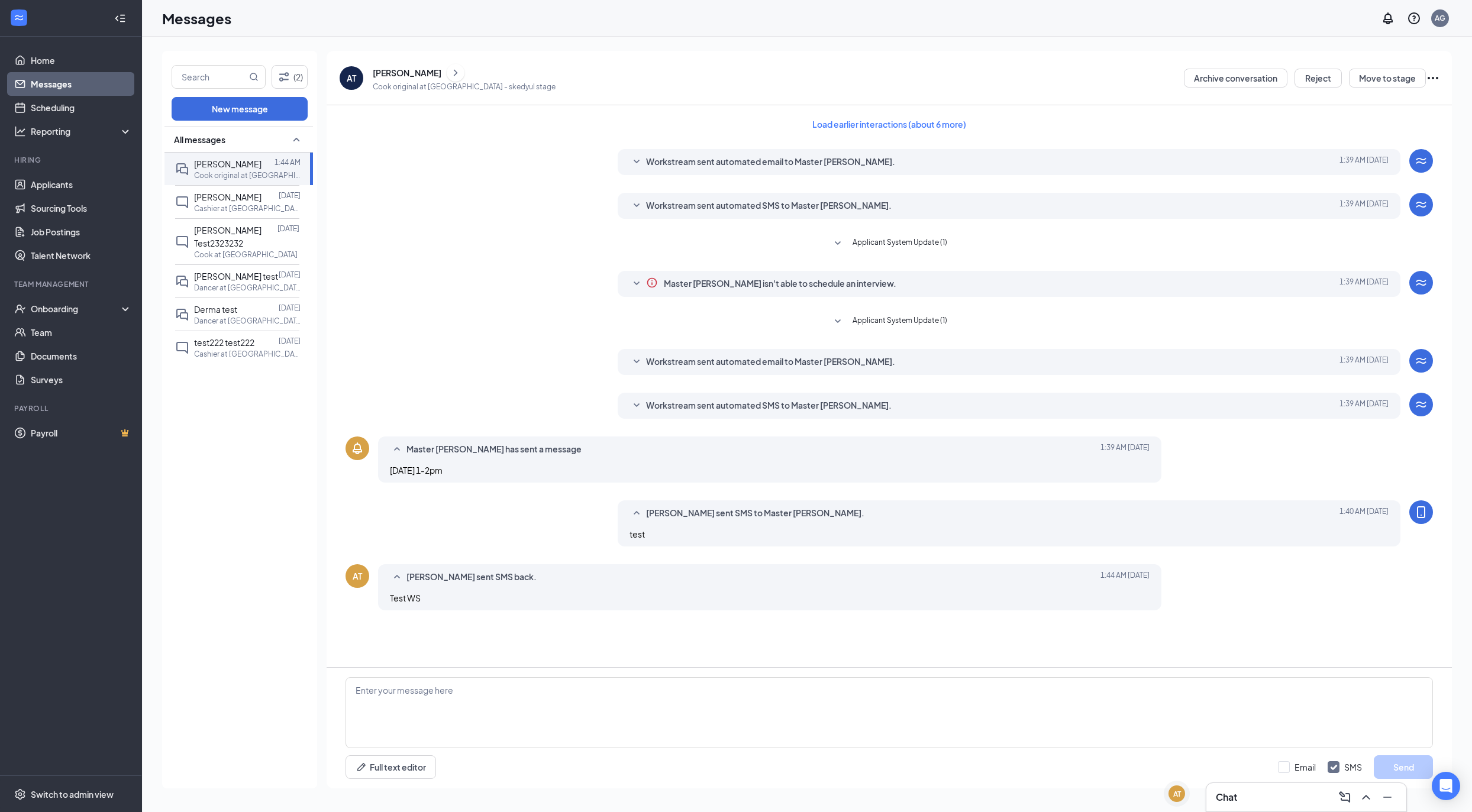
click at [121, 658] on ul "Home Messages Scheduling Reporting Hiring Applicants Sourcing Tools Job Posting…" at bounding box center [71, 406] width 142 height 739
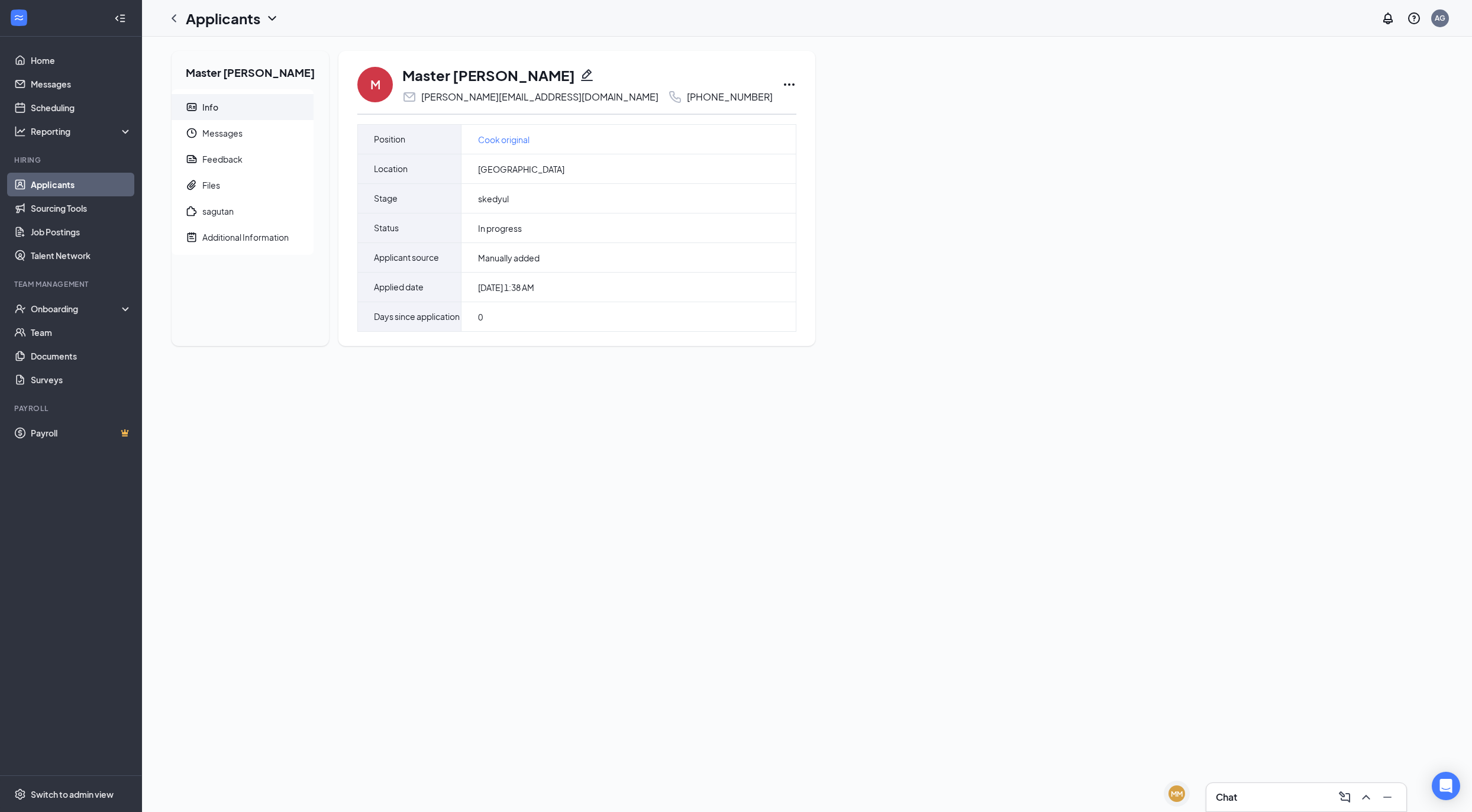
click at [498, 67] on div "Master [PERSON_NAME]" at bounding box center [588, 75] width 370 height 20
click at [580, 69] on icon "Pencil" at bounding box center [587, 75] width 14 height 14
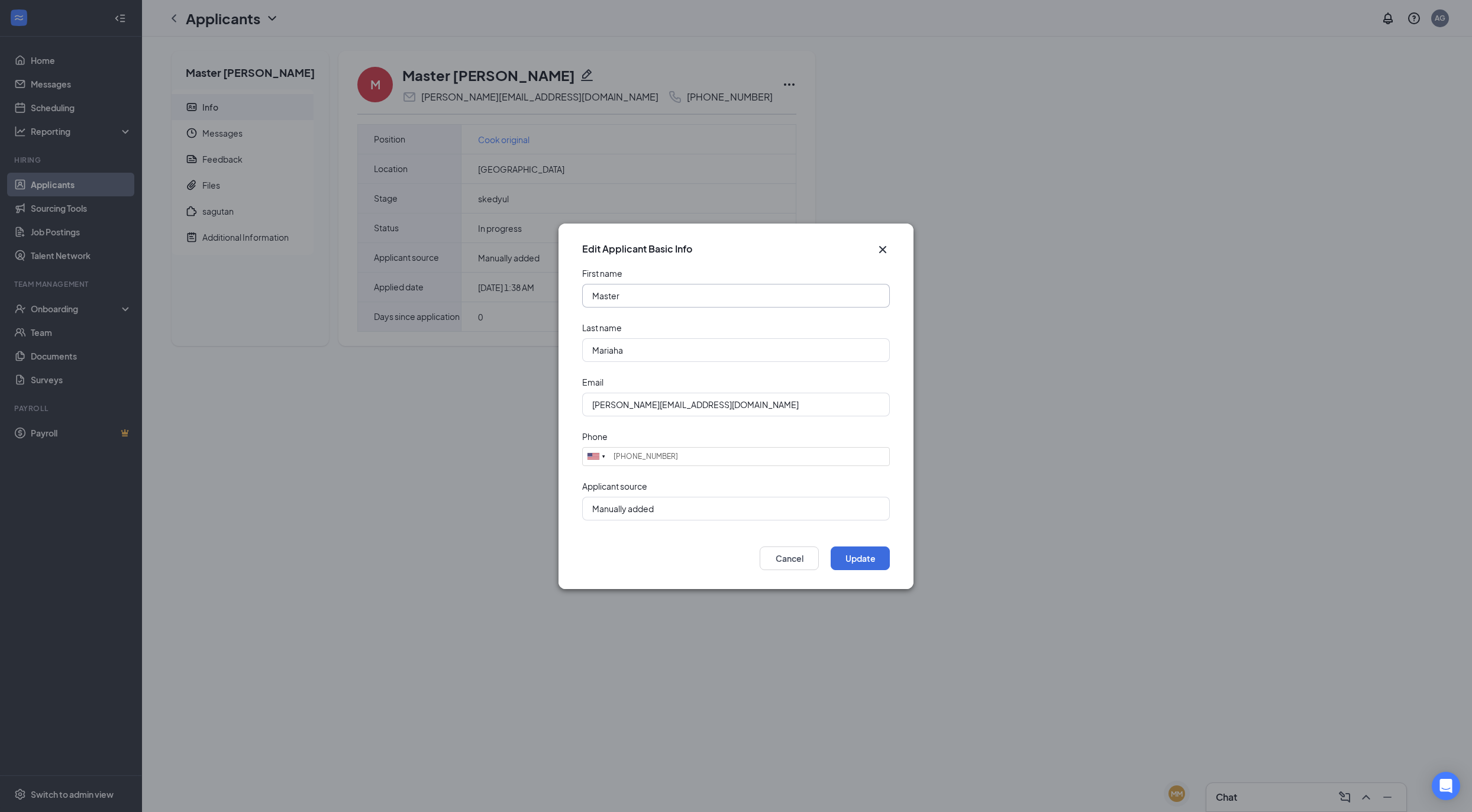
drag, startPoint x: 653, startPoint y: 290, endPoint x: 588, endPoint y: 290, distance: 65.0
click at [588, 290] on input "Master" at bounding box center [736, 295] width 308 height 24
type input "[PERSON_NAME]"
type input "Testingssss"
click at [860, 554] on button "Update" at bounding box center [860, 558] width 59 height 24
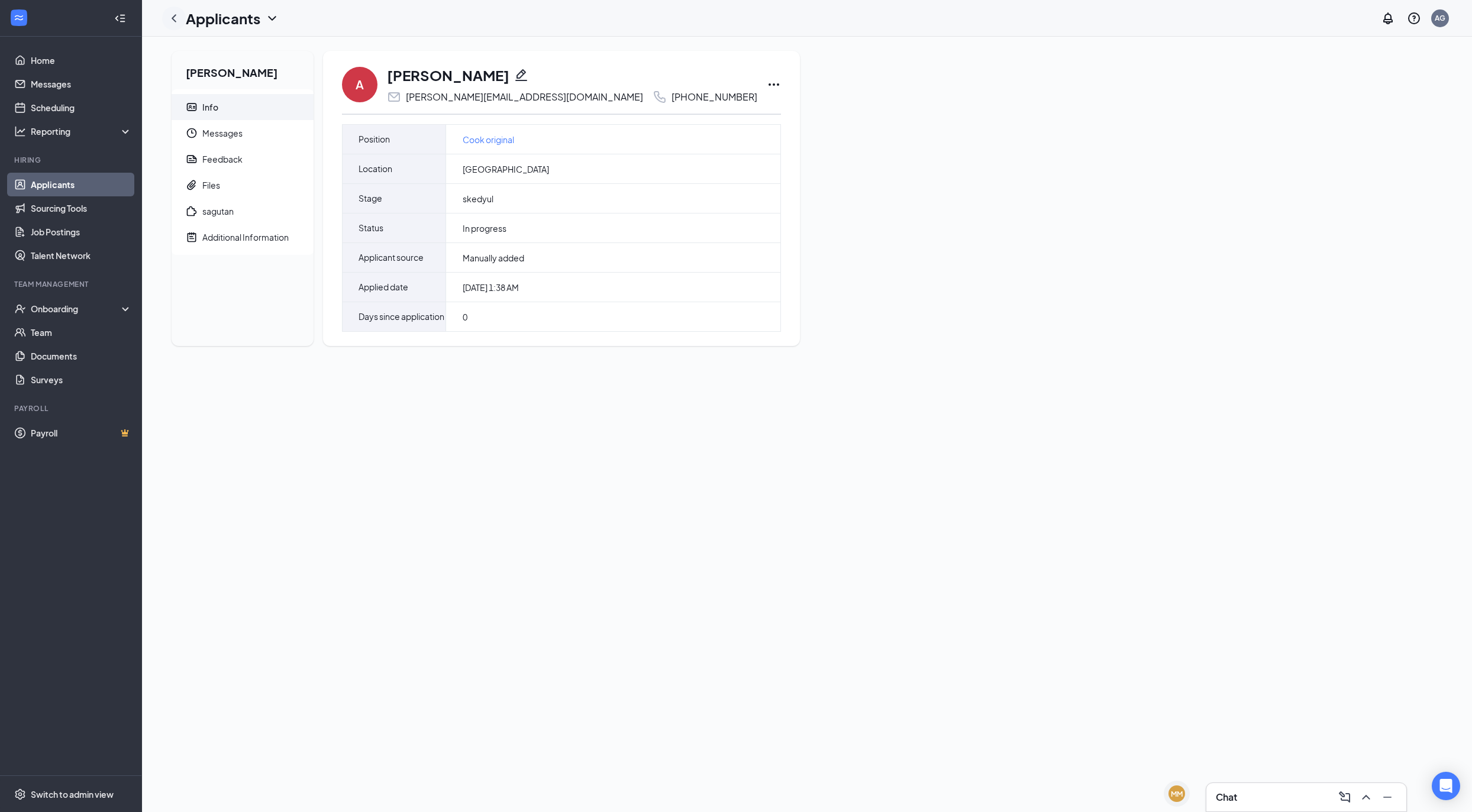
click at [171, 14] on icon "ChevronLeft" at bounding box center [174, 18] width 14 height 14
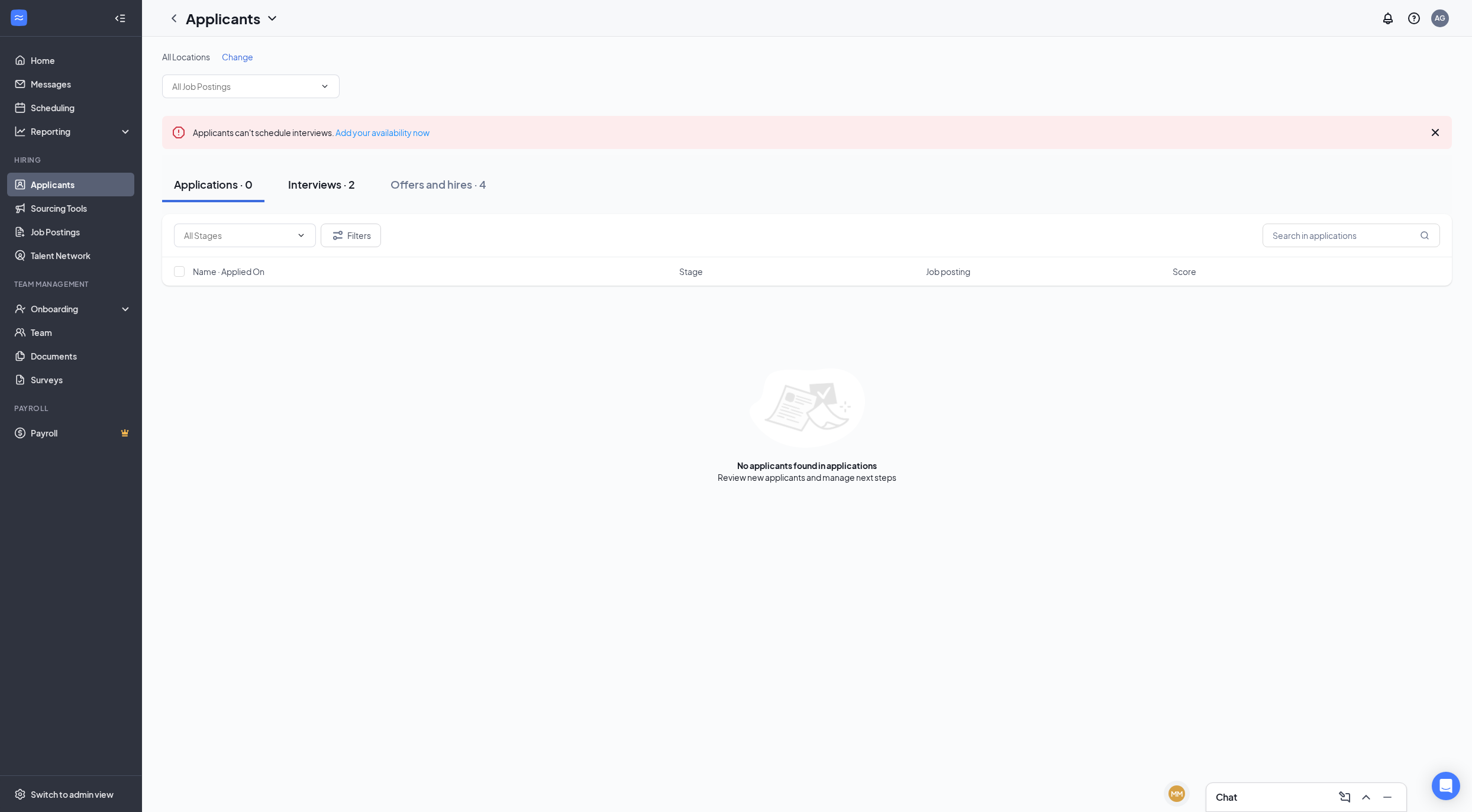
click at [337, 175] on button "Interviews · 2" at bounding box center [321, 184] width 91 height 36
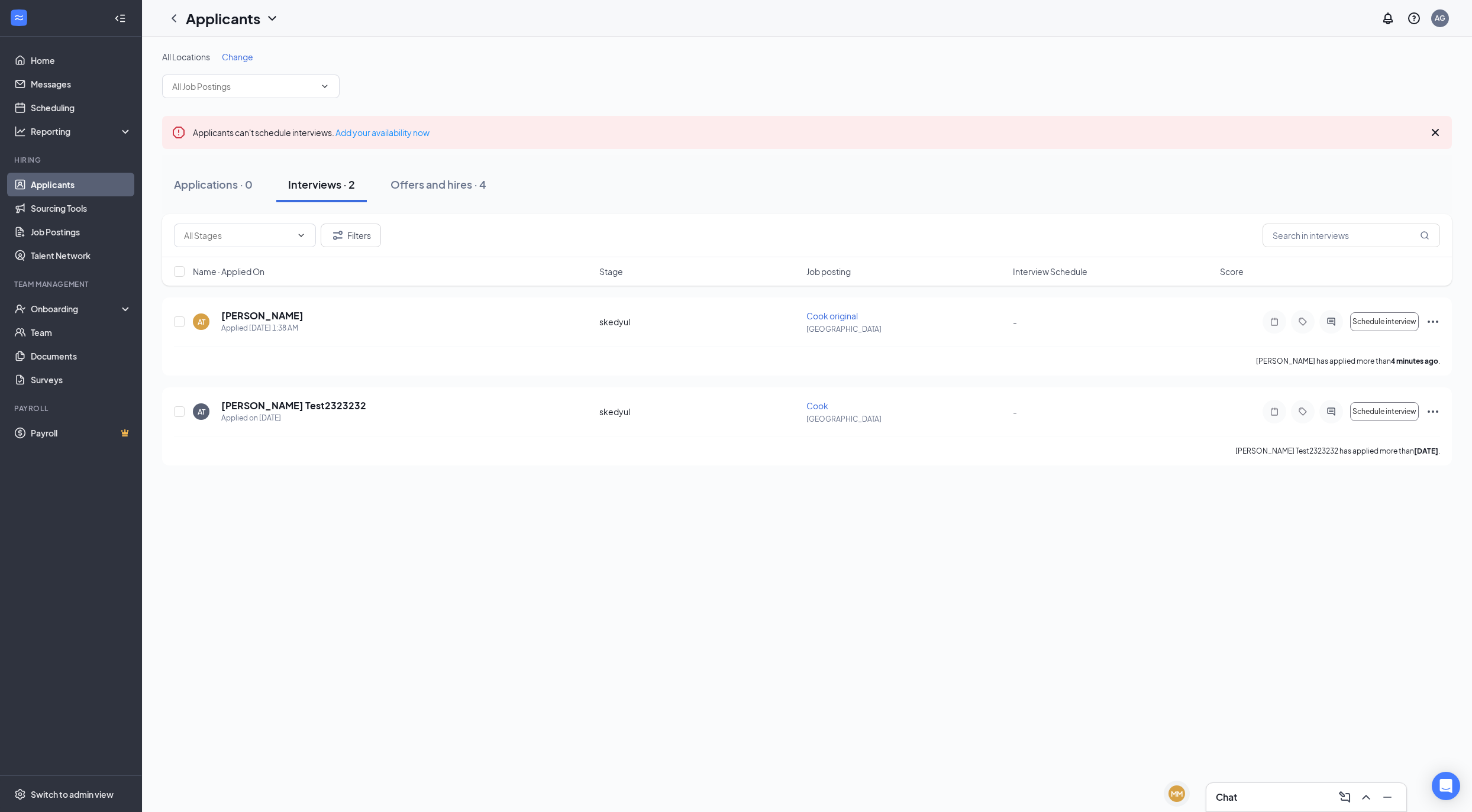
click at [286, 609] on div "All Locations Change Applicants can't schedule interviews. Add your availabilit…" at bounding box center [807, 424] width 1330 height 775
click at [1443, 19] on div "AG" at bounding box center [1441, 18] width 10 height 10
click at [1379, 102] on link "Account settings" at bounding box center [1381, 105] width 128 height 12
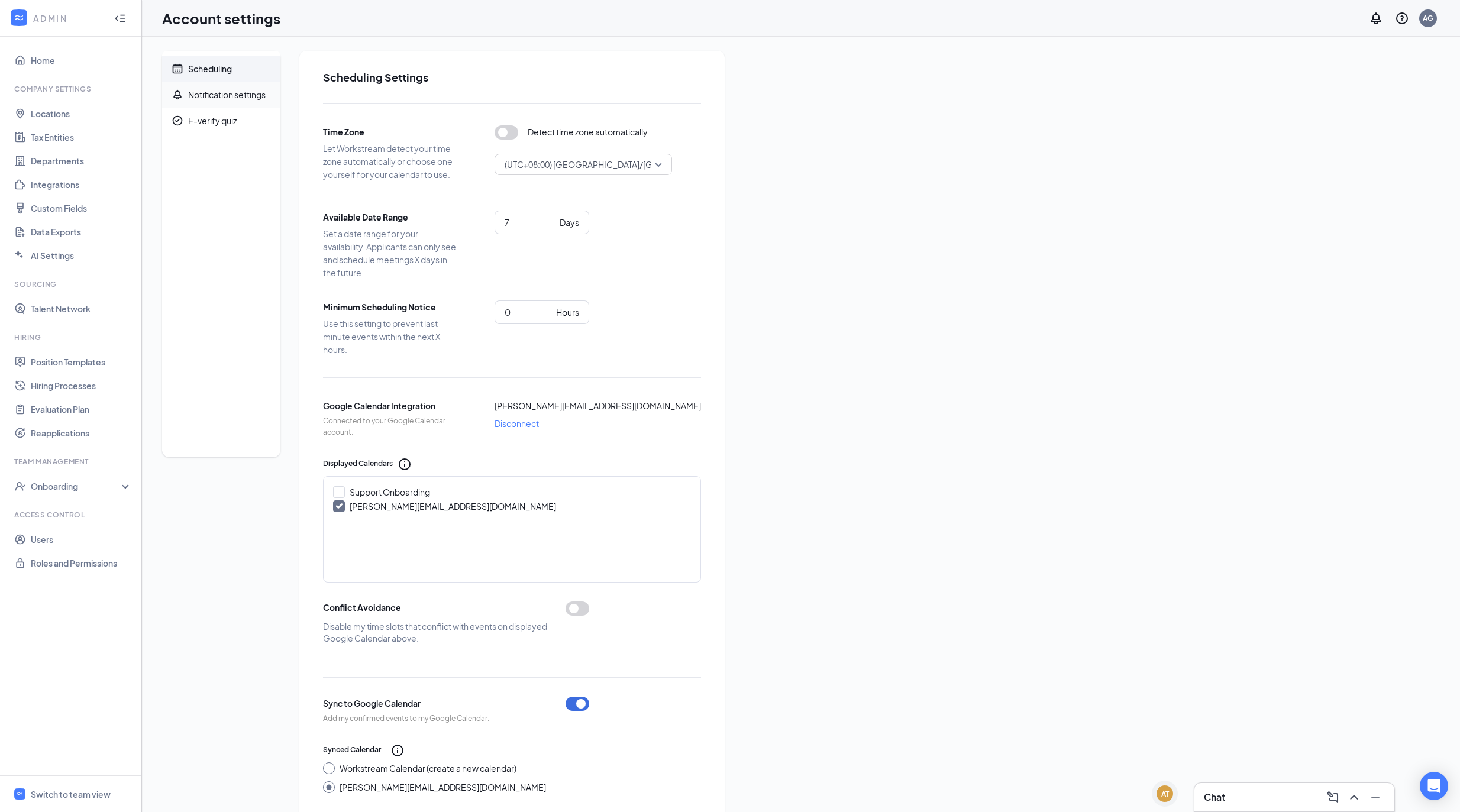
click at [204, 100] on div "Notification settings" at bounding box center [226, 95] width 78 height 12
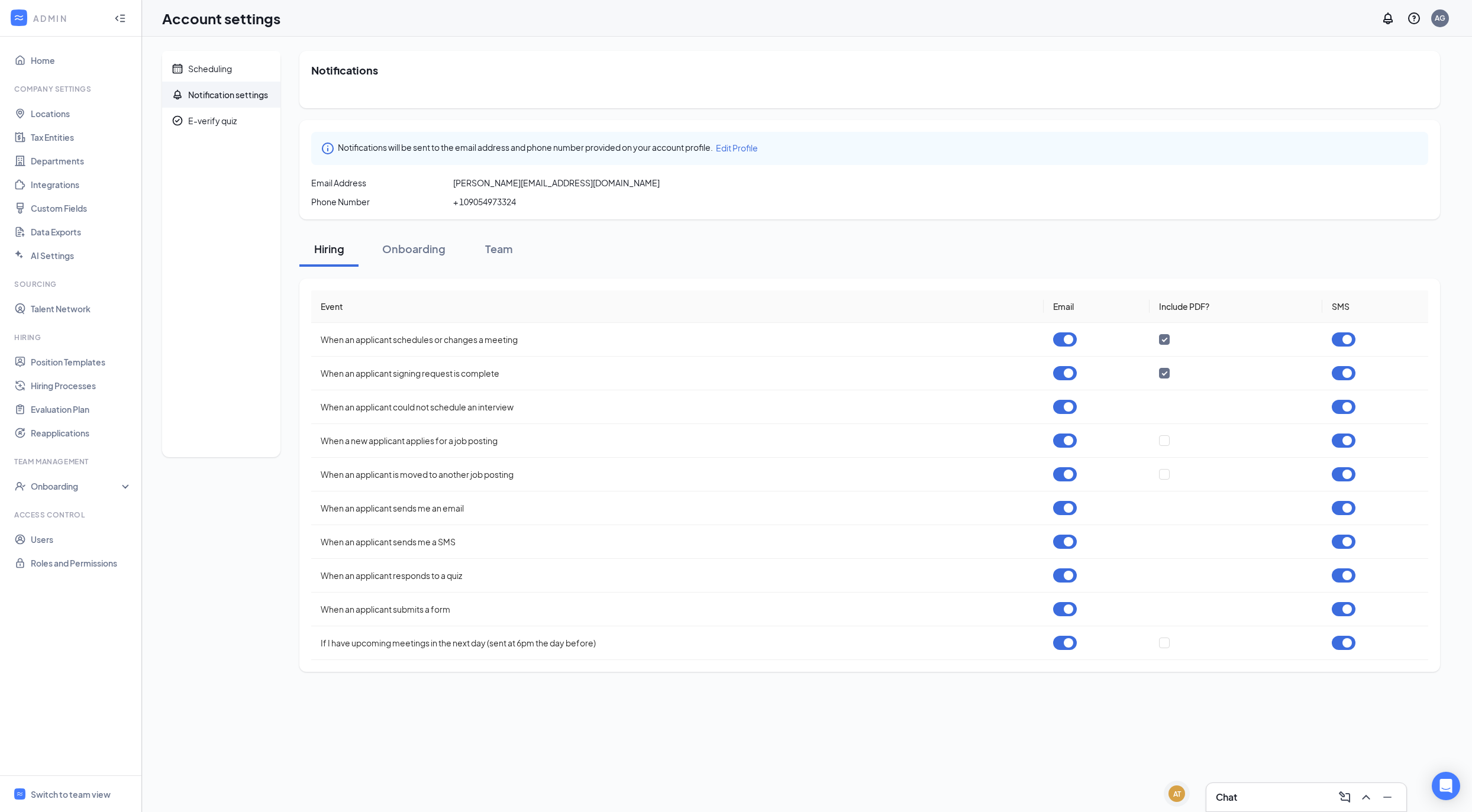
click at [1021, 224] on div "Notifications Notifications will be sent to the email address and phone number …" at bounding box center [870, 361] width 1141 height 621
click at [228, 538] on div "Scheduling Notification settings E-verify quiz" at bounding box center [221, 361] width 118 height 621
click at [1179, 801] on div "AT" at bounding box center [1177, 794] width 17 height 17
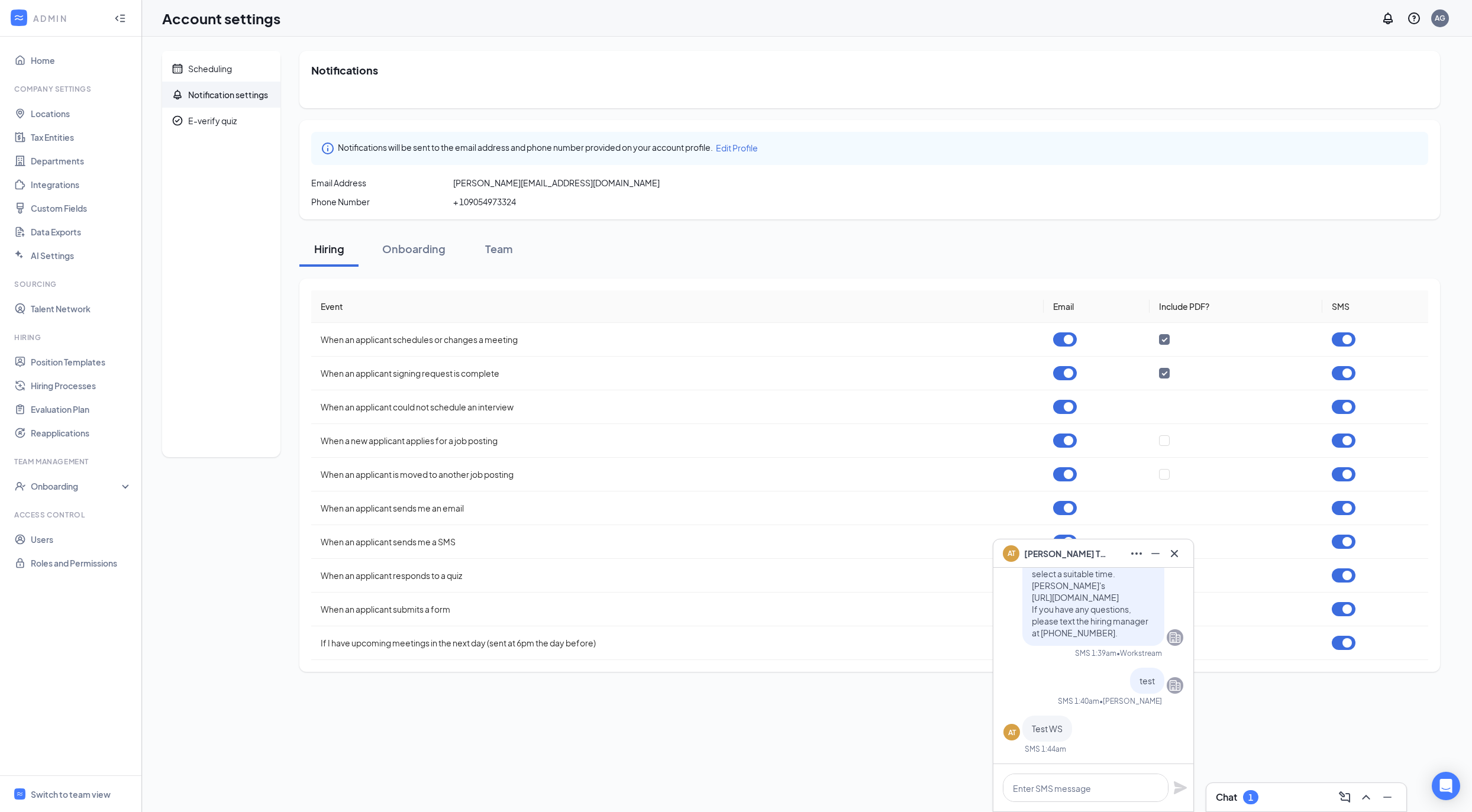
click at [233, 720] on div "Scheduling Notification settings E-verify quiz Notifications Notifications will…" at bounding box center [807, 424] width 1330 height 775
